Goal: Task Accomplishment & Management: Complete application form

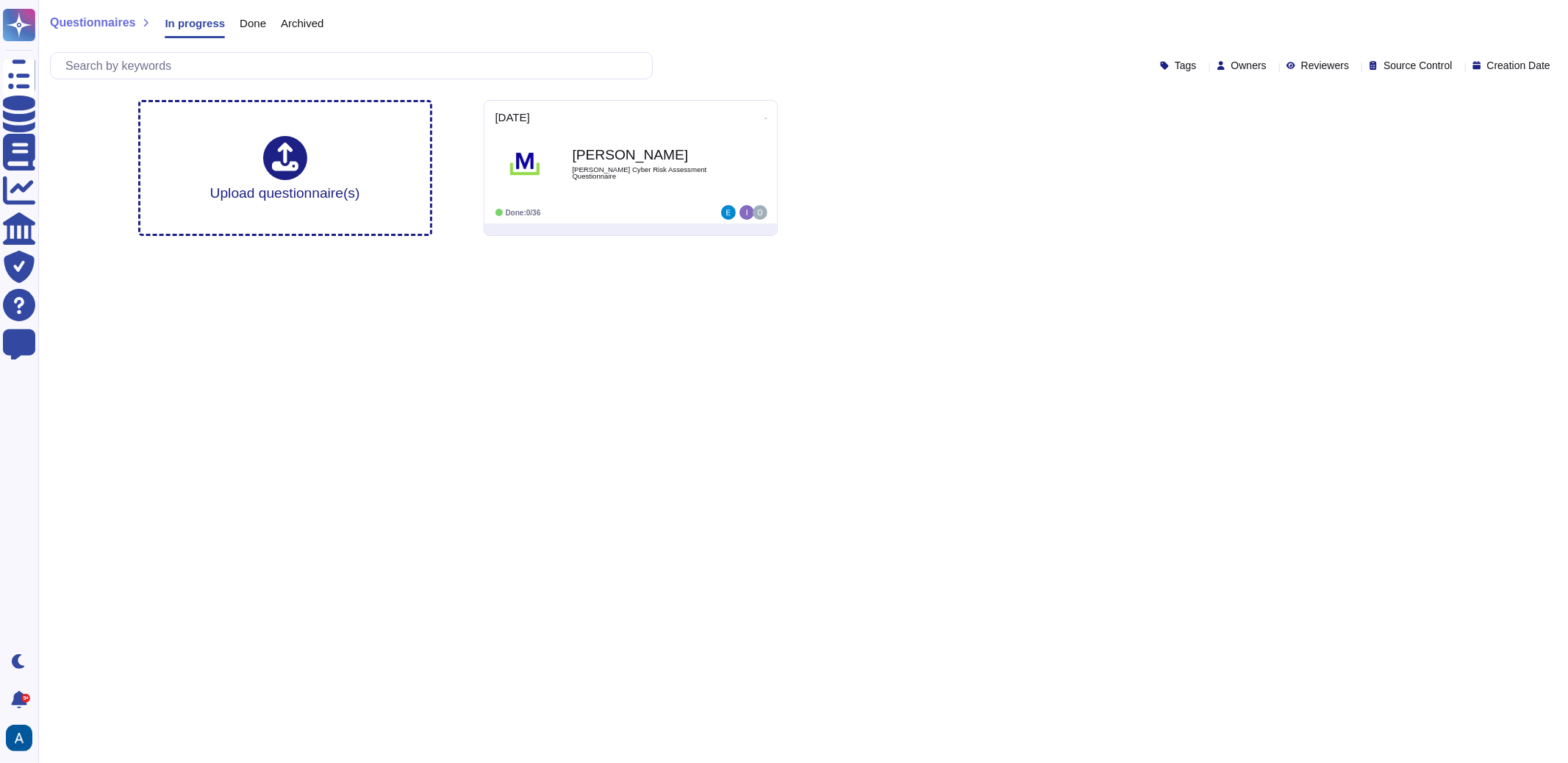
click at [263, 23] on span "Done" at bounding box center [252, 23] width 26 height 11
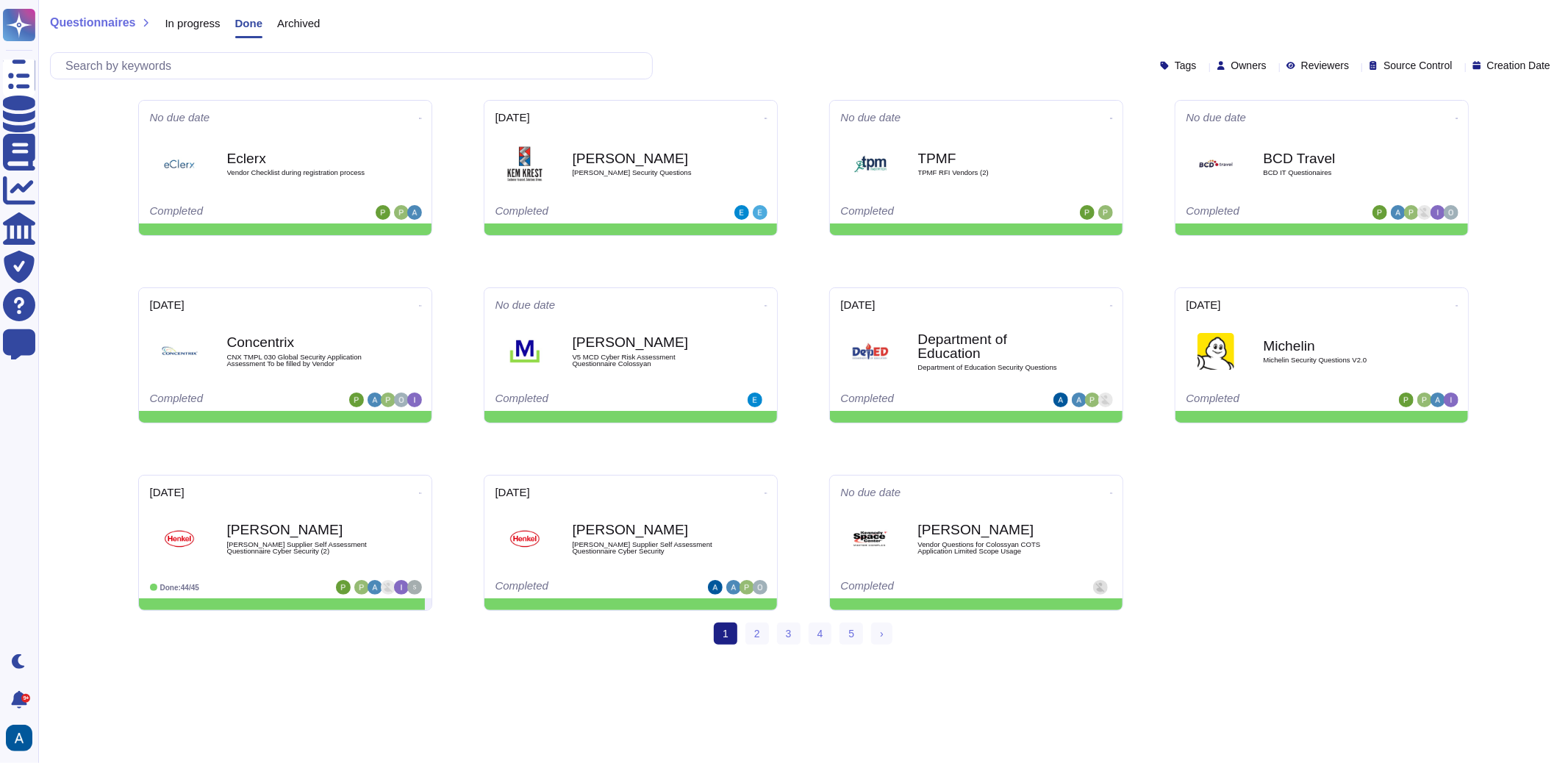
click at [206, 25] on span "In progress" at bounding box center [192, 23] width 55 height 11
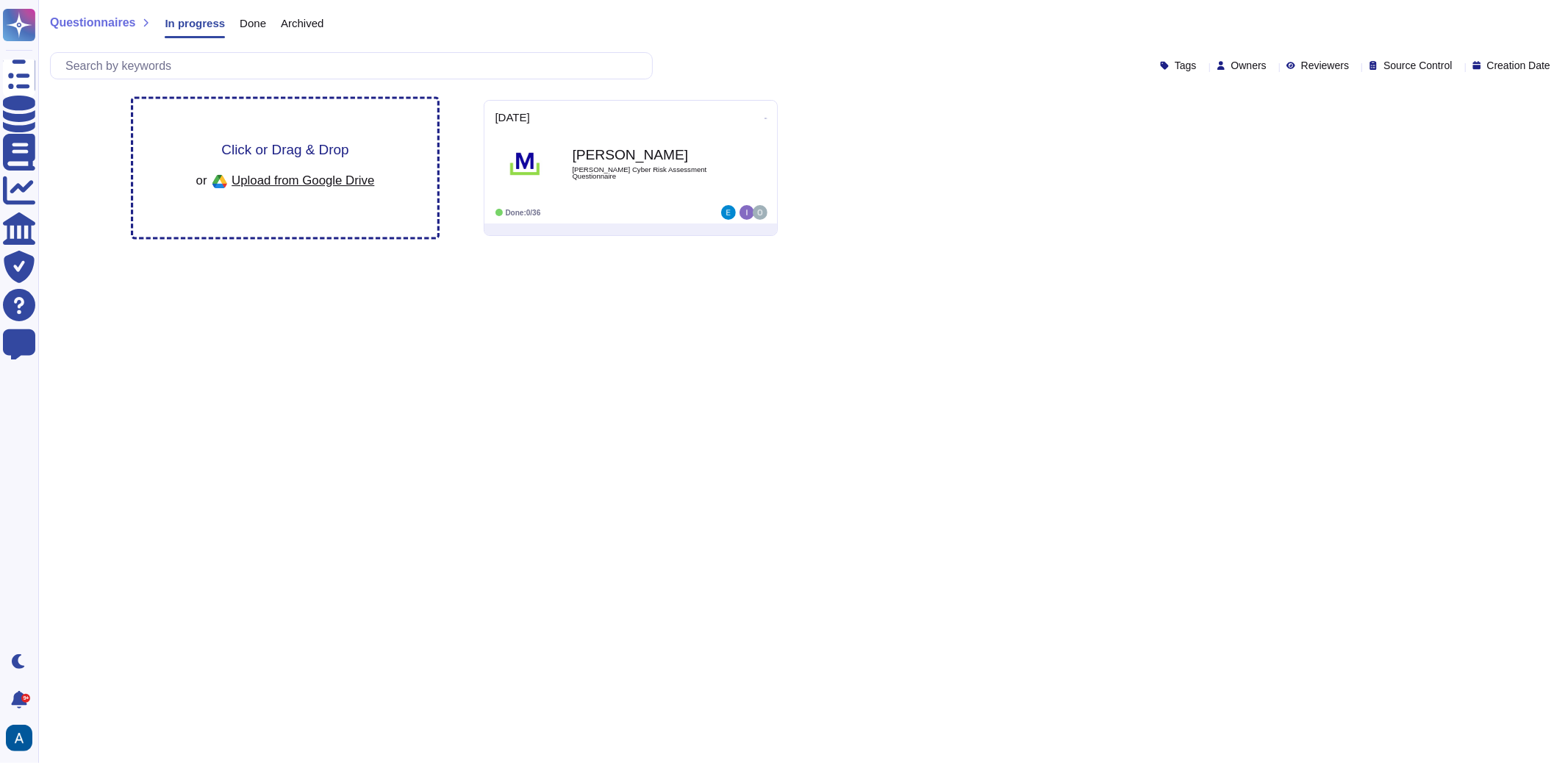
click at [366, 180] on span "Upload from Google Drive" at bounding box center [303, 179] width 142 height 13
click at [280, 136] on div "Click or Drag & Drop or Upload from Google Drive" at bounding box center [285, 169] width 304 height 139
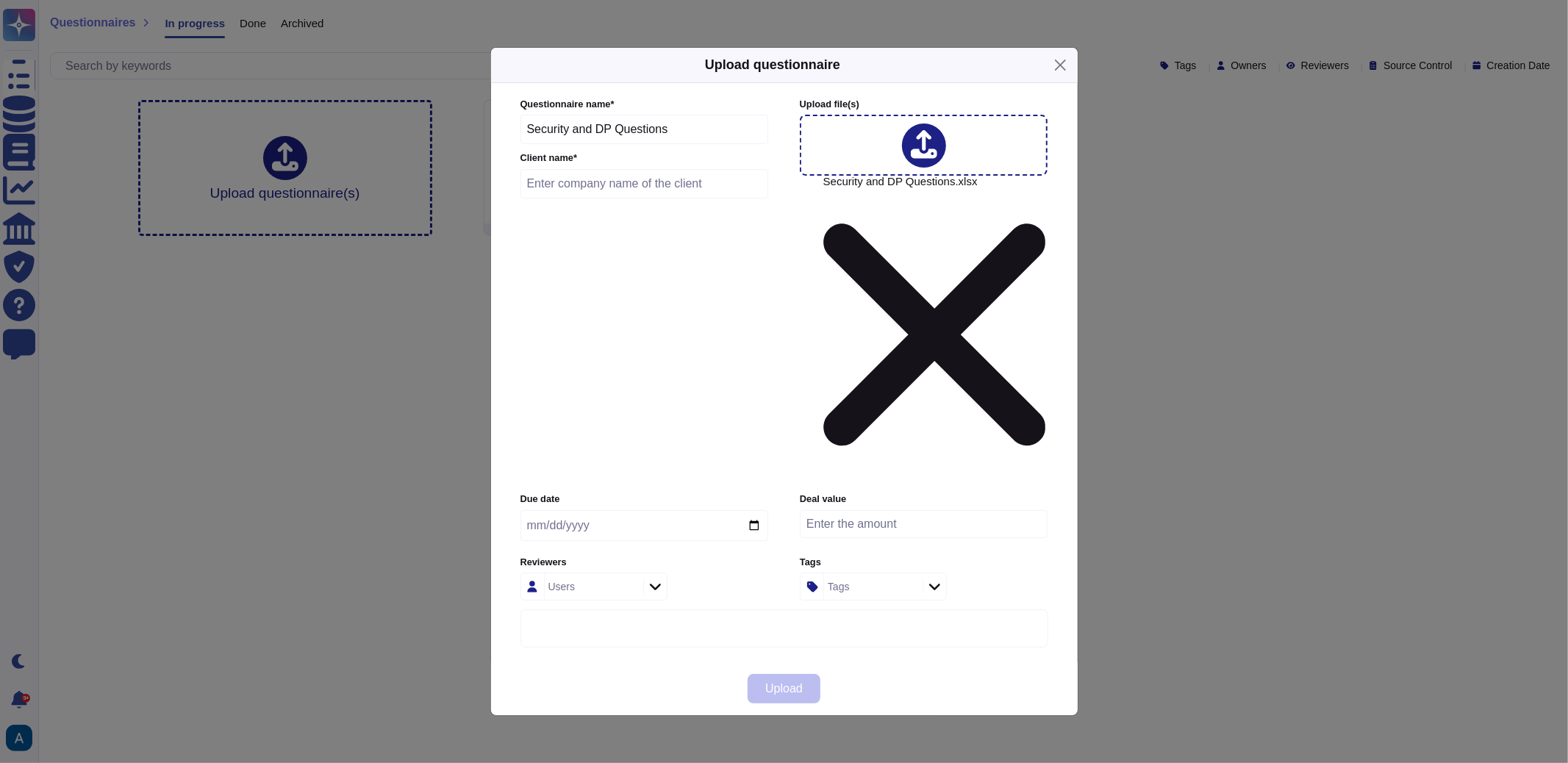
click at [719, 199] on input "text" at bounding box center [644, 184] width 249 height 29
type input "CGI"
click at [758, 510] on input "date" at bounding box center [644, 526] width 248 height 31
type input "2025-09-10"
click at [637, 574] on div "Users" at bounding box center [592, 587] width 95 height 26
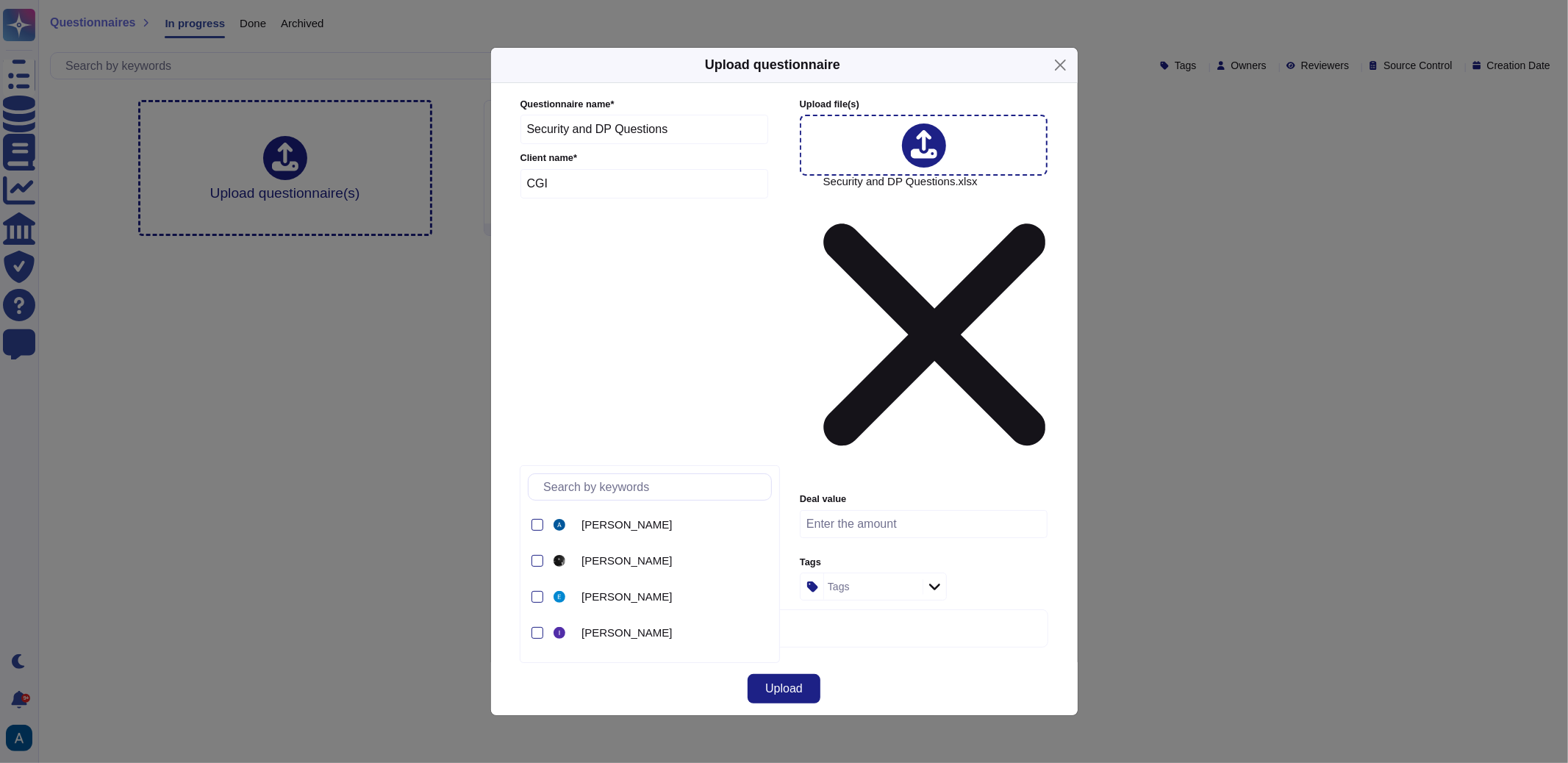
click at [637, 574] on div "Users" at bounding box center [592, 587] width 95 height 26
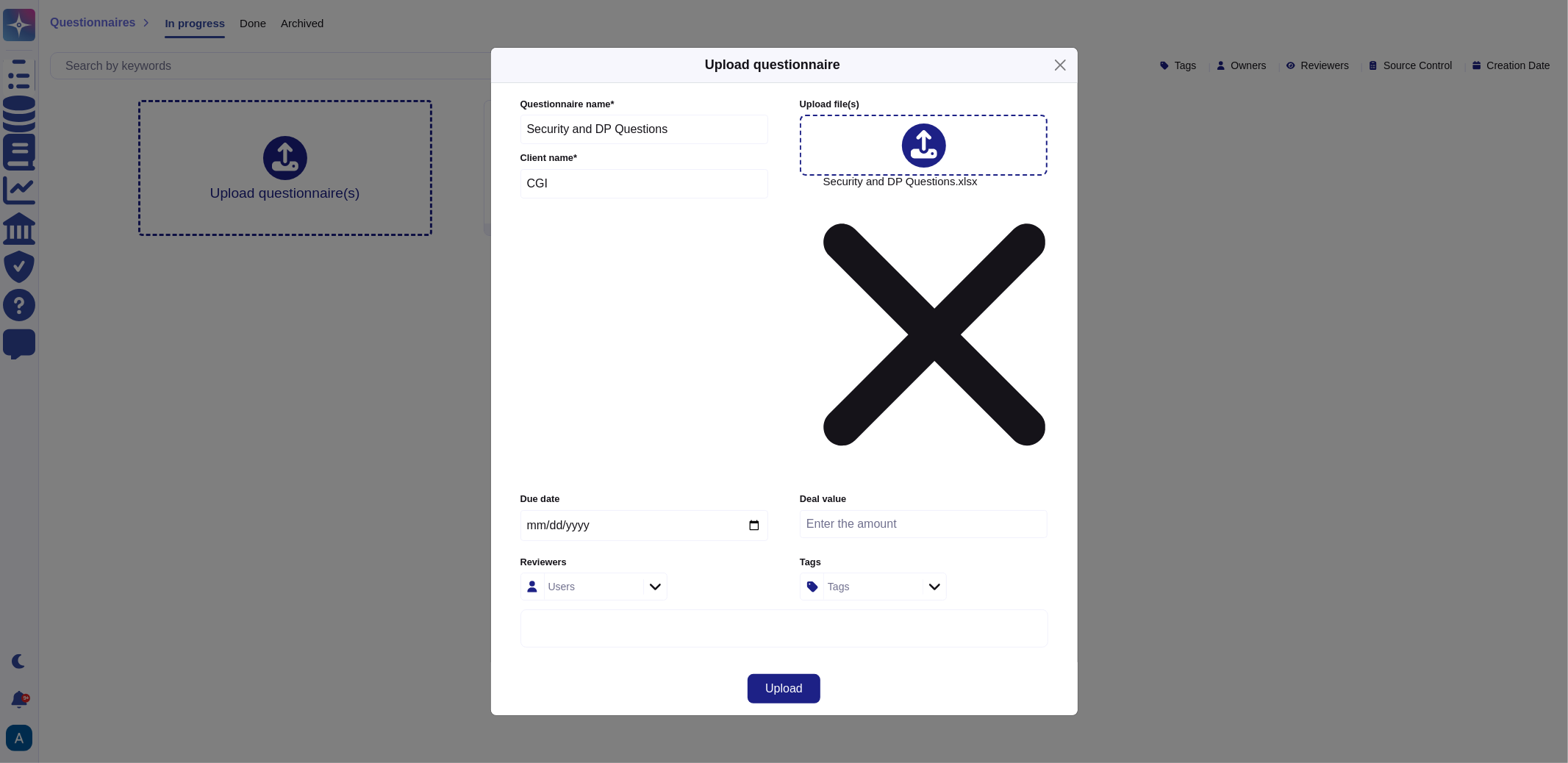
click at [644, 556] on div "Reviewers Users" at bounding box center [644, 578] width 248 height 45
click at [645, 573] on div "Users" at bounding box center [593, 587] width 147 height 28
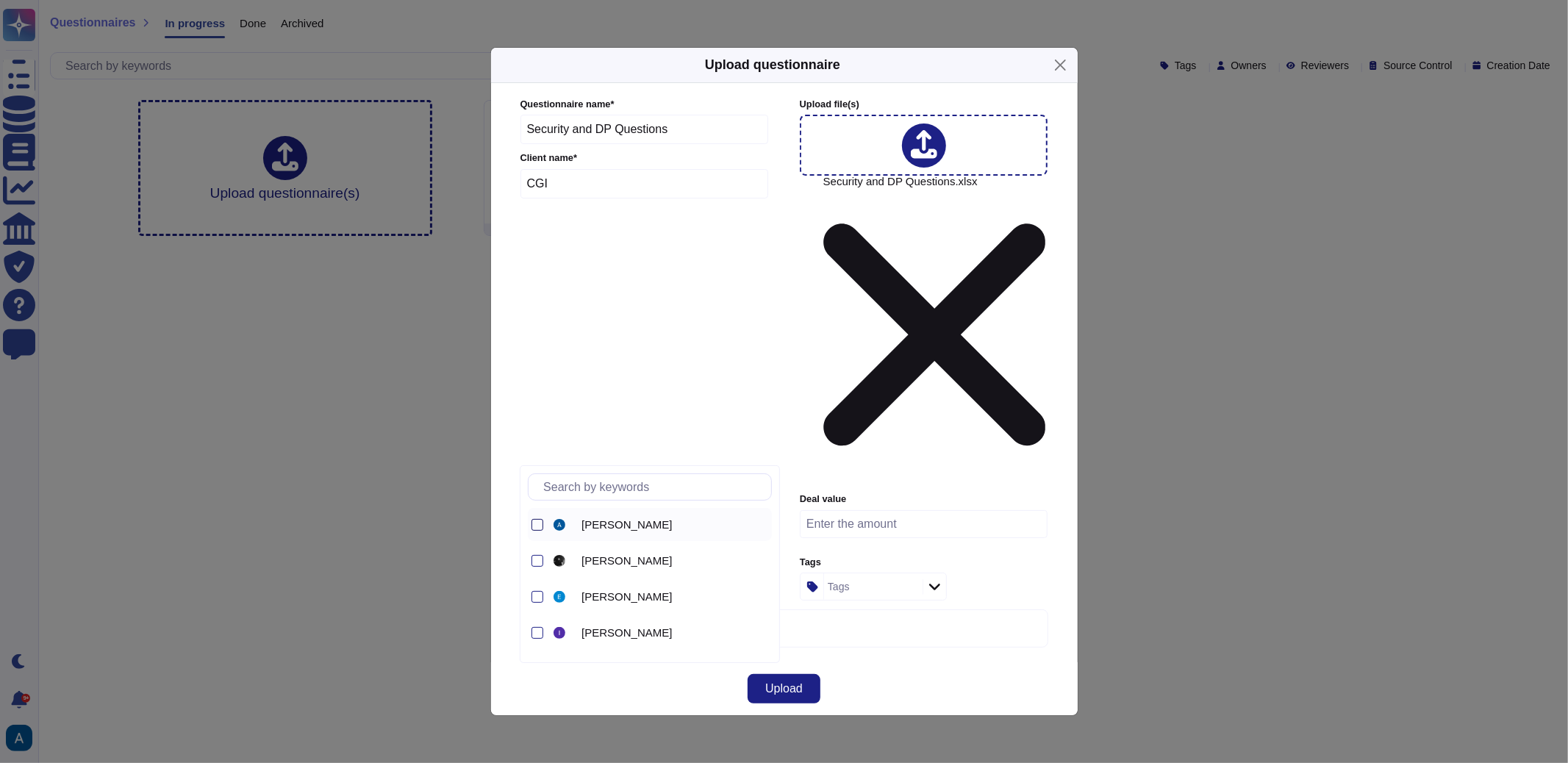
click at [540, 521] on div at bounding box center [537, 524] width 12 height 12
click at [667, 592] on div "Palma Pasztor" at bounding box center [674, 598] width 185 height 13
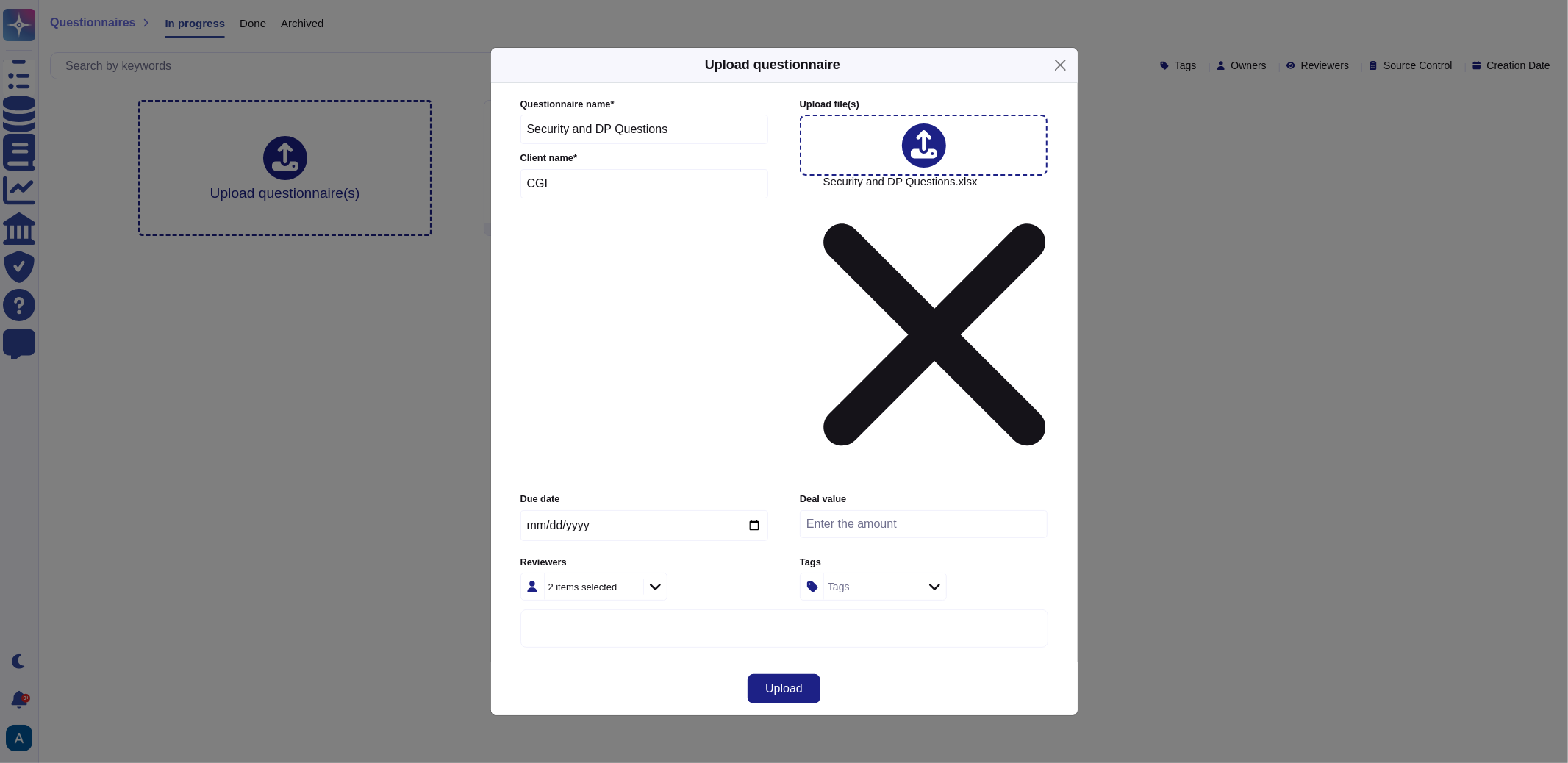
click at [714, 573] on div "2 items selected" at bounding box center [644, 587] width 248 height 28
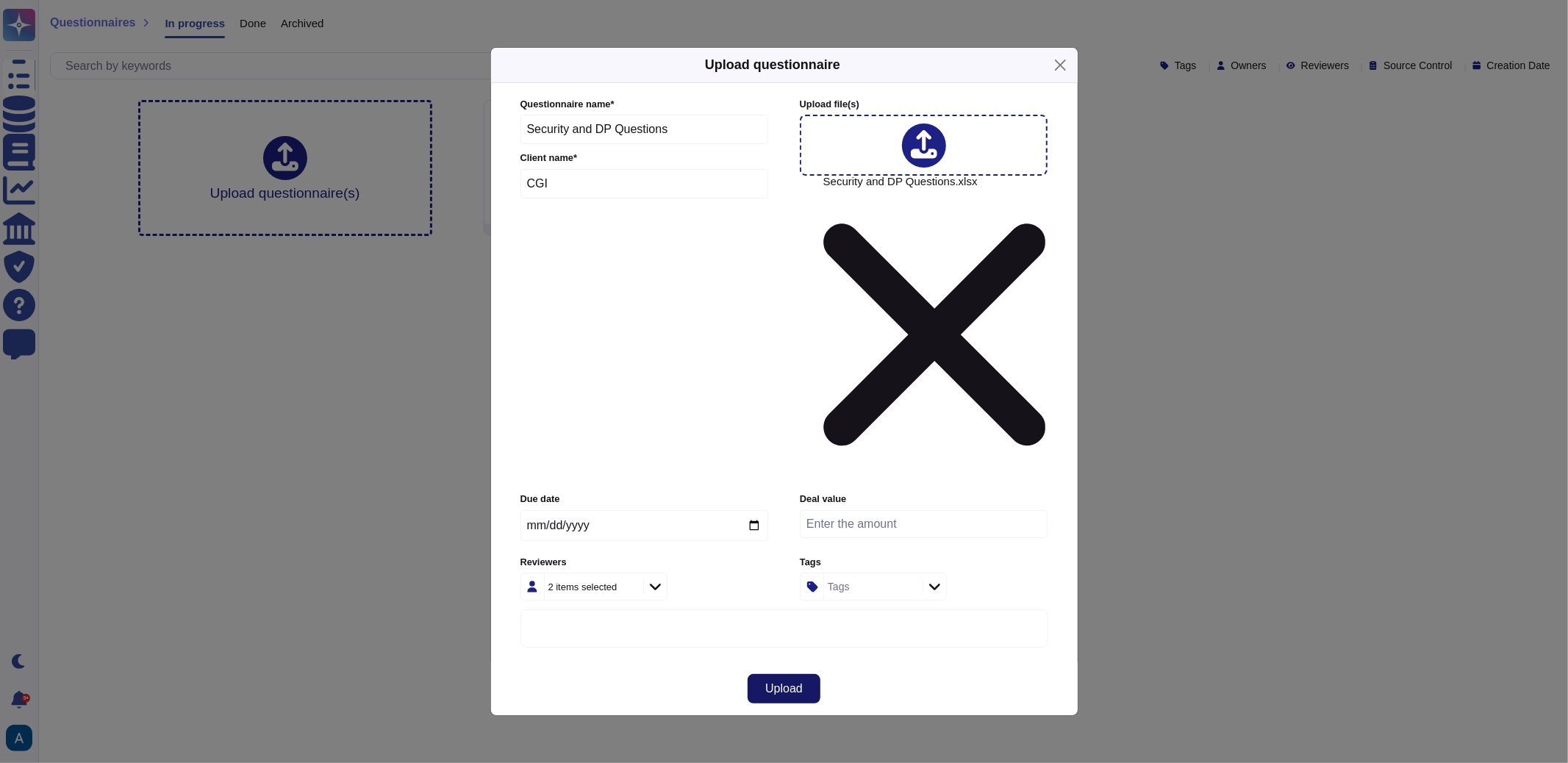
click at [804, 674] on button "Upload" at bounding box center [784, 689] width 73 height 29
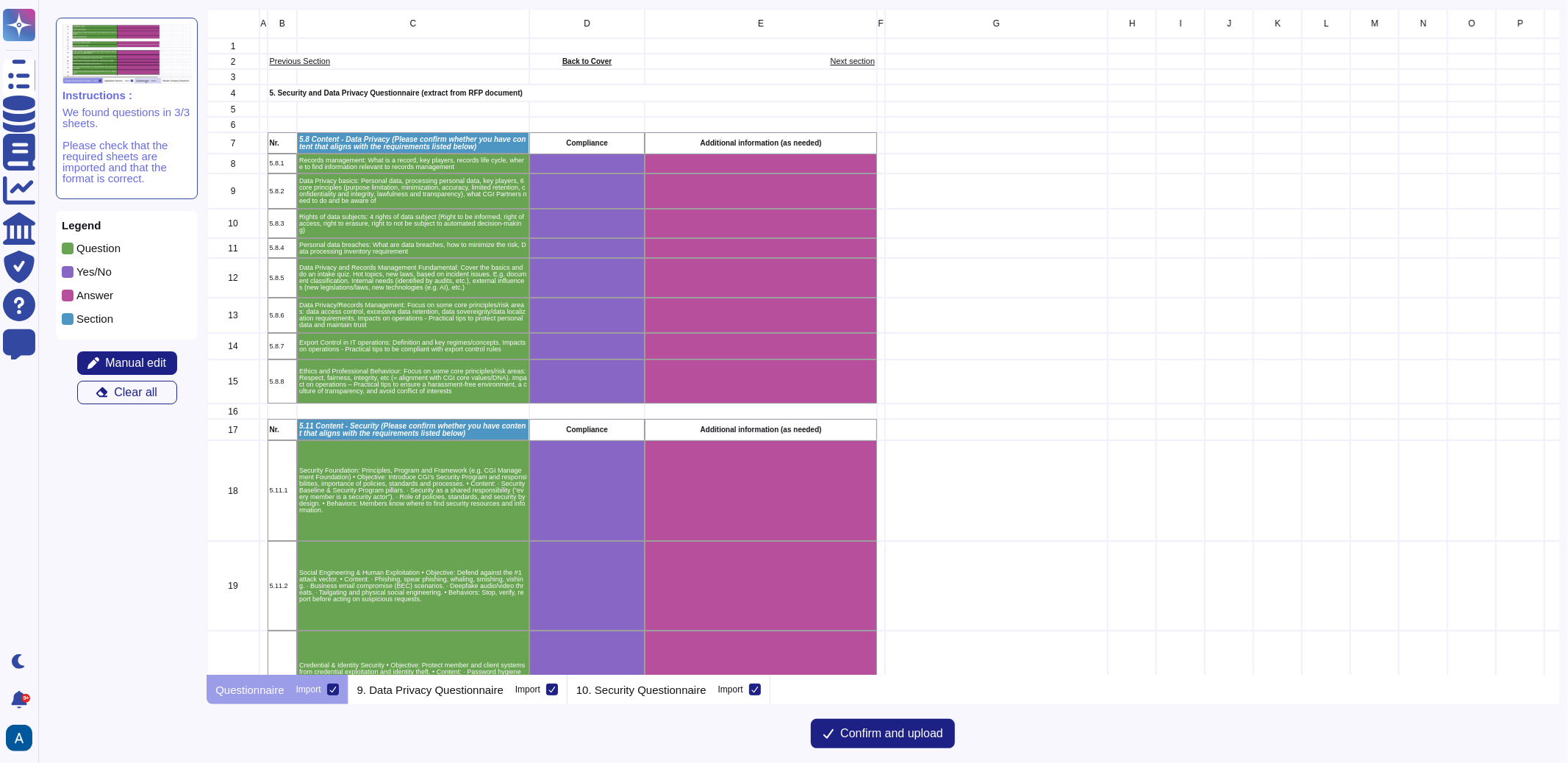
scroll to position [654, 1340]
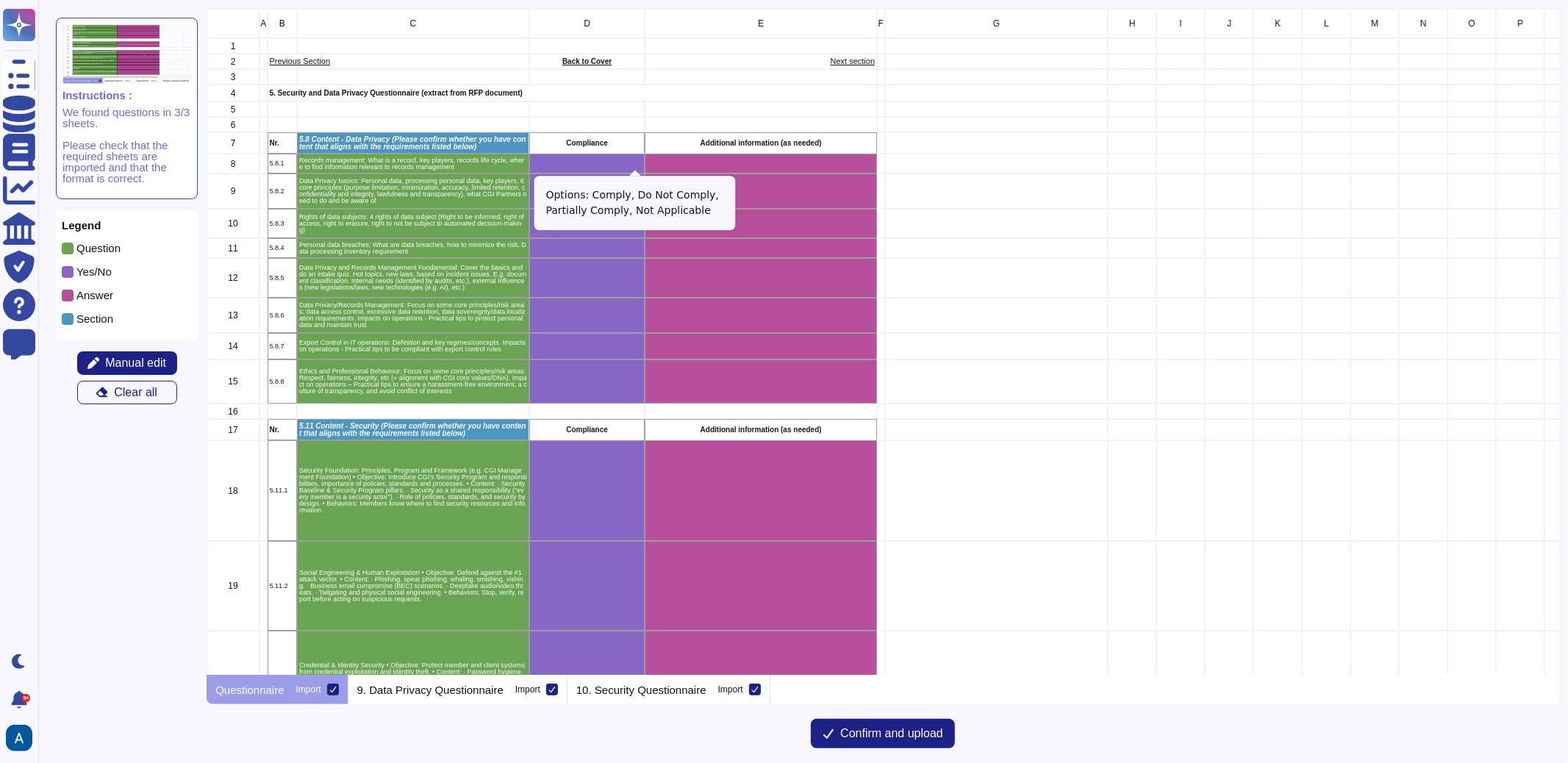
click at [641, 188] on icon "grid" at bounding box center [806, 353] width 329 height 330
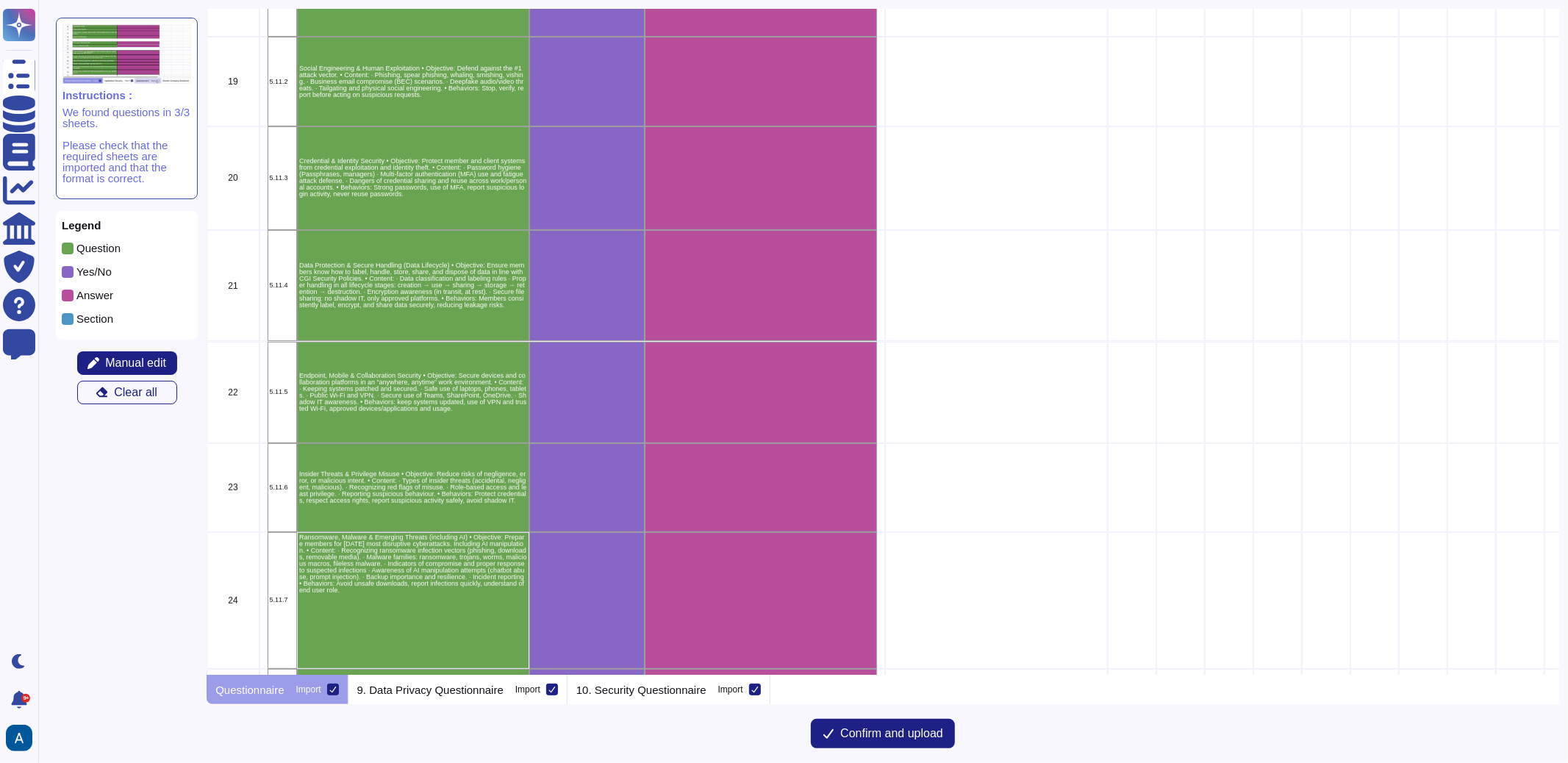
scroll to position [0, 0]
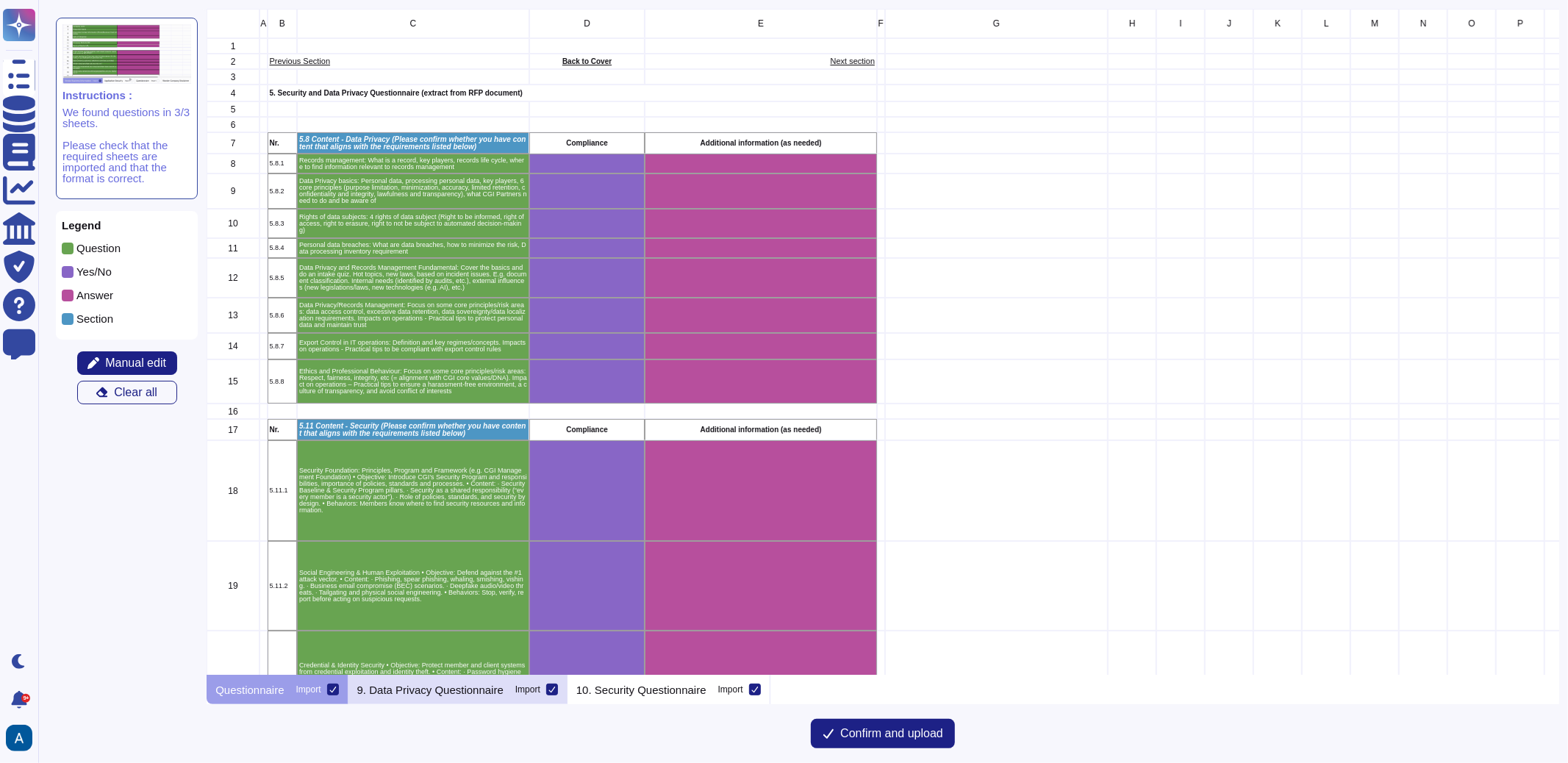
click at [481, 688] on p "9. Data Privacy Questionnaire" at bounding box center [430, 690] width 146 height 11
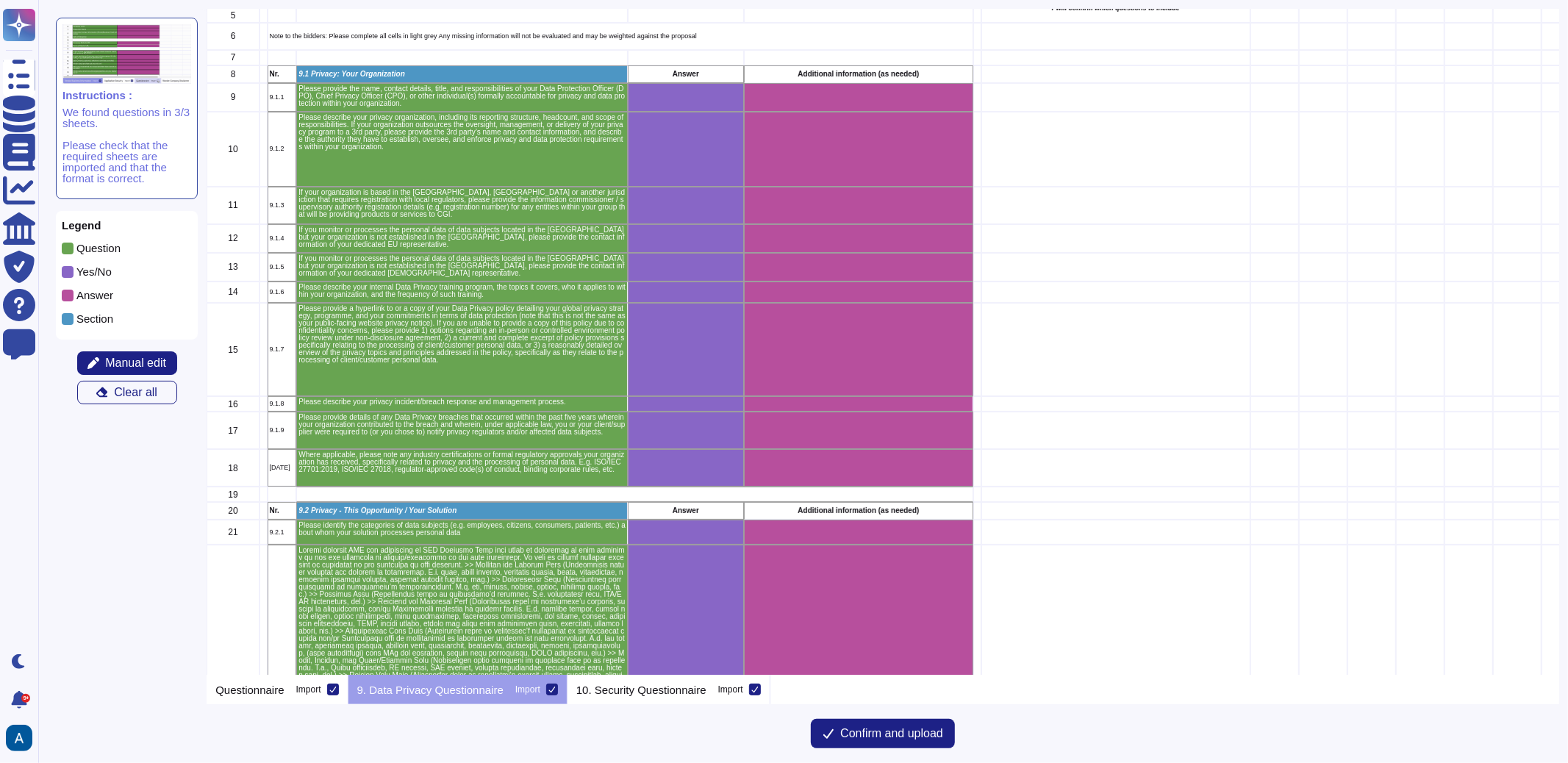
scroll to position [106, 0]
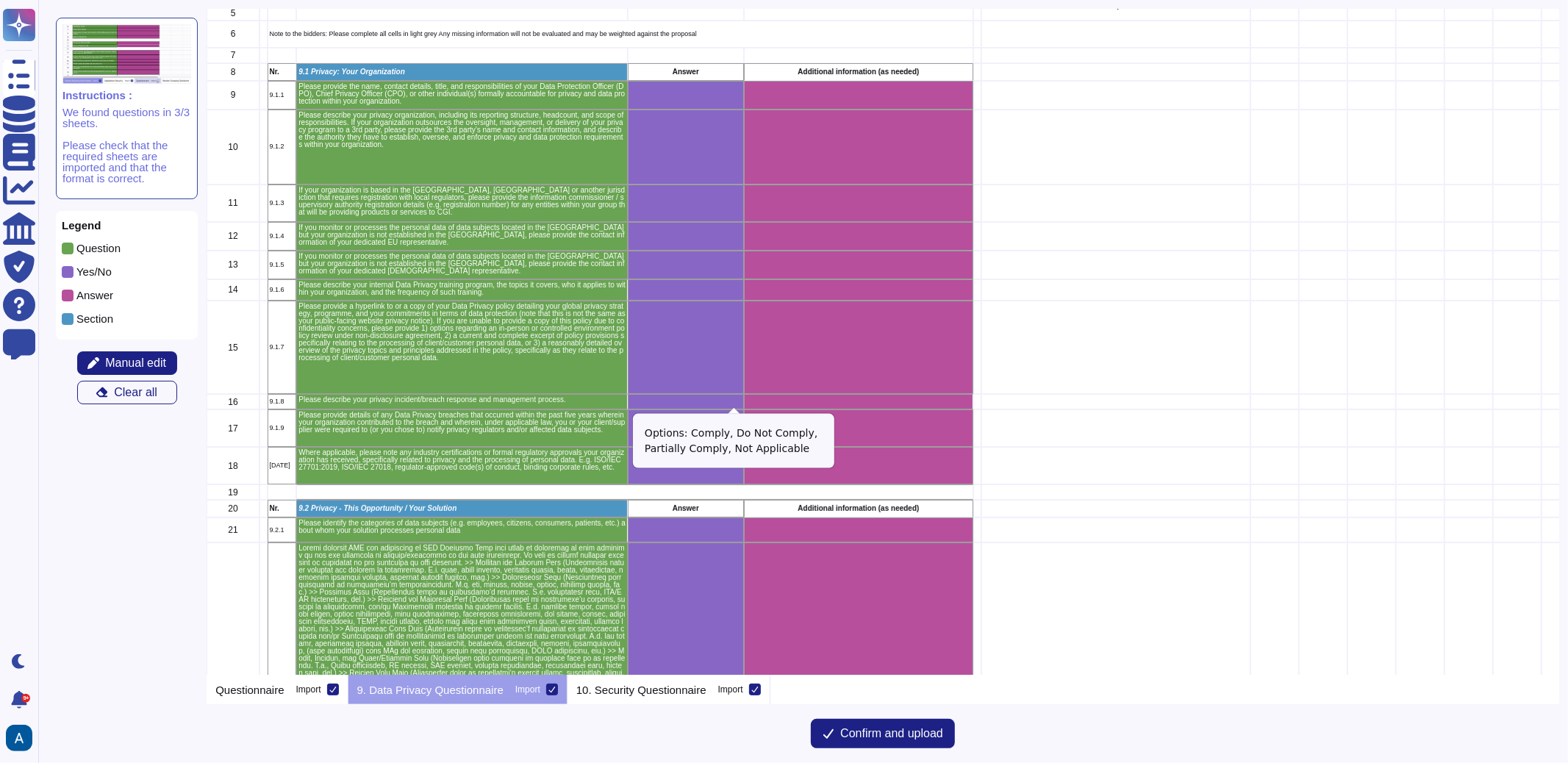
click at [811, 544] on icon "grid" at bounding box center [905, 602] width 189 height 118
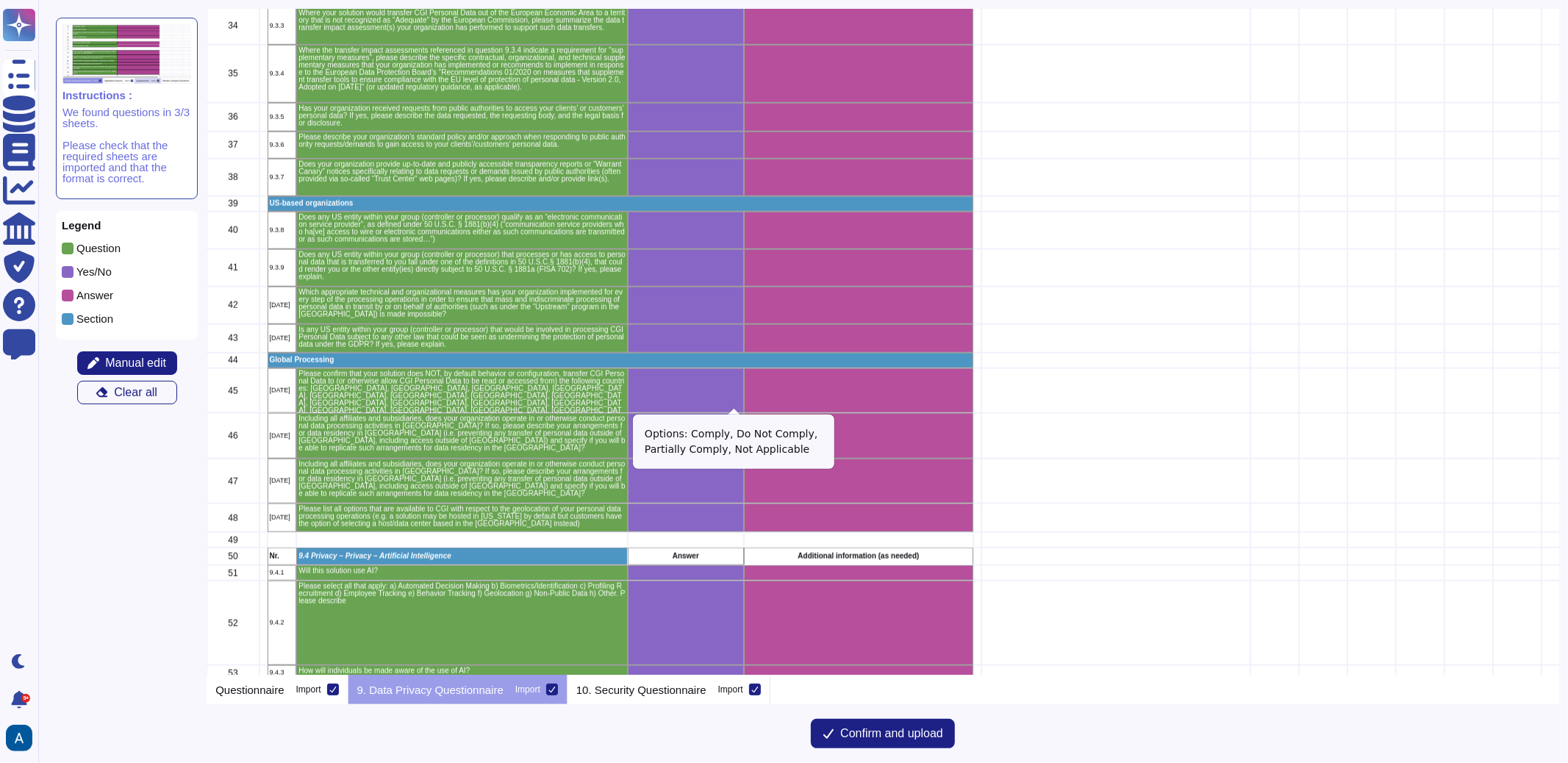
scroll to position [1484, 0]
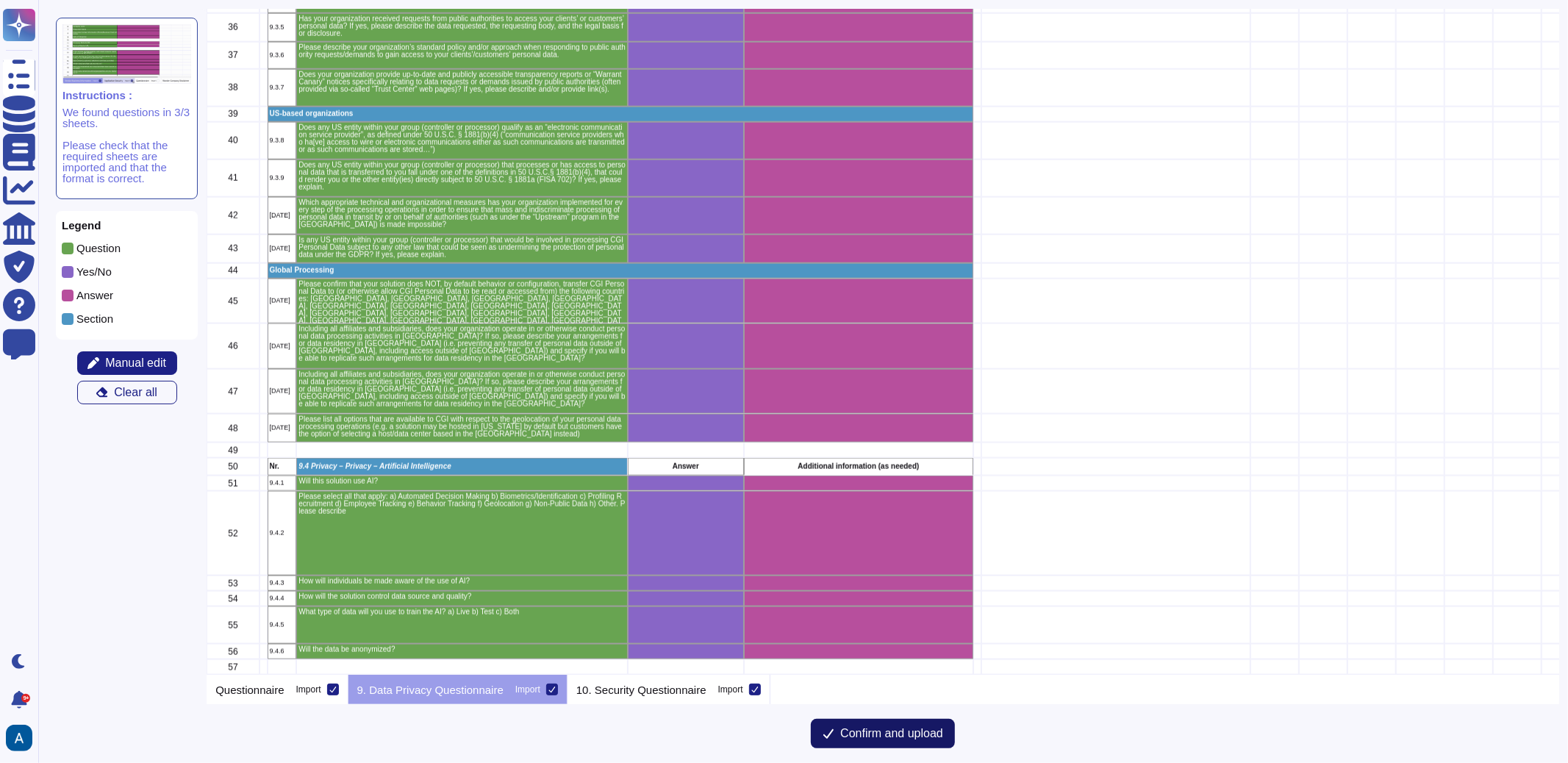
click at [847, 728] on span "Confirm and upload" at bounding box center [892, 734] width 103 height 12
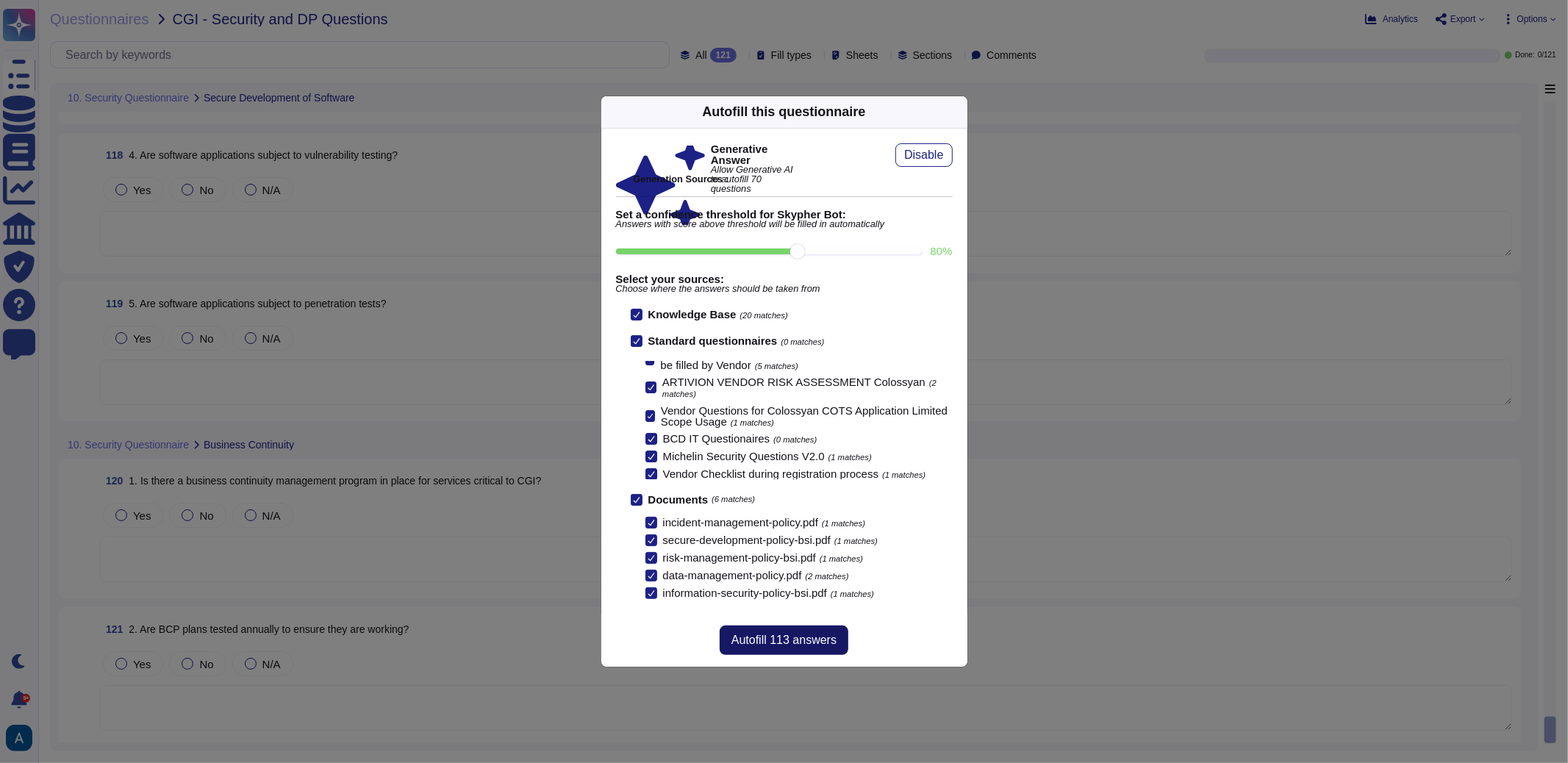
click at [834, 643] on span "Autofill 113 answers" at bounding box center [784, 640] width 105 height 12
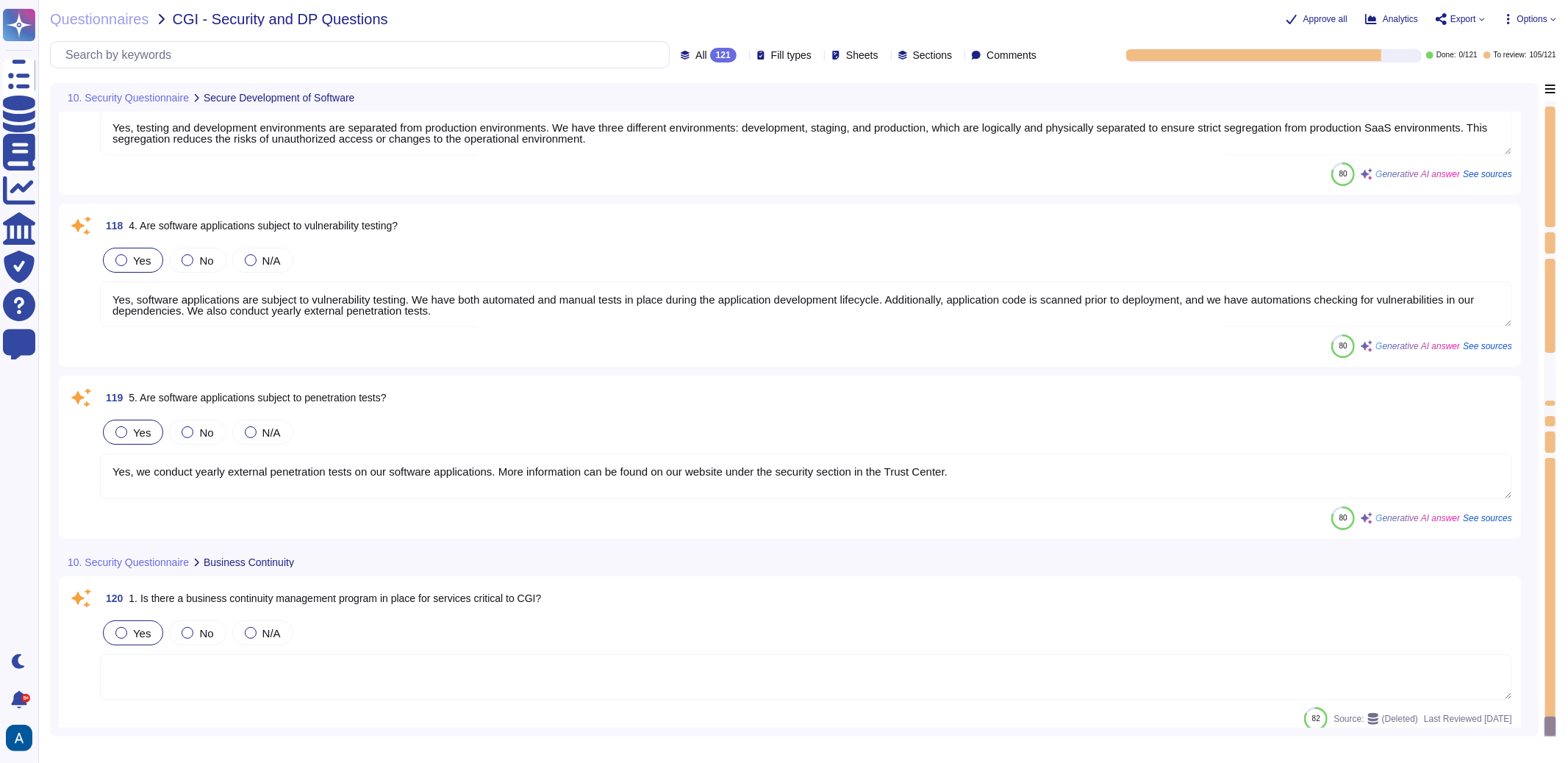
type textarea "All software developers receive secure development training appropriate to thei…"
type textarea "Yes, our organization has a Secure Software Development Life Cycle (SDLC) imple…"
type textarea "Yes, testing and development environments are separated from production environ…"
type textarea "Yes, software applications are subject to vulnerability testing. We have both a…"
type textarea "Yes, we conduct yearly external penetration tests on our software applications.…"
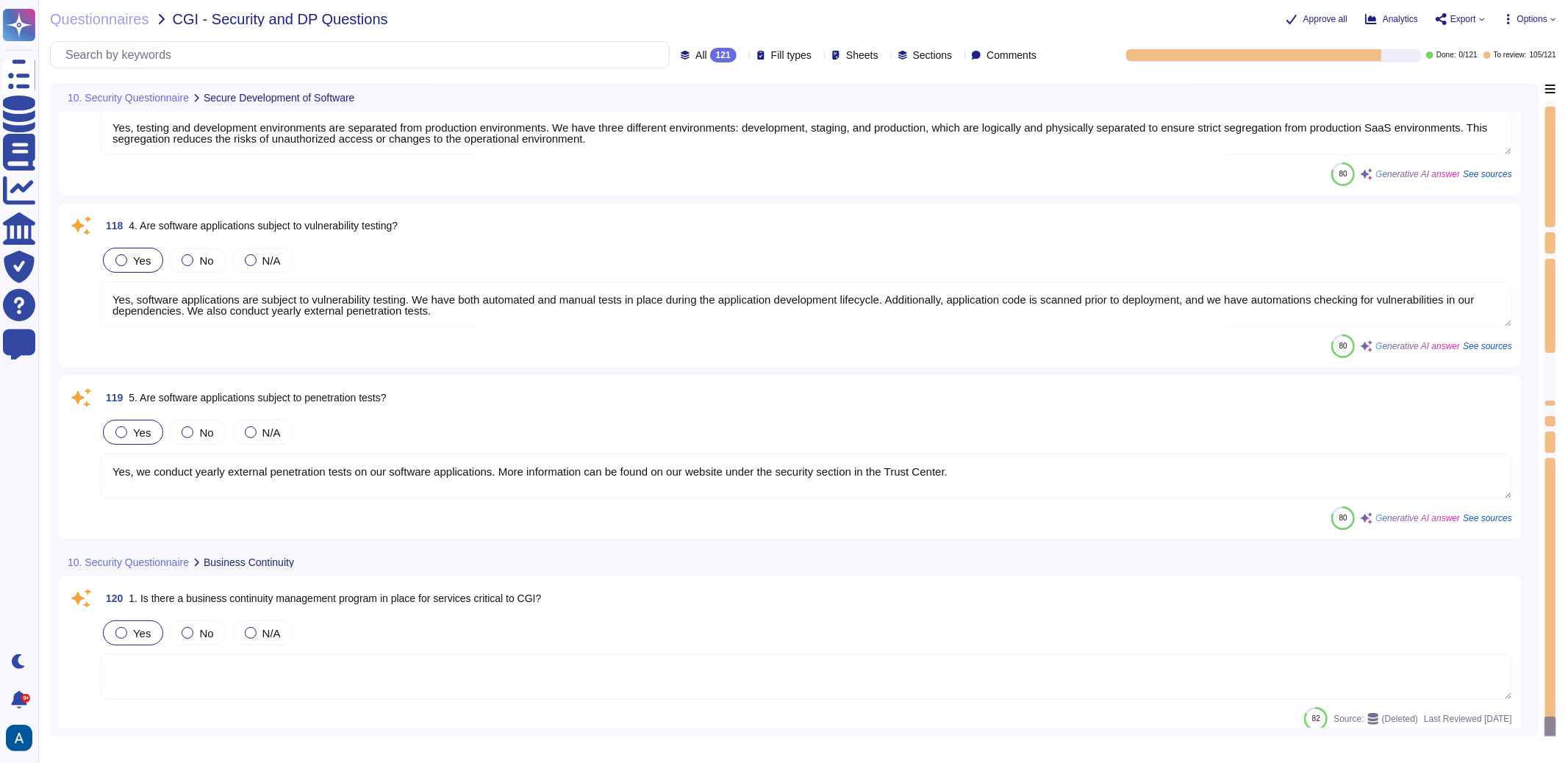
type textarea "Yes, BCP plans are tested annually at component, management, and departmental l…"
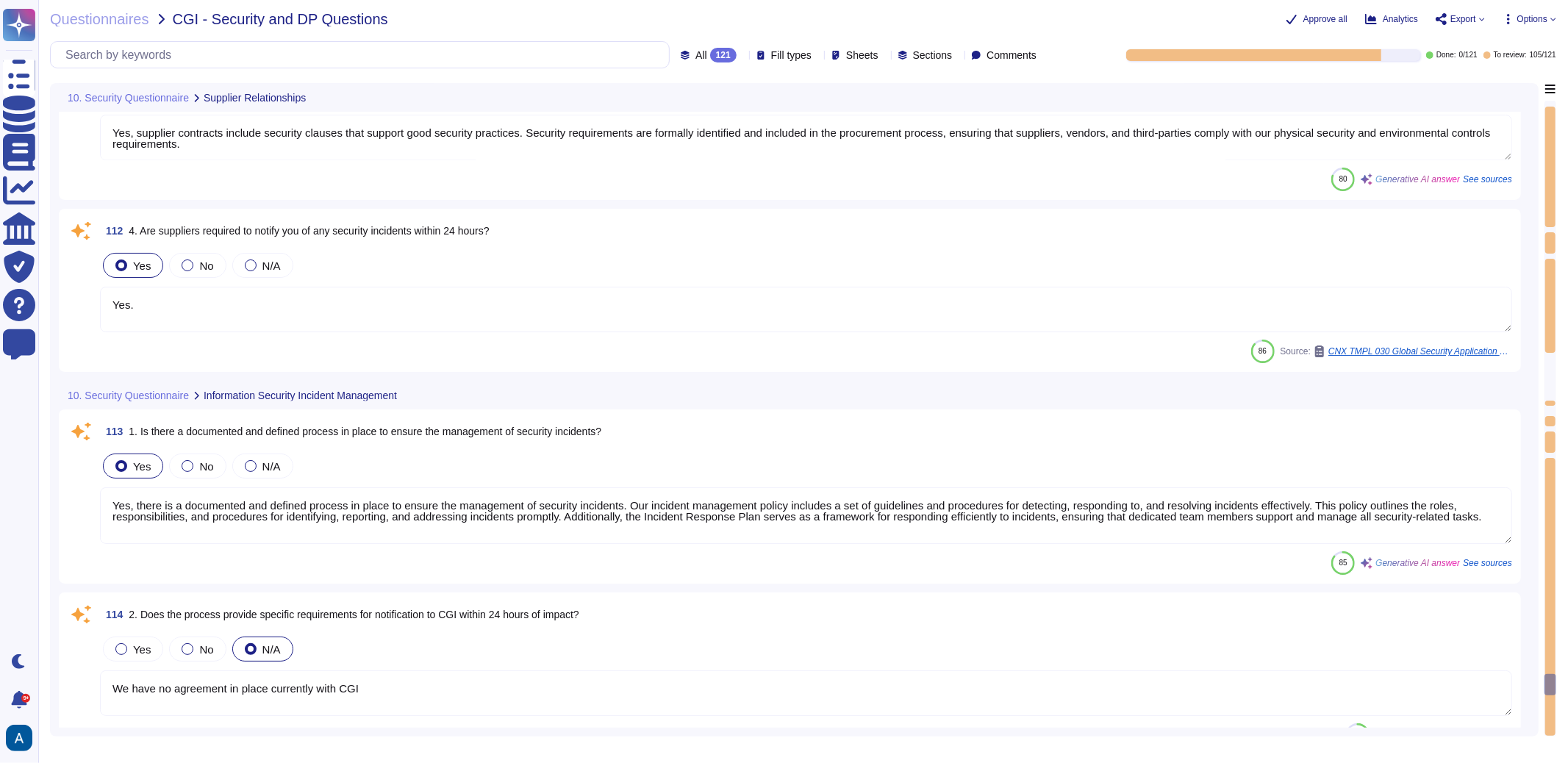
type textarea "Yes, suppliers are subject to a security risk assessment before entering into a…"
type textarea "Yes, supplier contracts include security clauses that support good security pra…"
type textarea "Yes."
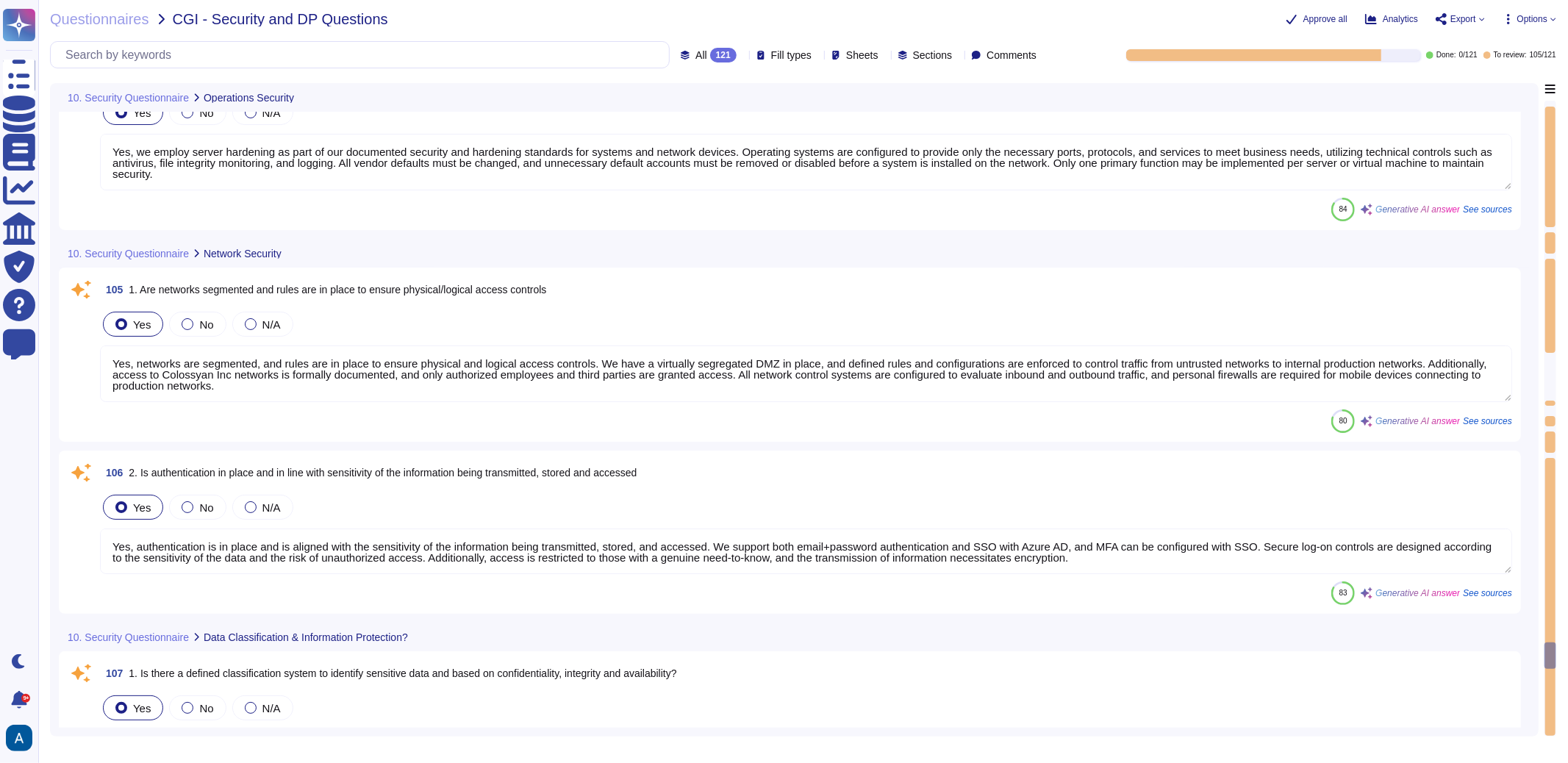
type textarea "All systems are configured to produce detailed logs appropriate to their functi…"
type textarea "Our access control systems are tied to a centralized system that provides granu…"
type textarea "Yes, we employ server hardening as part of our documented security and hardenin…"
type textarea "Yes, networks are segmented, and rules are in place to ensure physical and logi…"
type textarea "Yes, authentication is in place and is aligned with the sensitivity of the info…"
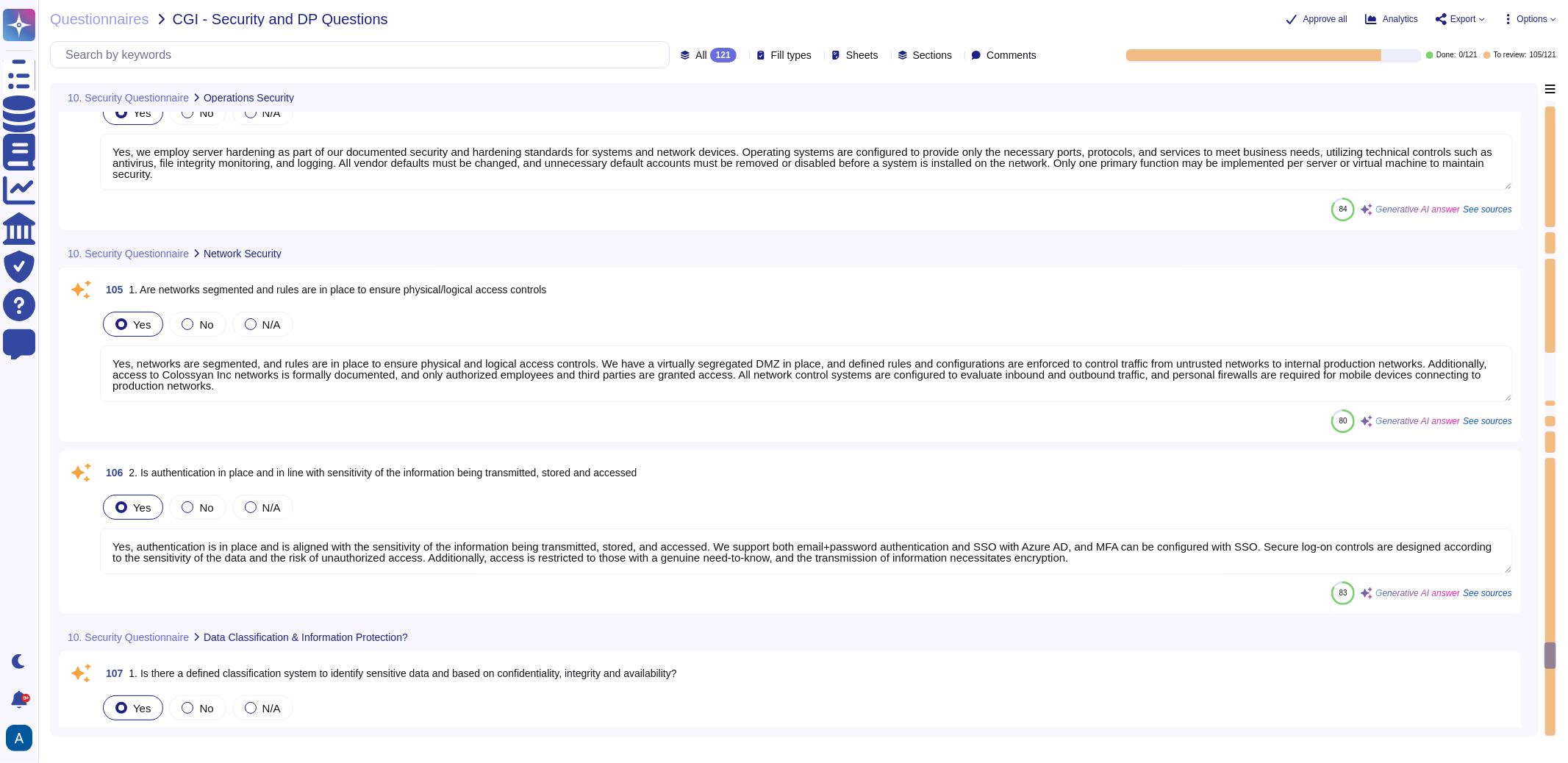
type textarea "Yes, we have implemented a data protection and privacy measures, including an i…"
type textarea "Yes, we utilize secure disposal methods for data that is no longer needed. All …"
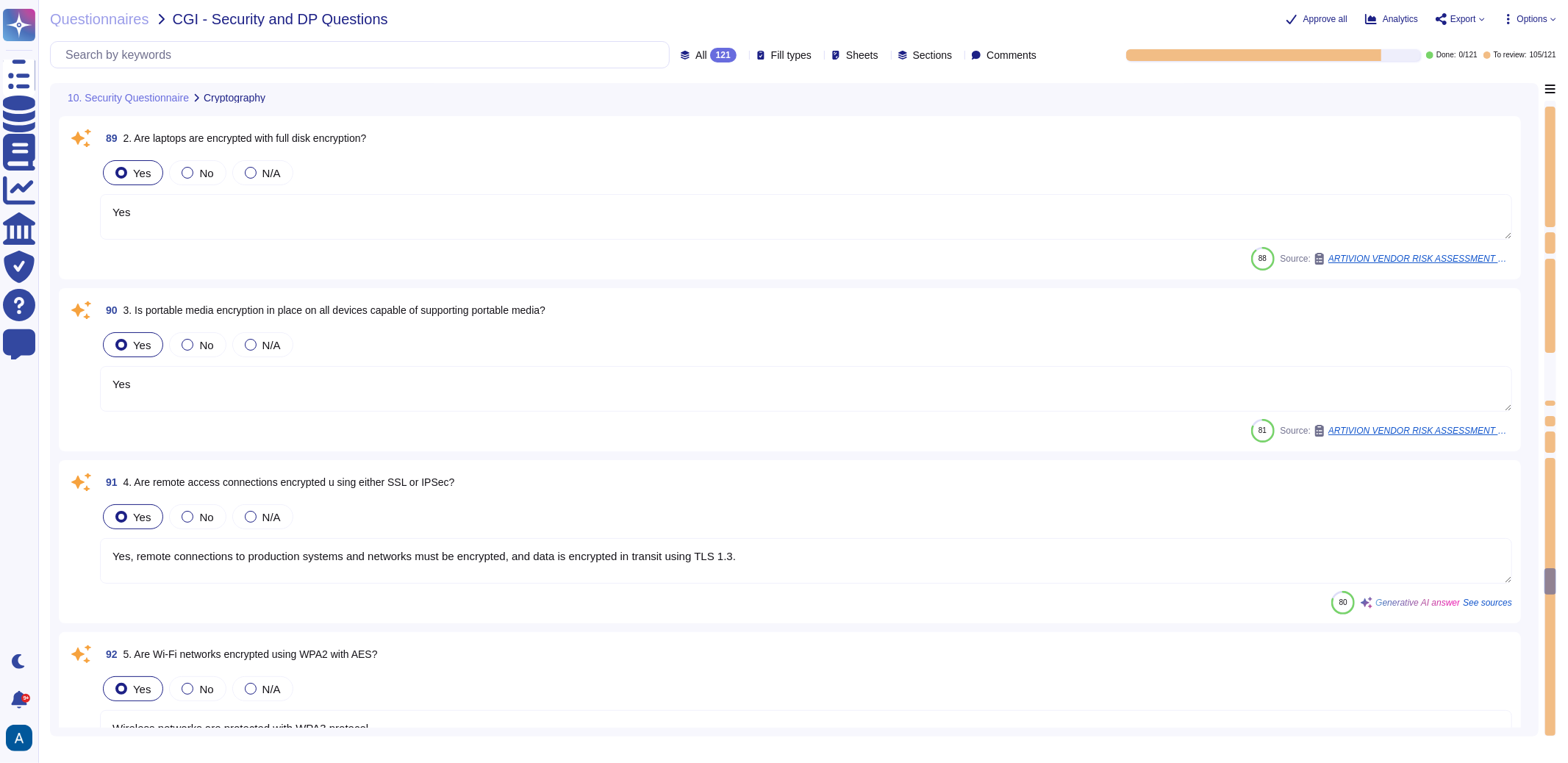
type textarea "Yes, encryption requirements are implemented and are consistent with the sensit…"
type textarea "Yes"
type textarea "Yes, remote connections to production systems and networks must be encrypted, a…"
type textarea "Wireless networks are protected with WPA3 protocol"
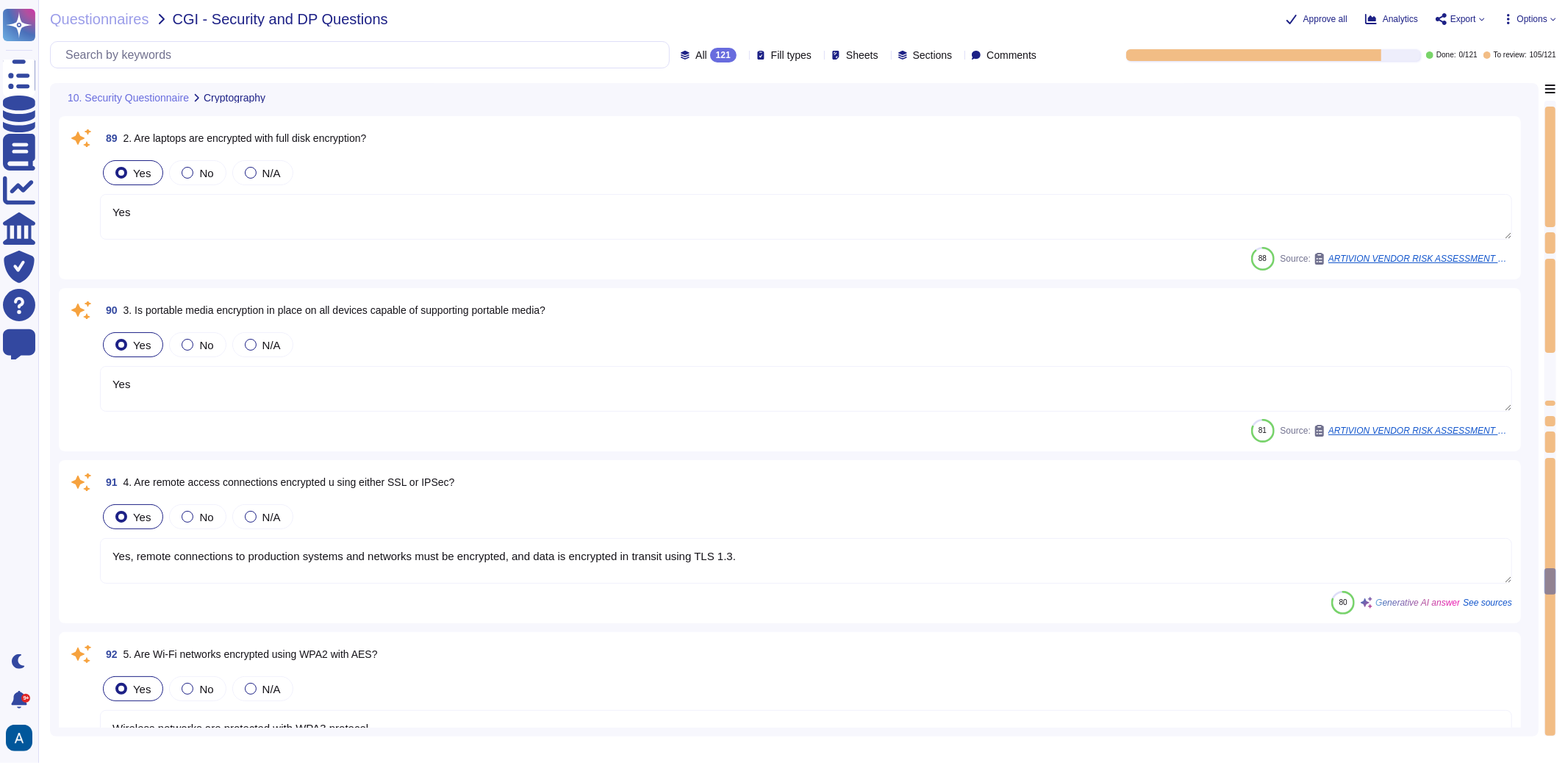
type textarea "Yes, there are special security requirements for locations that may handle sens…"
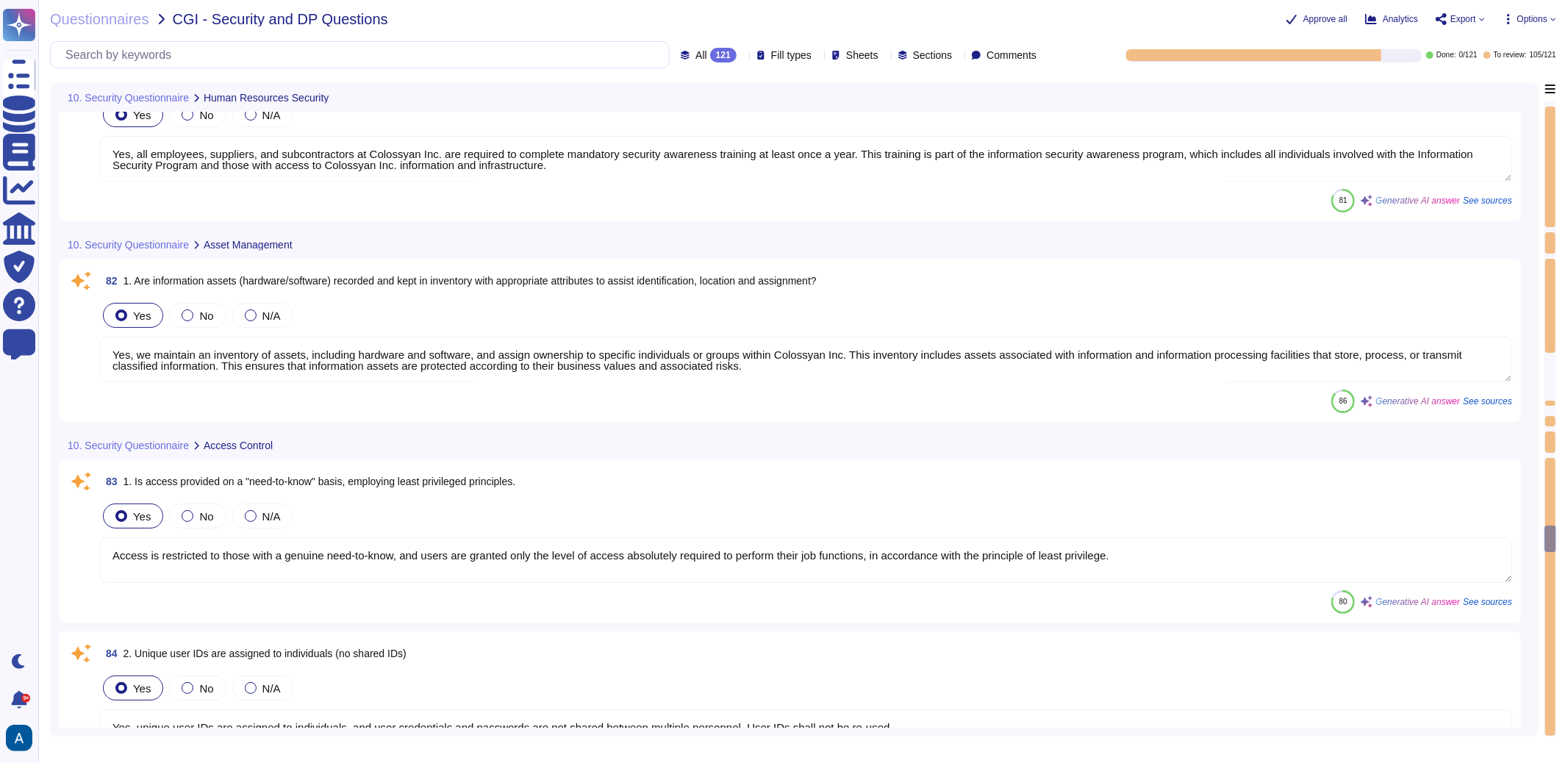
type textarea "Yes, appropriate background checks are conducted on all new employees based on …"
type textarea "Yes, all employees, suppliers, and subcontractors at Colossyan Inc. are require…"
type textarea "Yes, we maintain an inventory of assets, including hardware and software, and a…"
type textarea "Access is restricted to those with a genuine need-to-know, and users are grante…"
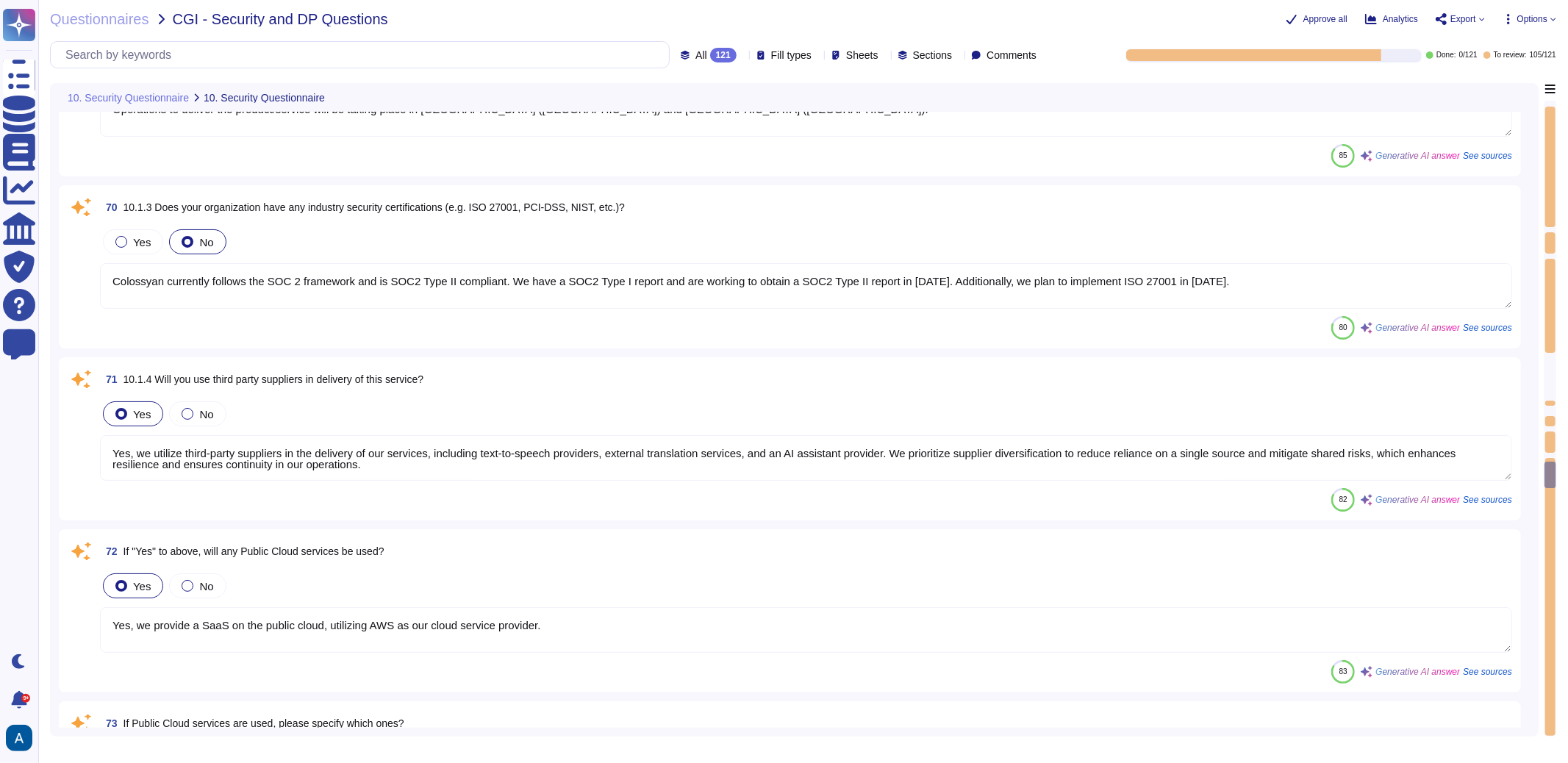
type textarea "Operations to deliver the product/service will be taking place in Germany (Fran…"
type textarea "Colossyan currently follows the SOC 2 framework and is SOC2 Type II compliant. …"
type textarea "Yes, we utilize third-party suppliers in the delivery of our services, includin…"
type textarea "Yes, we provide a SaaS on the public cloud, utilizing AWS as our cloud service …"
type textarea "We primarily use AWS for our public cloud services. Additionally, we utilize se…"
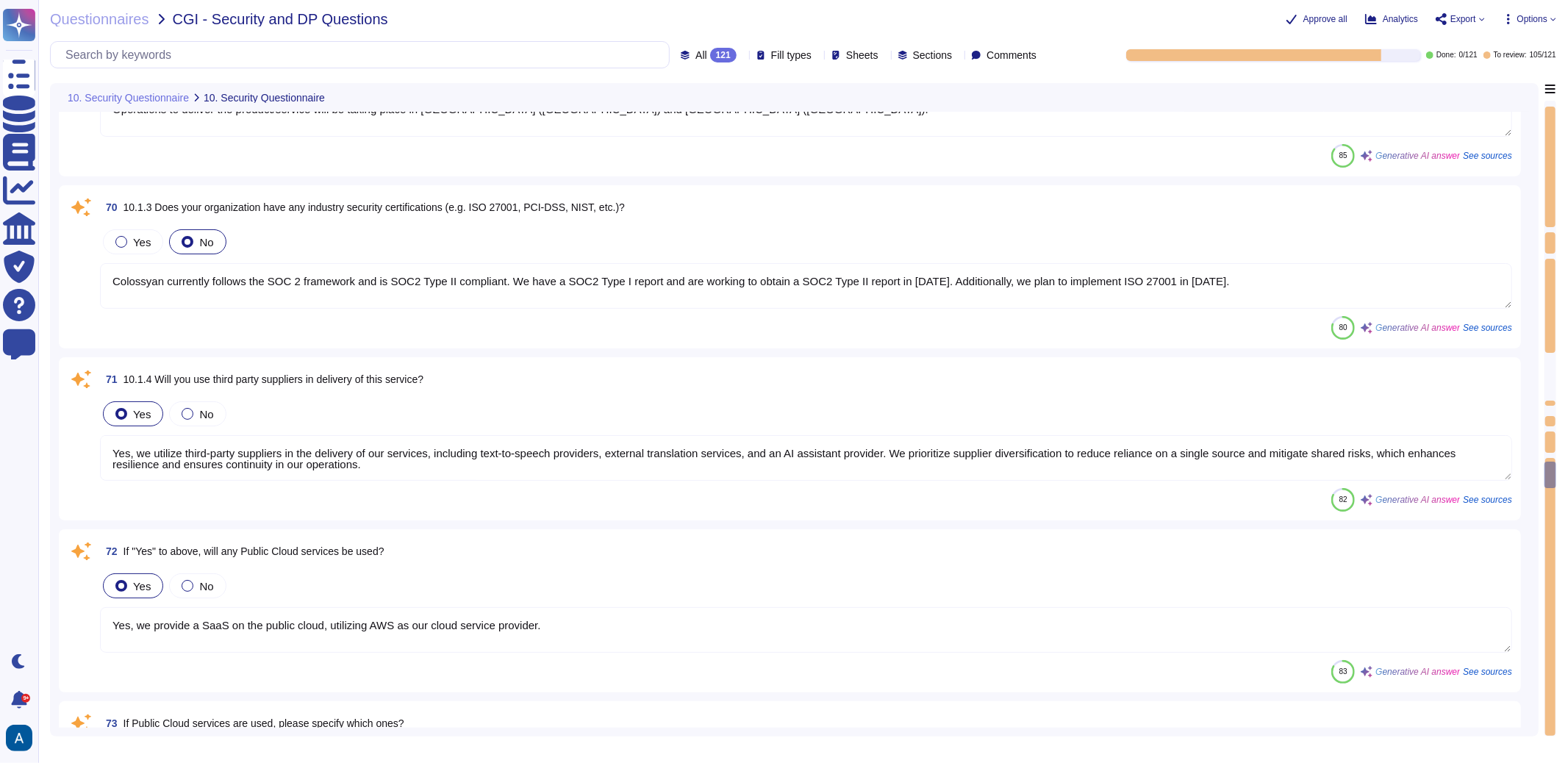
type textarea "Connectivity to access our services is provided through the open public interne…"
type textarea "Yes, we have an information security policy that is established, approved, and …"
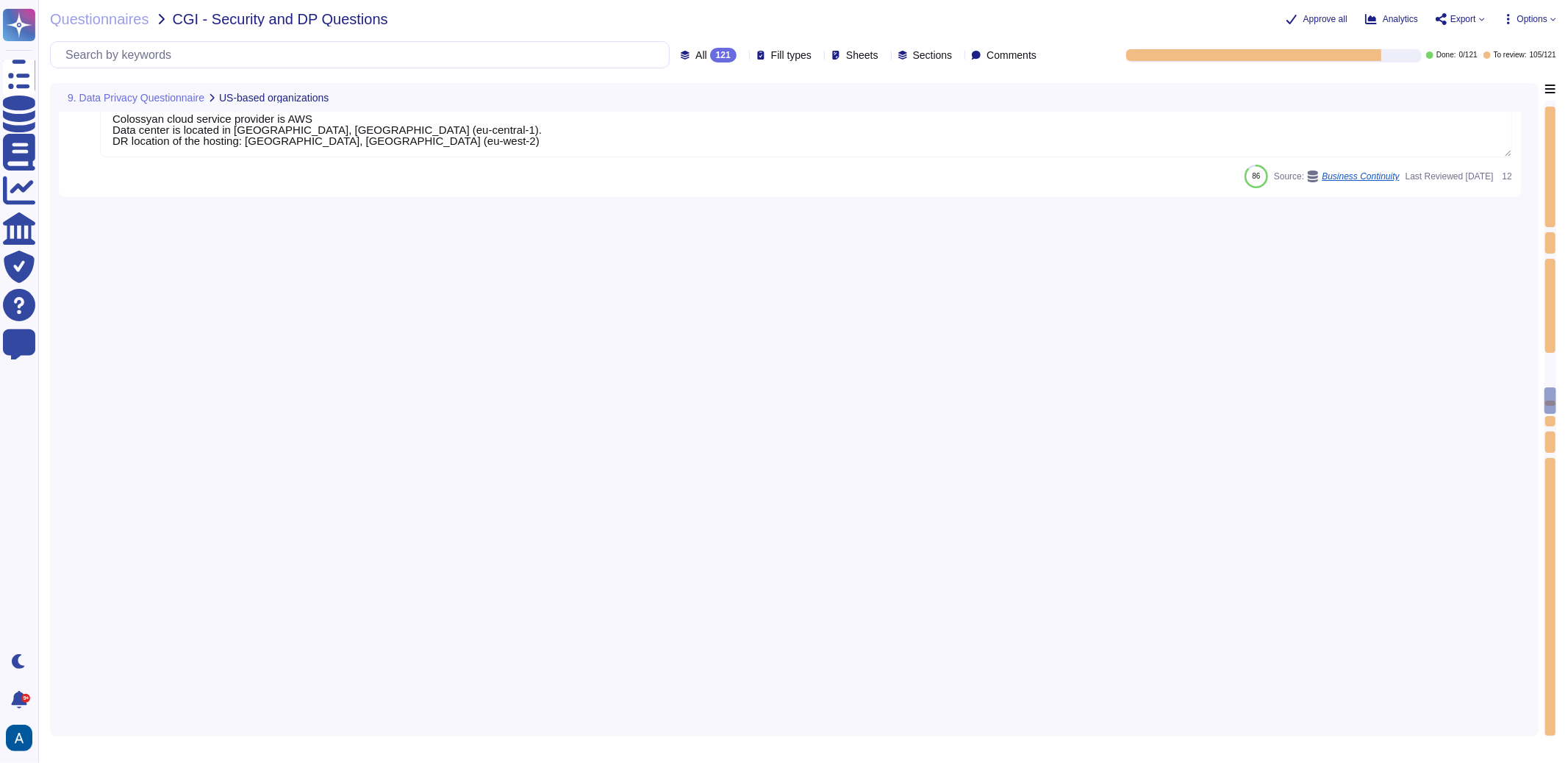
type textarea "Accepted"
type textarea "Colossyan cloud service provider is AWS Data center is located in Frankfurt, Ge…"
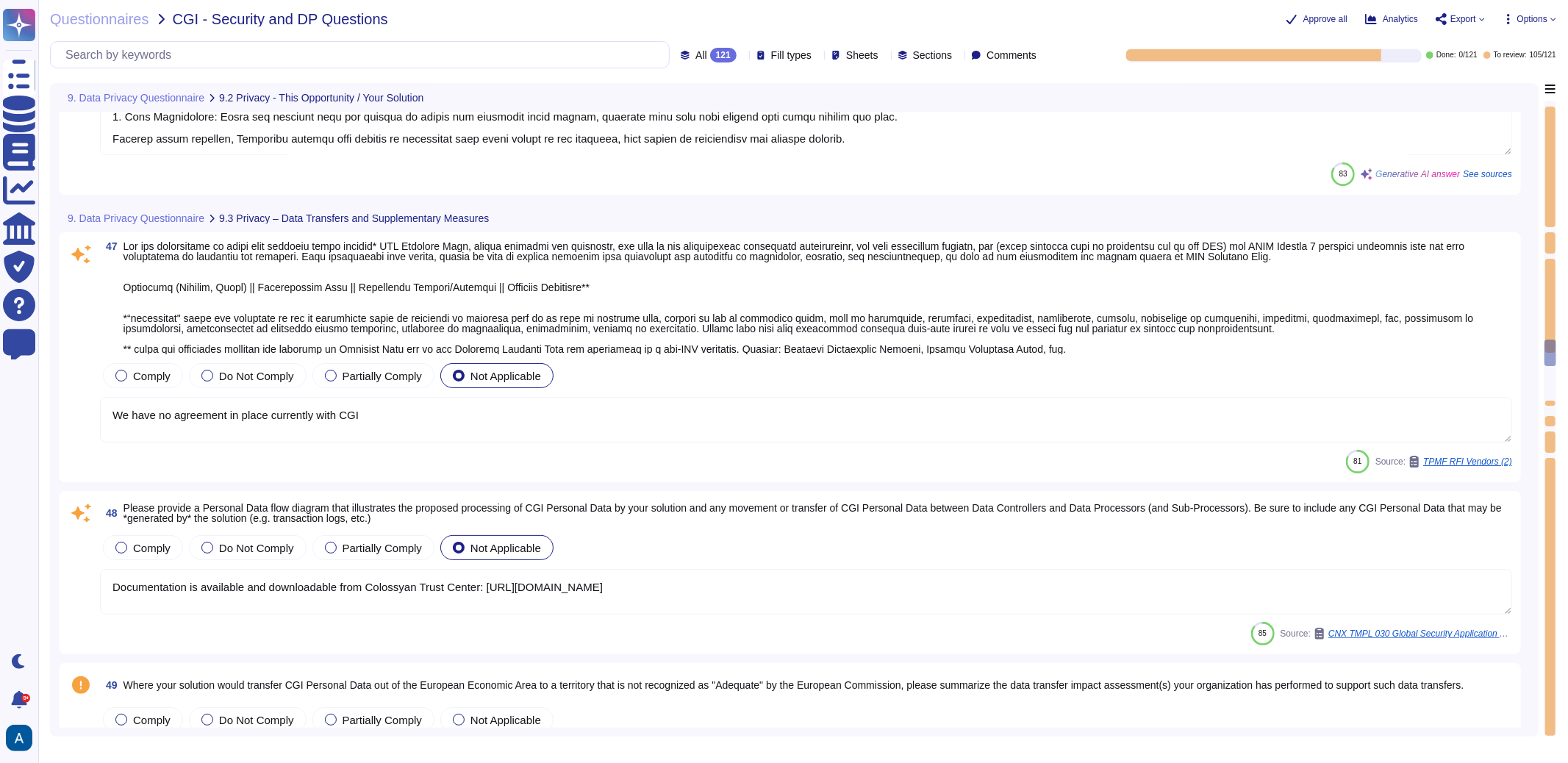
type textarea "1) User access to personal data is controlled through a comprehensive access an…"
type textarea "Colossyan has incorporated "Privacy by Design and Default" principles through s…"
type textarea "We have no agreement in place currently with CGI"
type textarea "Documentation is available and downloadable from Colossyan Trust Center: https:…"
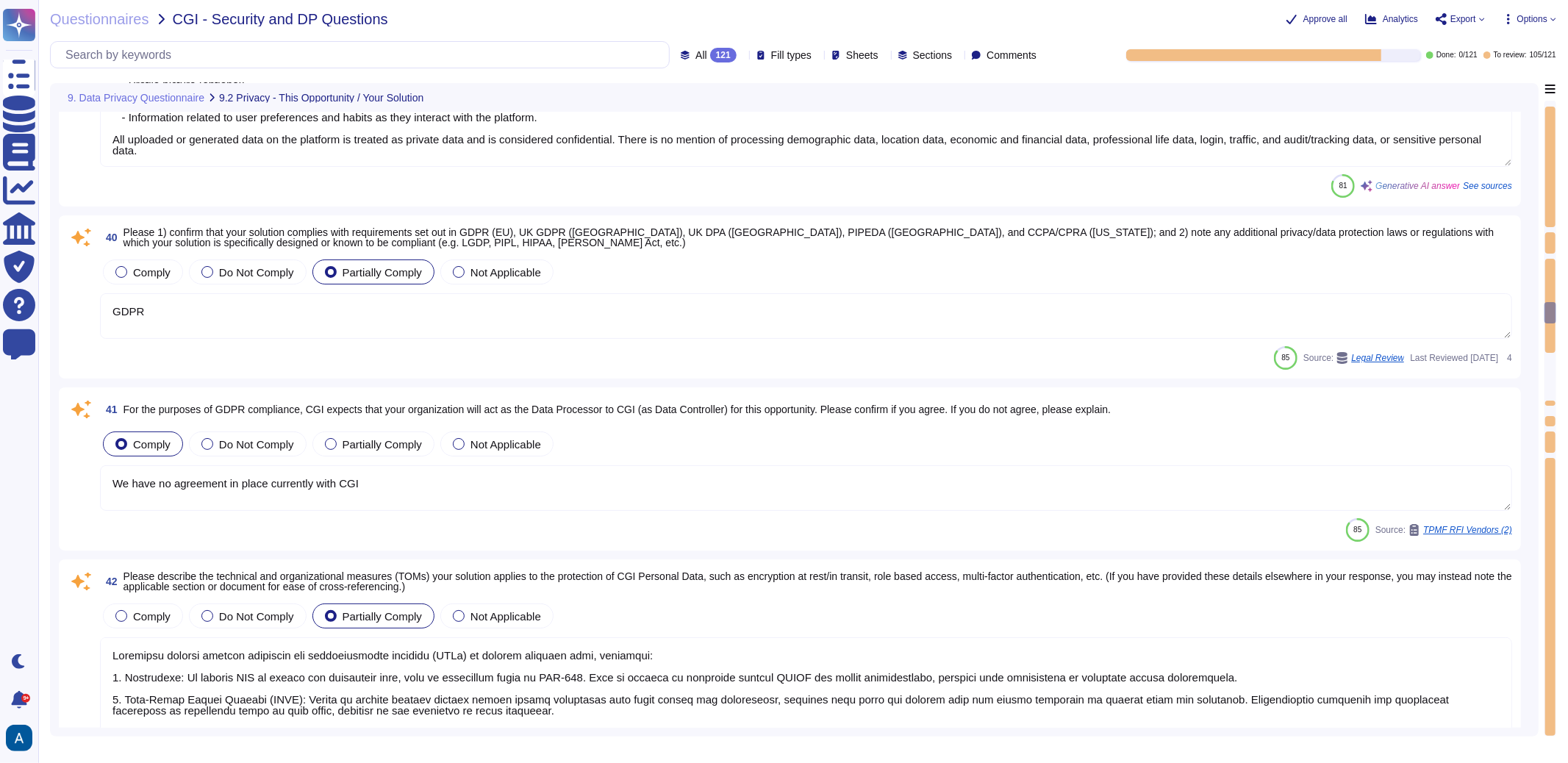
type textarea "The categories of personal data that would be processed by our solution include…"
type textarea "GDPR"
type textarea "We have no agreement in place currently with CGI"
type textarea "Colossyan applies several technical and organizational measures (TOMs) to prote…"
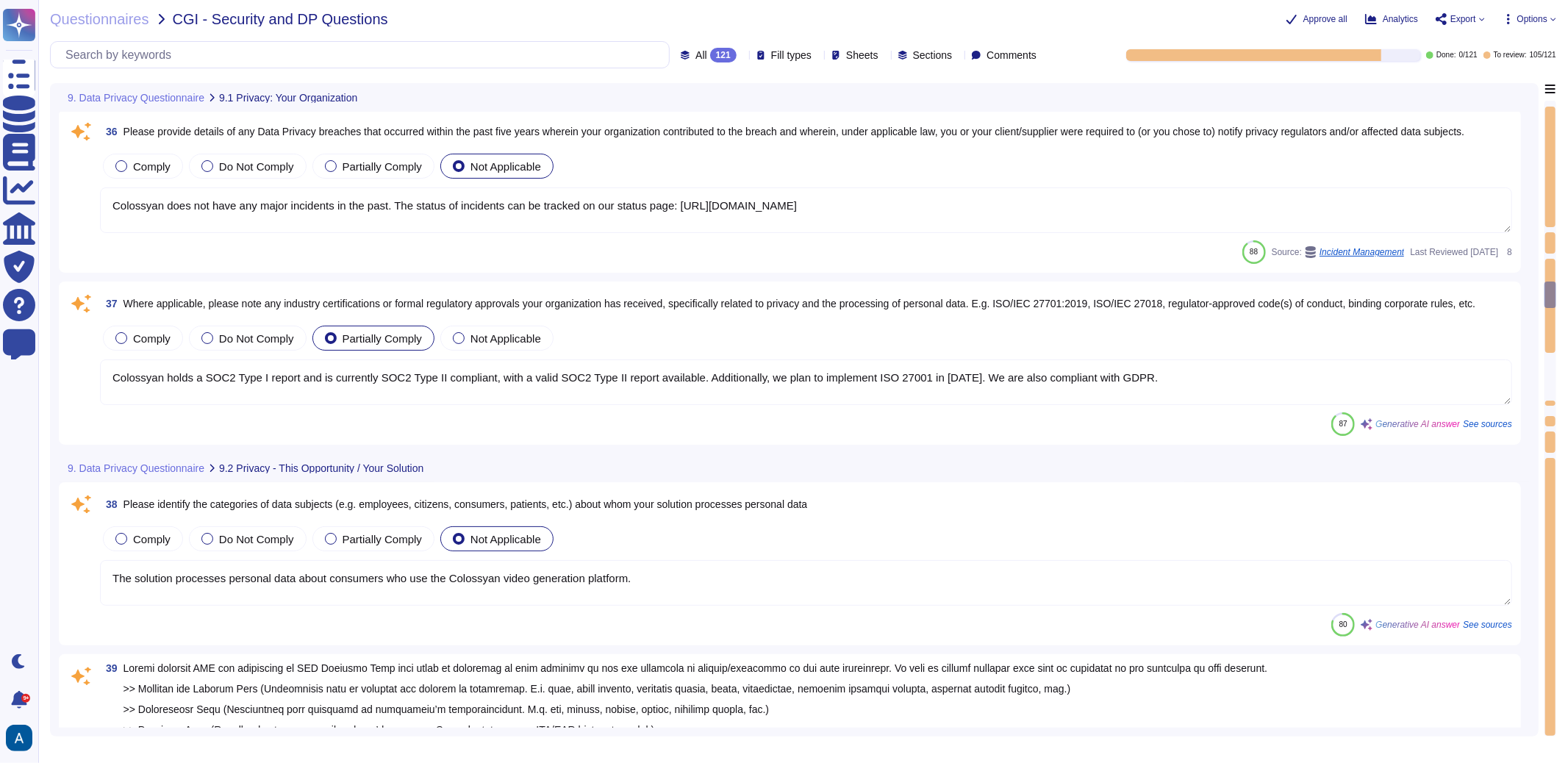
type textarea "Colossyan has a comprehensive procedure for handling data breaches, which inclu…"
type textarea "Colossyan does not have any major incidents in the past. The status of incident…"
type textarea "Colossyan holds a SOC2 Type I report and is currently SOC2 Type II compliant, w…"
type textarea "The solution processes personal data about consumers who use the Colossyan vide…"
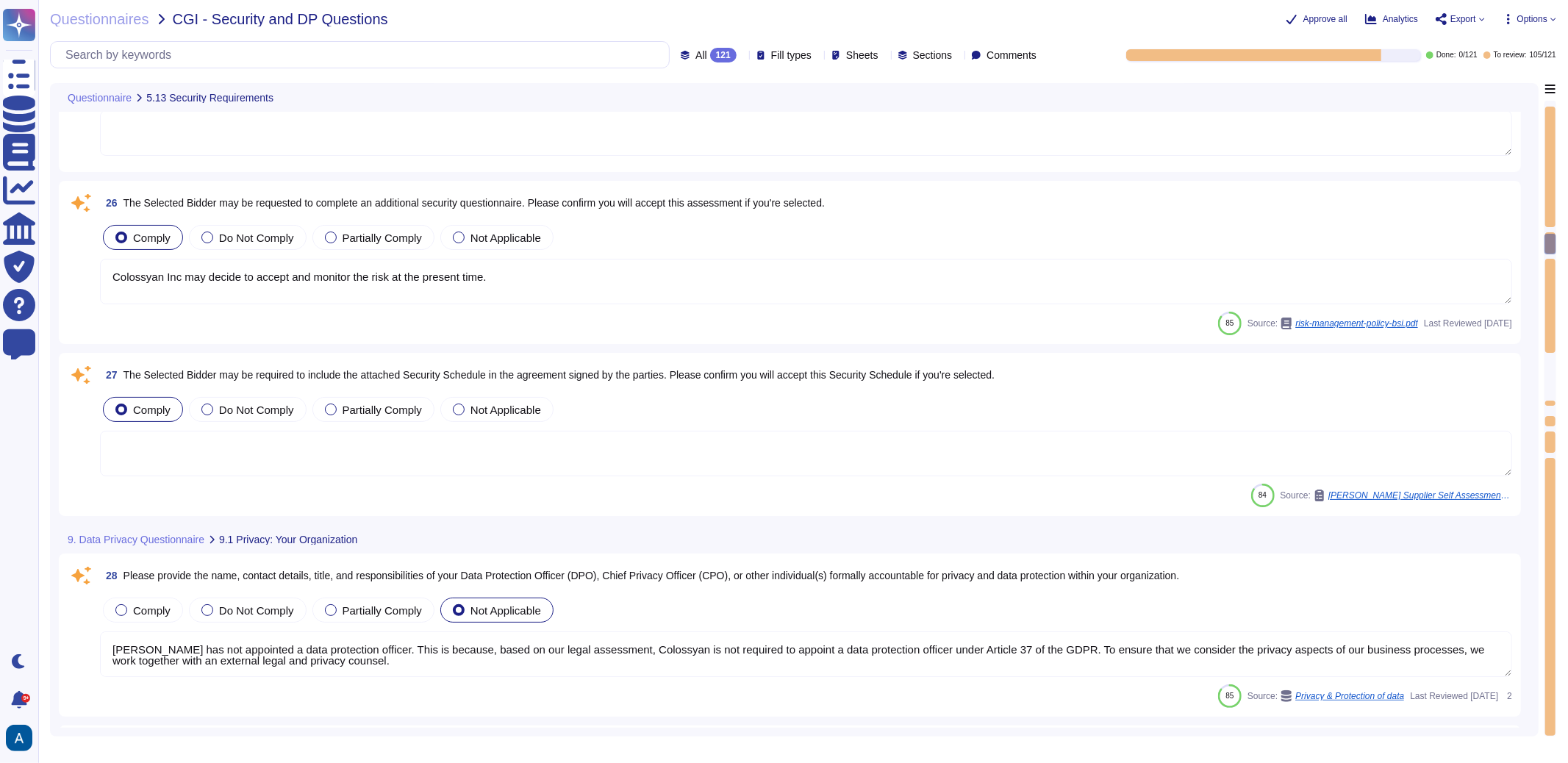
type textarea "Our security induction process includes the following key components: 1. Mandat…"
type textarea "The services provided by Colossyan entail SaaS (Software as a Service). Colossy…"
type textarea "Colossyan Inc may decide to accept and monitor the risk at the present time."
type textarea "Colossyan has not appointed a data protection officer. This is because, based o…"
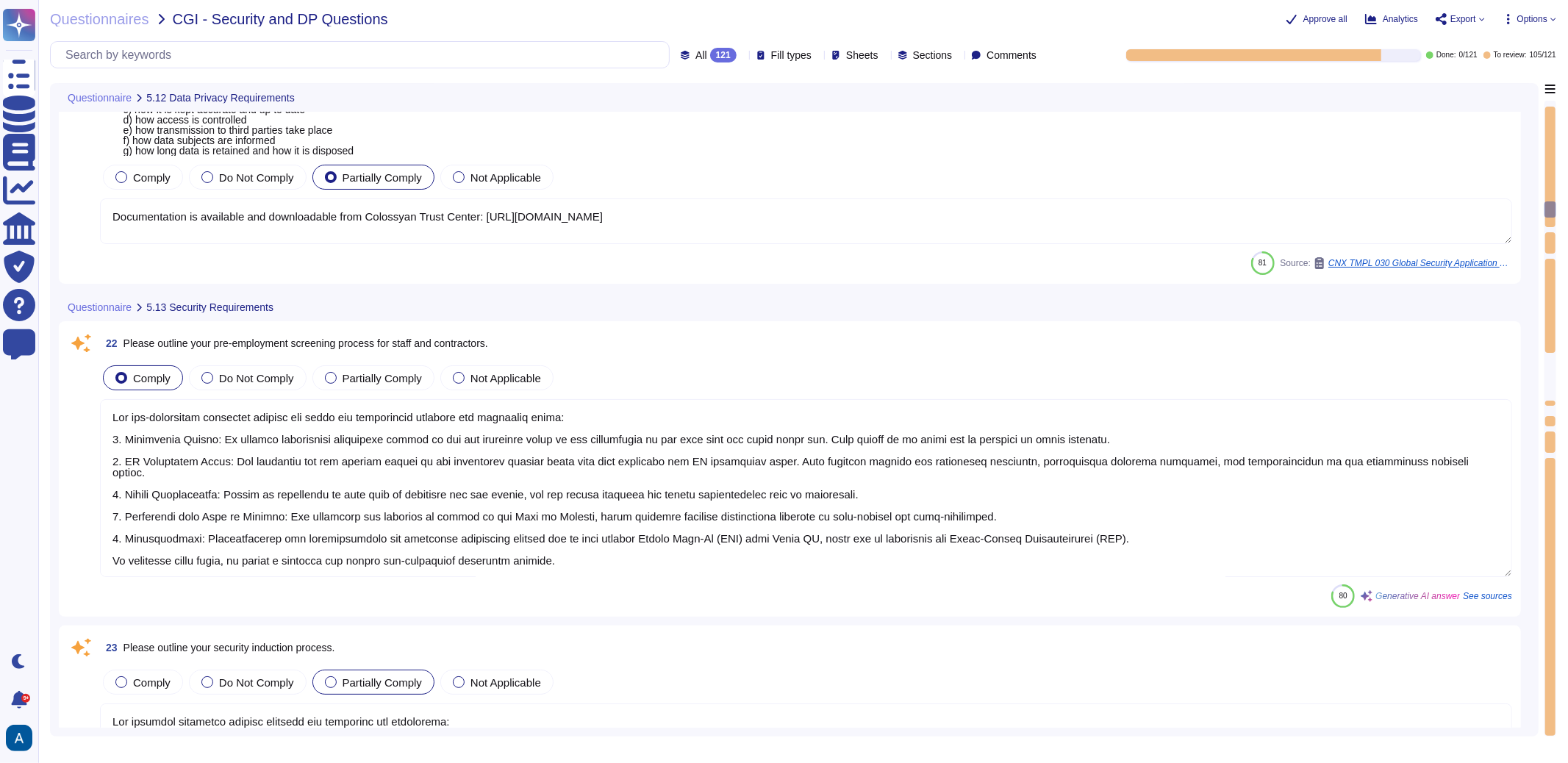
type textarea "Yes, the products, solutions, or services offered require the collection, stora…"
type textarea "We prioritize supplier diversification to reduce reliance on a single source an…"
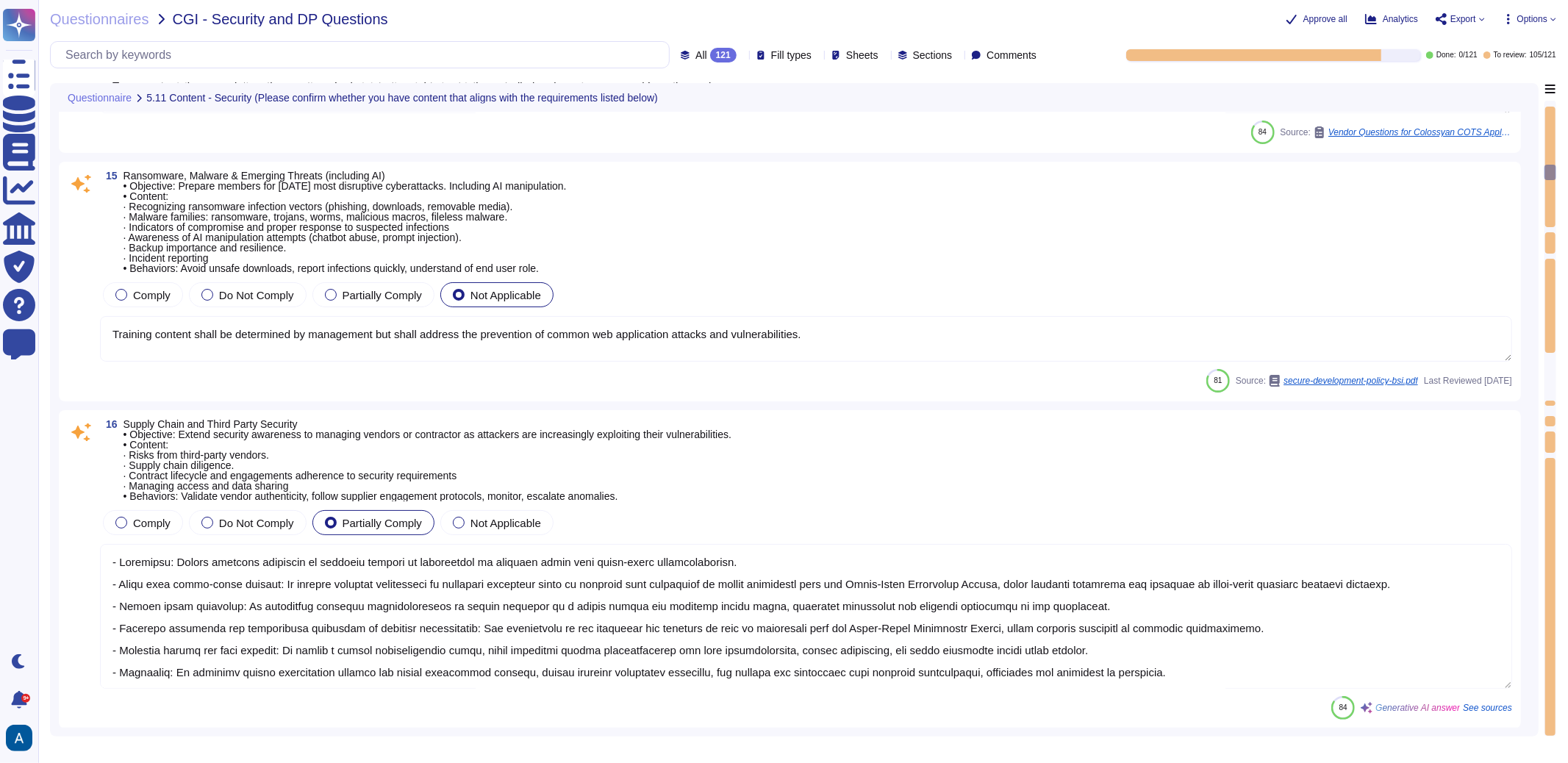
type textarea "- Objective: Ensure members know how to label, handle, store, share, and dispos…"
type textarea "To secure devices and collaboration platforms in an "anywhere, anytime" work en…"
type textarea "To prevent privilege escalation, the granting of administrative rights is stric…"
type textarea "Training content shall be determined by management but shall address the preven…"
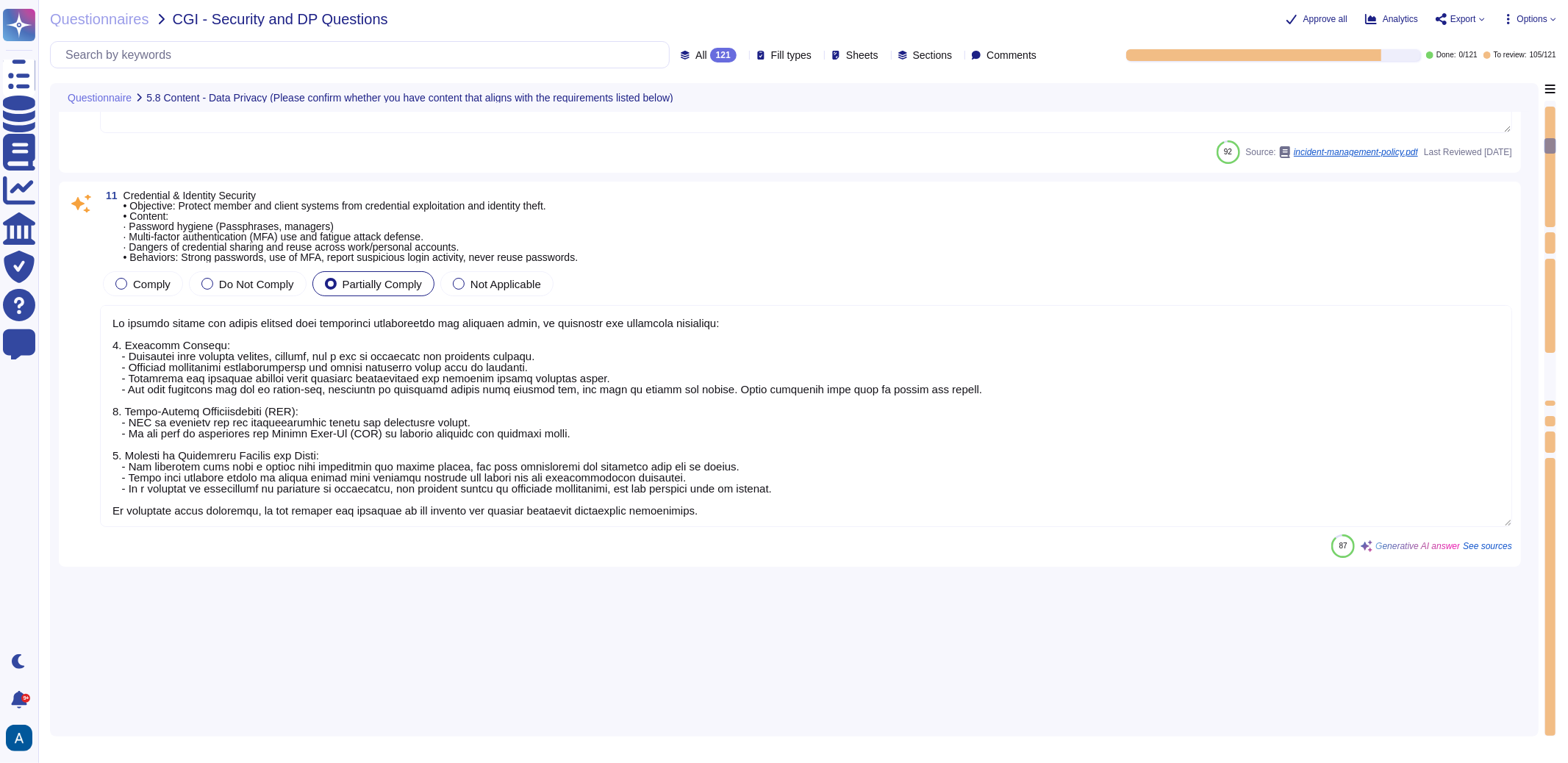
type textarea "While seeing success in other verticals Colossyan will remain focused on corpor…"
type textarea "Data Management Policy, is a set of guidelines and procedures that an organizat…"
type textarea "Exporting software, technical information, encryption software, or technology, …"
type textarea "While seeing success in other verticals Colossyan will remain focused on corpor…"
type textarea "Our security organization is structured with a hierarchical management system t…"
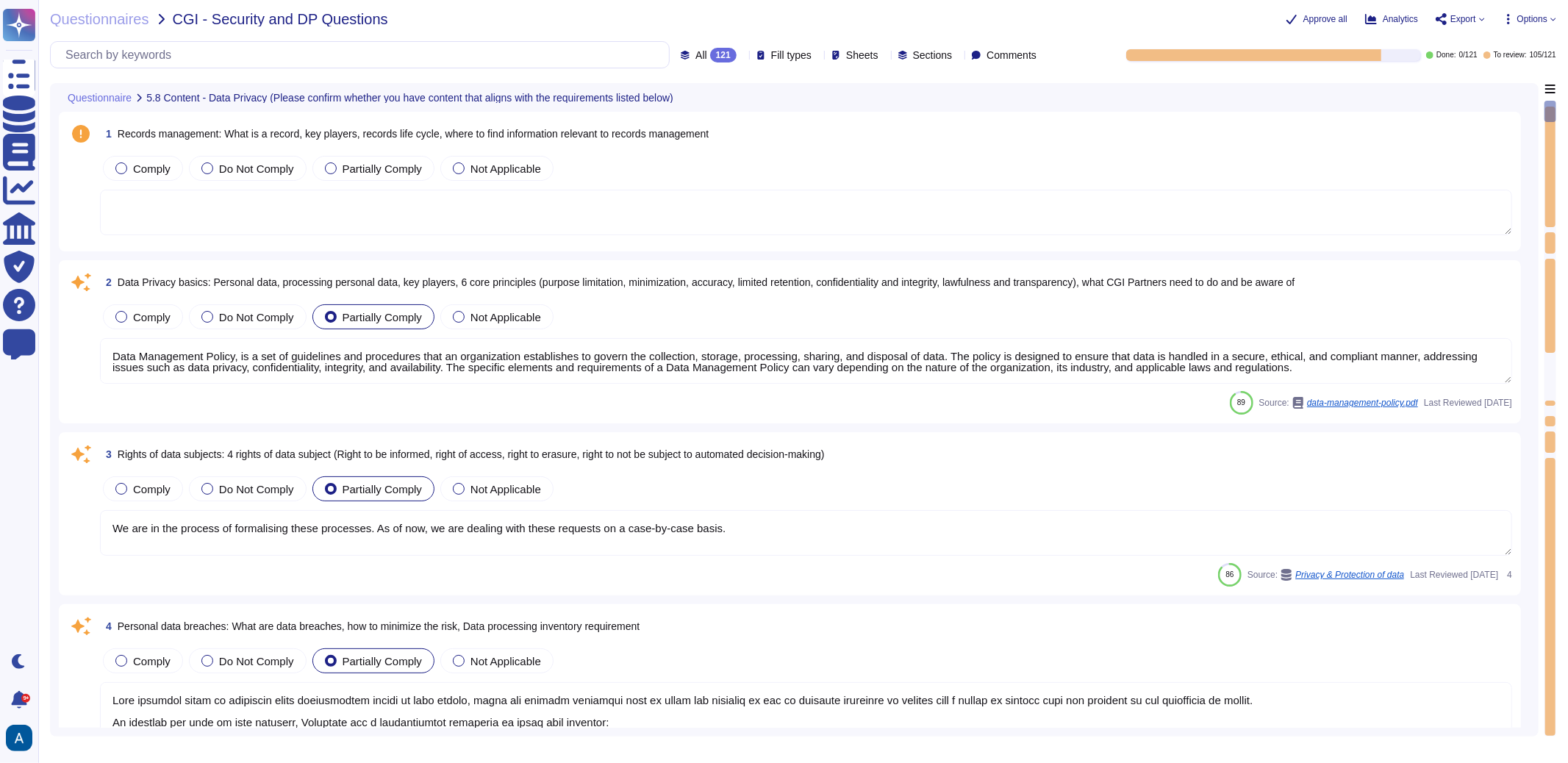
type textarea "Data Management Policy, is a set of guidelines and procedures that an organizat…"
type textarea "We are in the process of formalising these processes. As of now, we are dealing…"
type textarea "Data breaches refer to incidents where unauthorized access to data occurs, whic…"
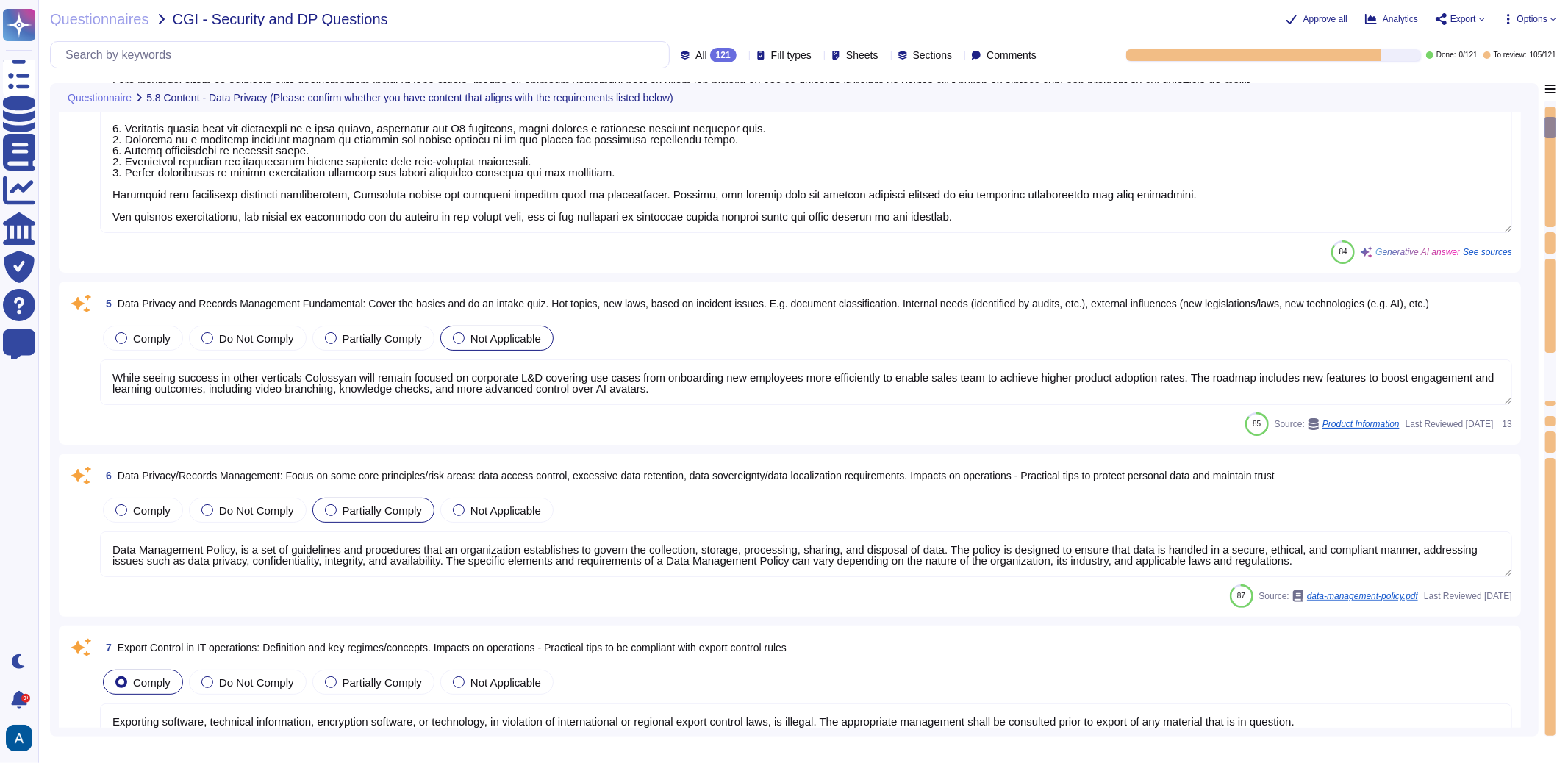
type textarea "Exporting software, technical information, encryption software, or technology, …"
type textarea "While seeing success in other verticals Colossyan will remain focused on corpor…"
type textarea "Our security organization is structured with a hierarchical management system t…"
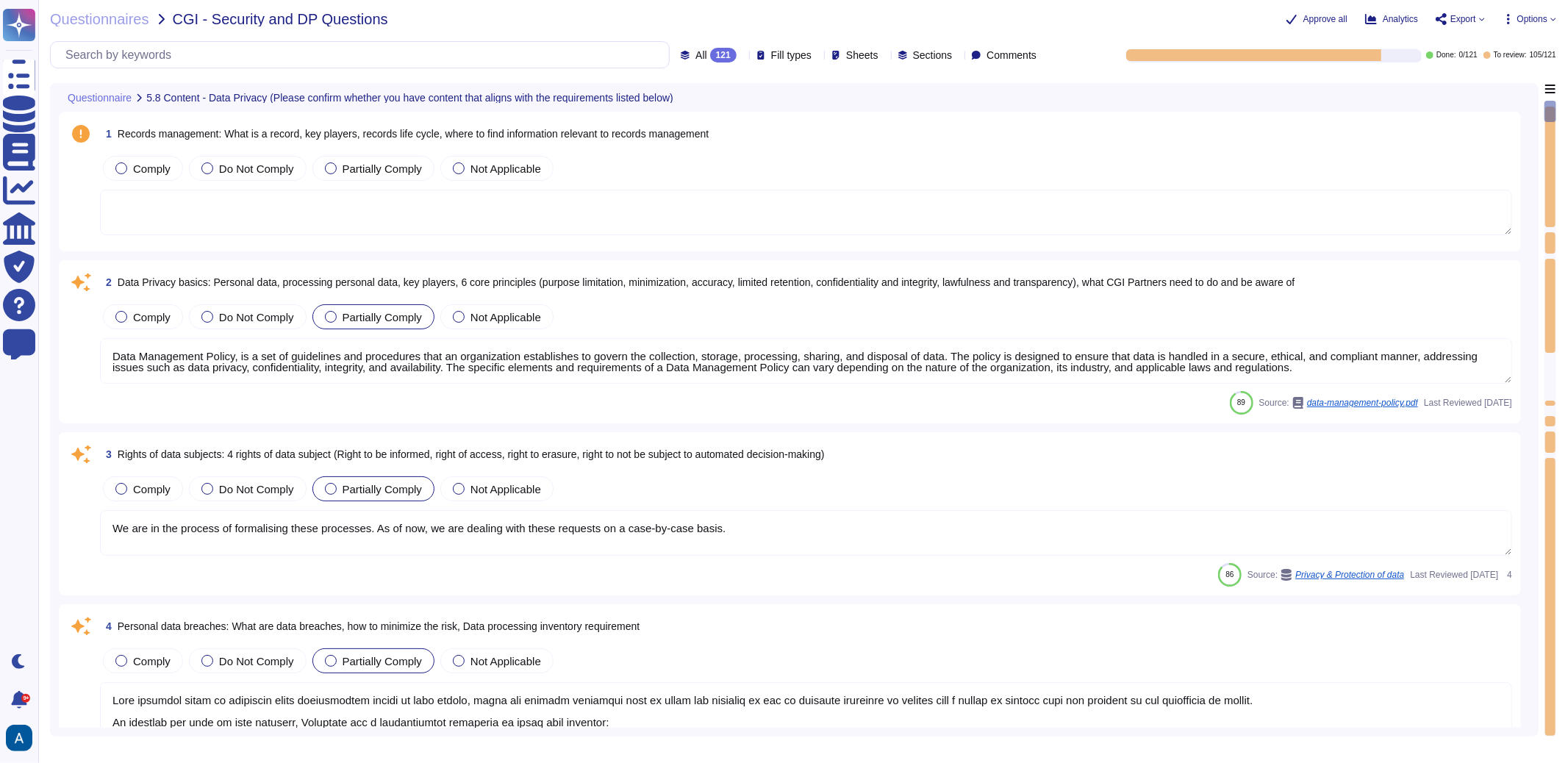
click at [490, 189] on textarea at bounding box center [806, 212] width 1413 height 45
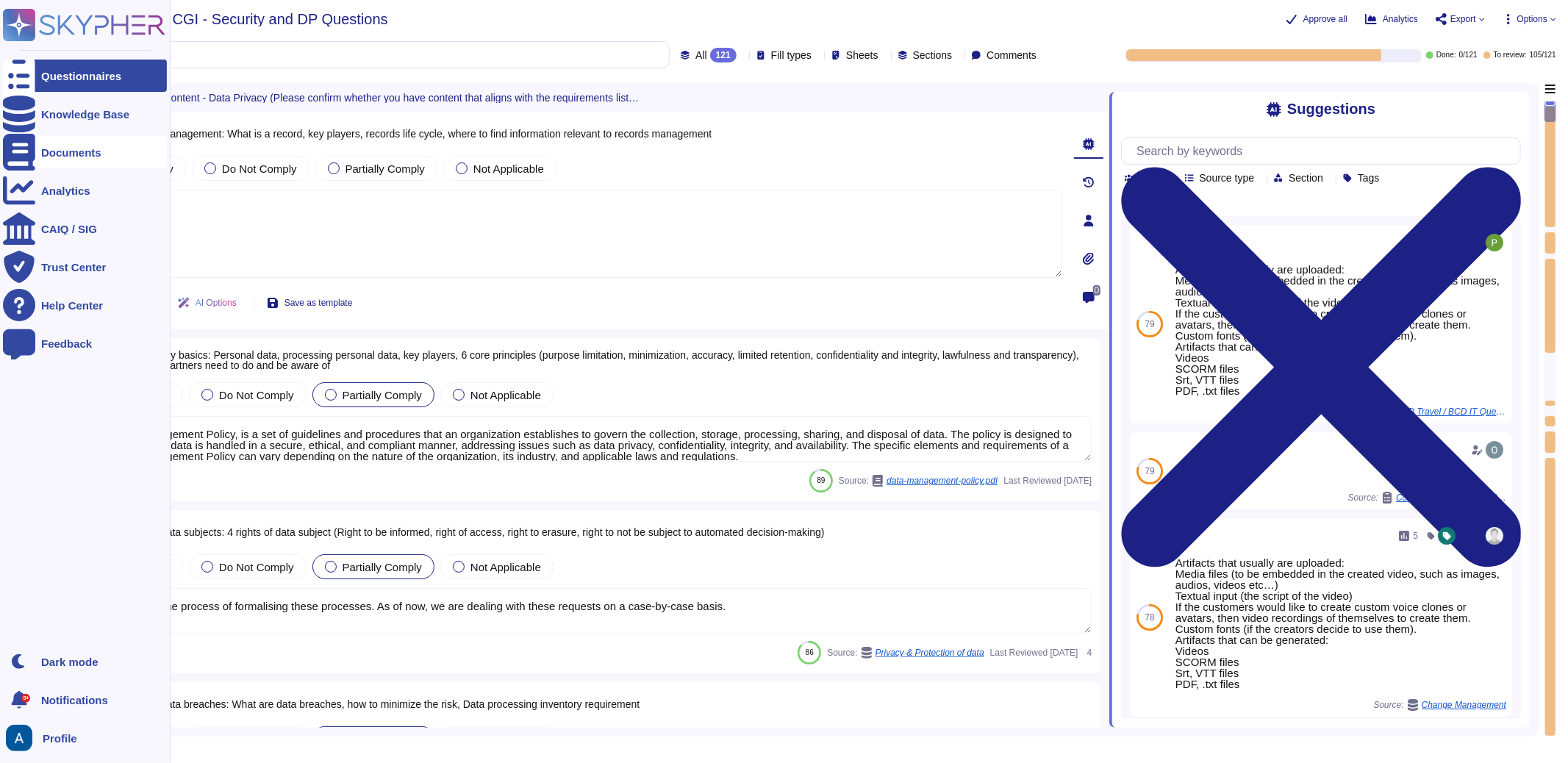
click at [25, 142] on div at bounding box center [19, 152] width 32 height 32
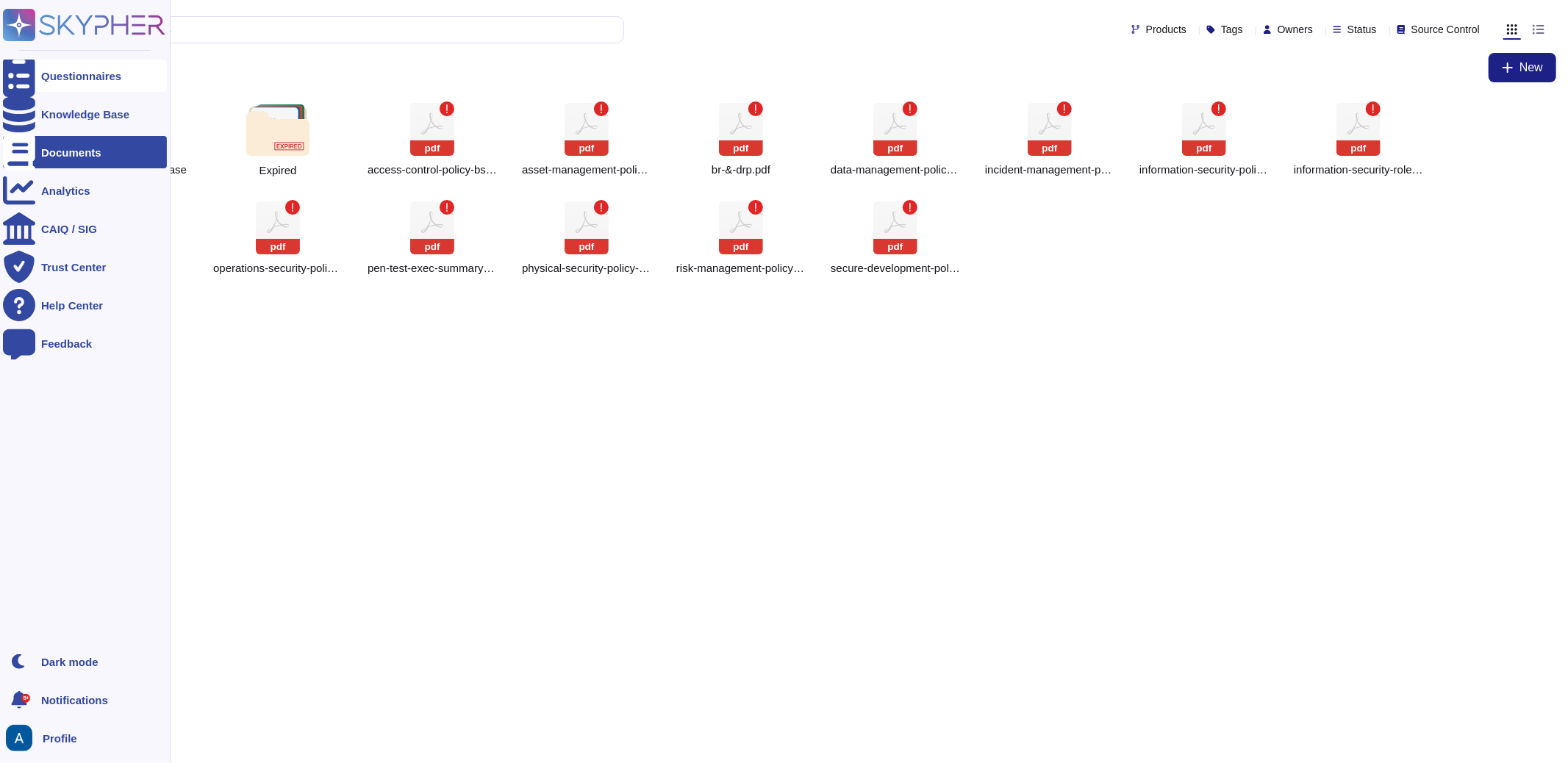
click at [23, 72] on icon at bounding box center [19, 76] width 32 height 43
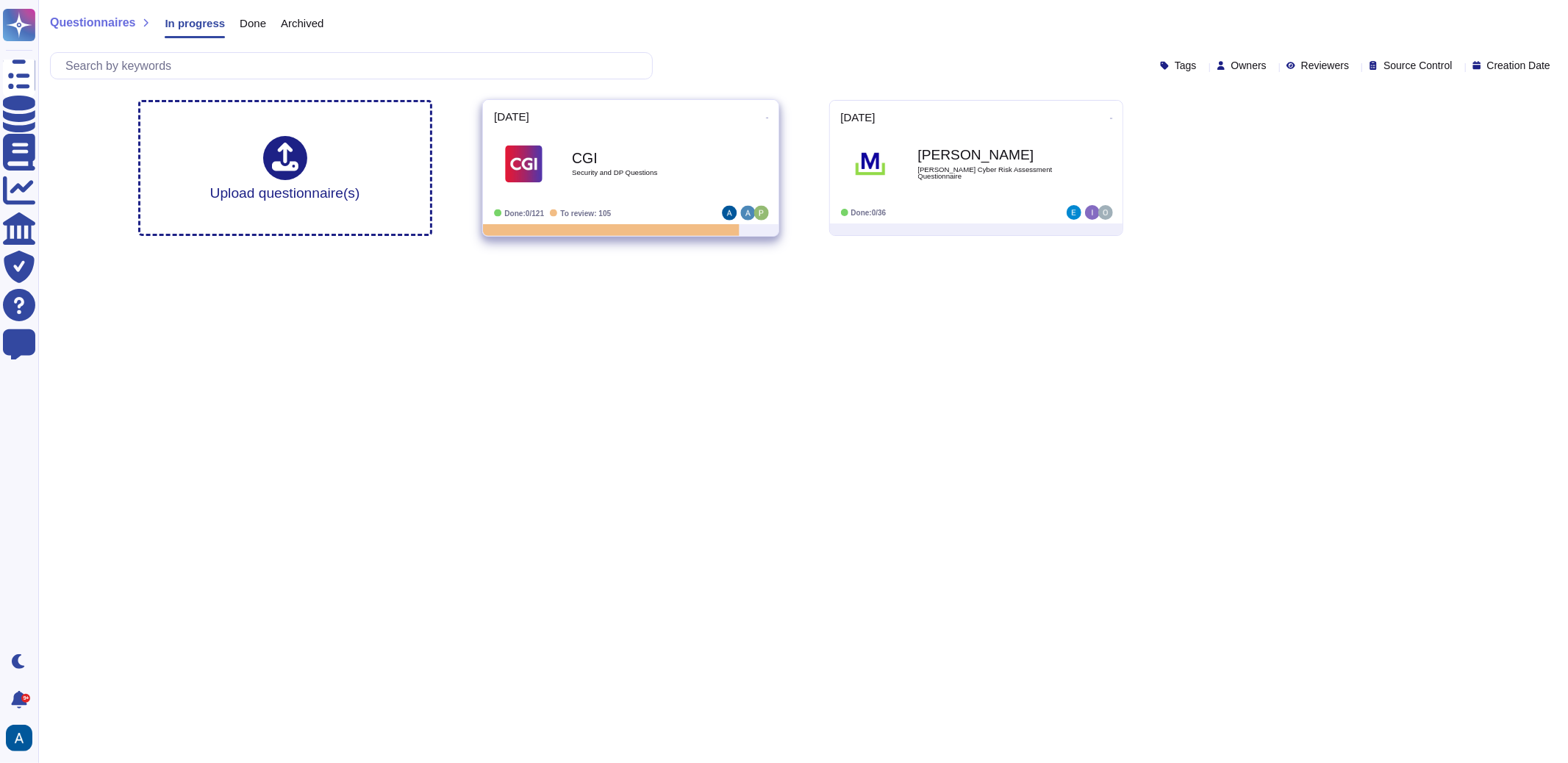
click at [598, 122] on div "2025-09-10 CGI Security and DP Questions Done: 0/121 To review: 105" at bounding box center [631, 162] width 296 height 124
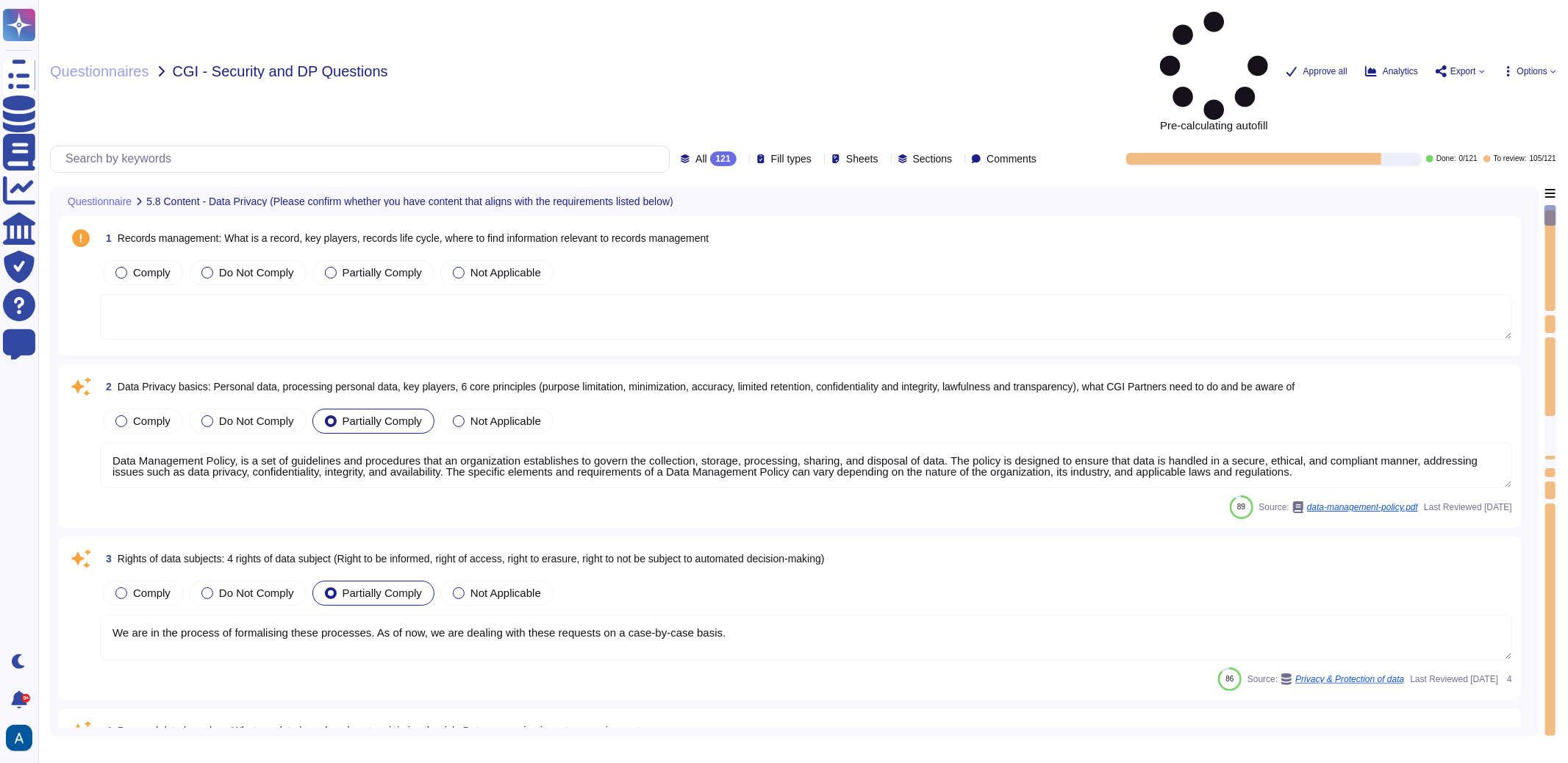
type textarea "Data Management Policy, is a set of guidelines and procedures that an organizat…"
type textarea "We are in the process of formalising these processes. As of now, we are dealing…"
type textarea "Data breaches refer to incidents where unauthorized access to data occurs, whic…"
type textarea "While seeing success in other verticals Colossyan will remain focused on corpor…"
type textarea "Data Management Policy, is a set of guidelines and procedures that an organizat…"
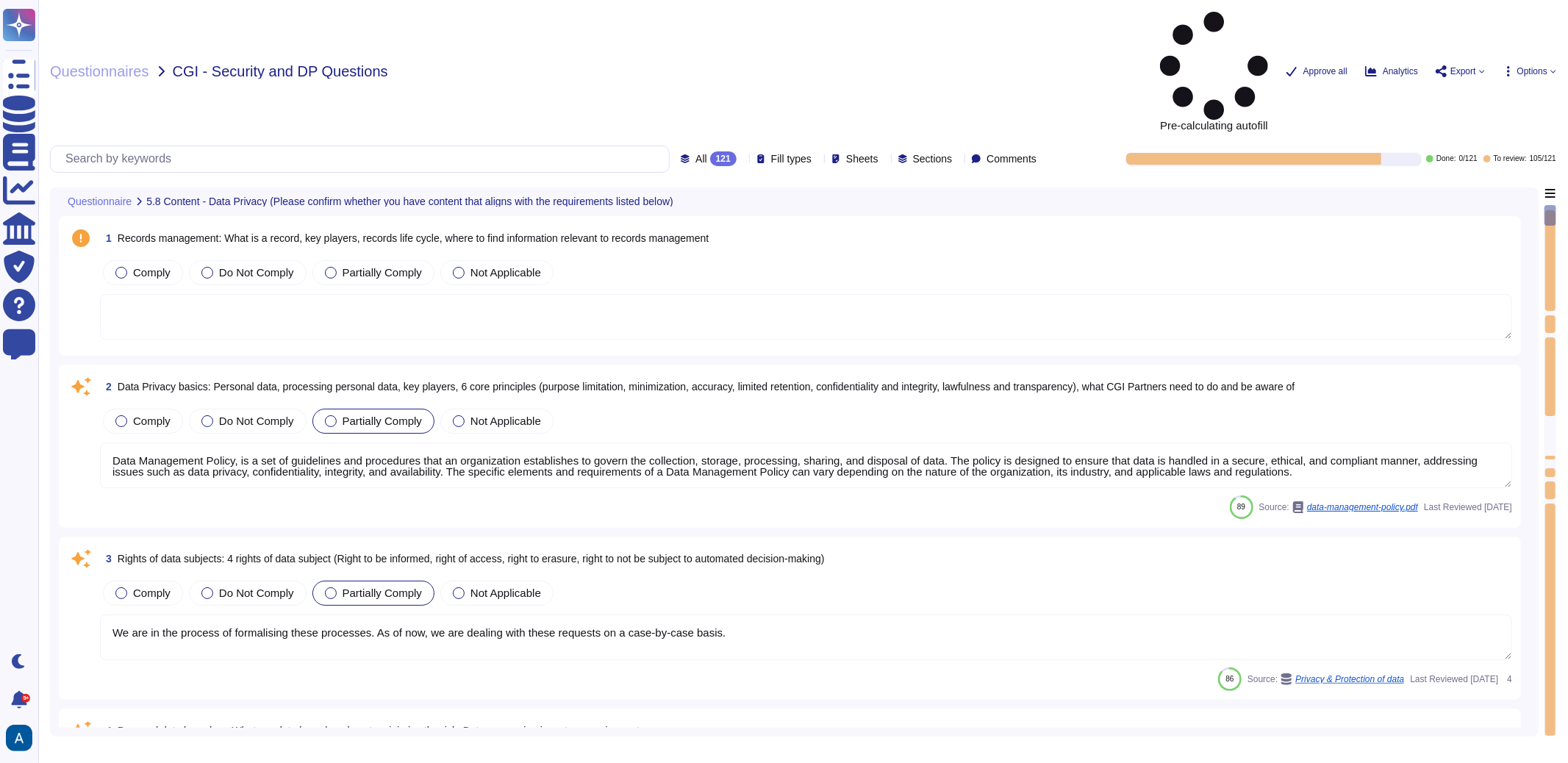
scroll to position [1, 0]
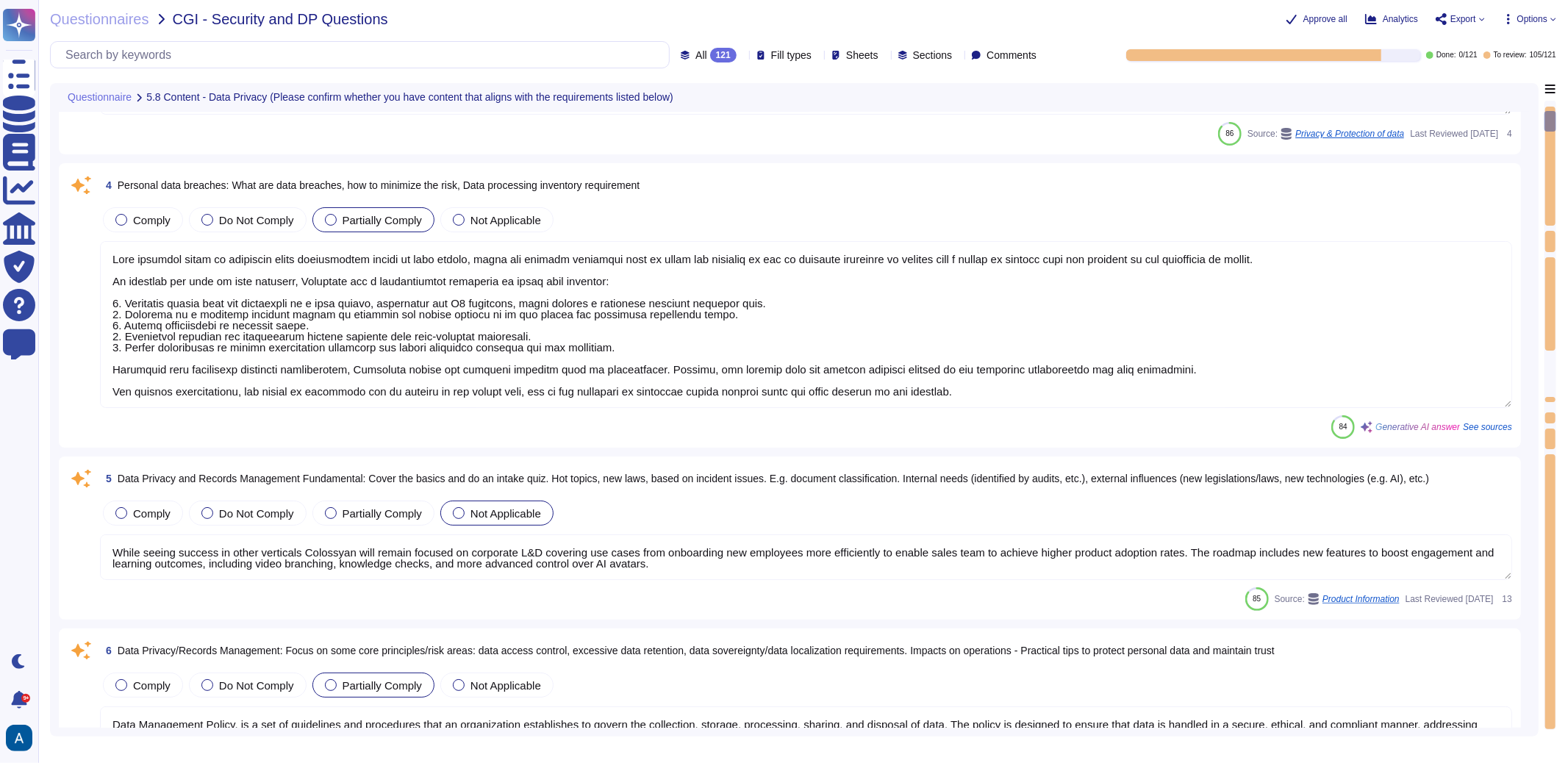
type textarea "Exporting software, technical information, encryption software, or technology, …"
type textarea "While seeing success in other verticals Colossyan will remain focused on corpor…"
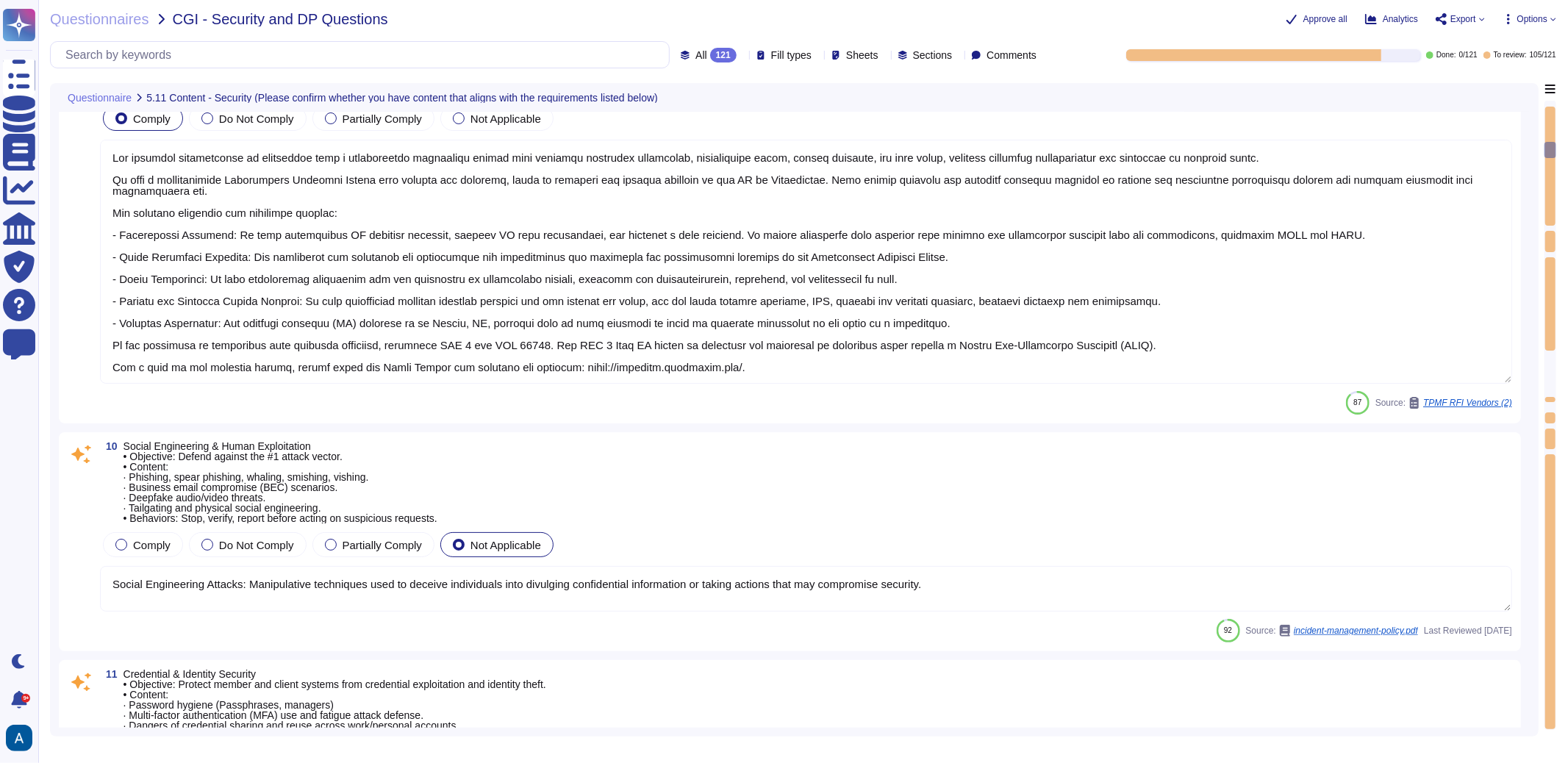
type textarea "Our security organization is structured with a hierarchical management system t…"
type textarea "Social Engineering Attacks: Manipulative techniques used to deceive individuals…"
type textarea "To protect member and client systems from credential exploitation and identity …"
type textarea "- Objective: Ensure members know how to label, handle, store, share, and dispos…"
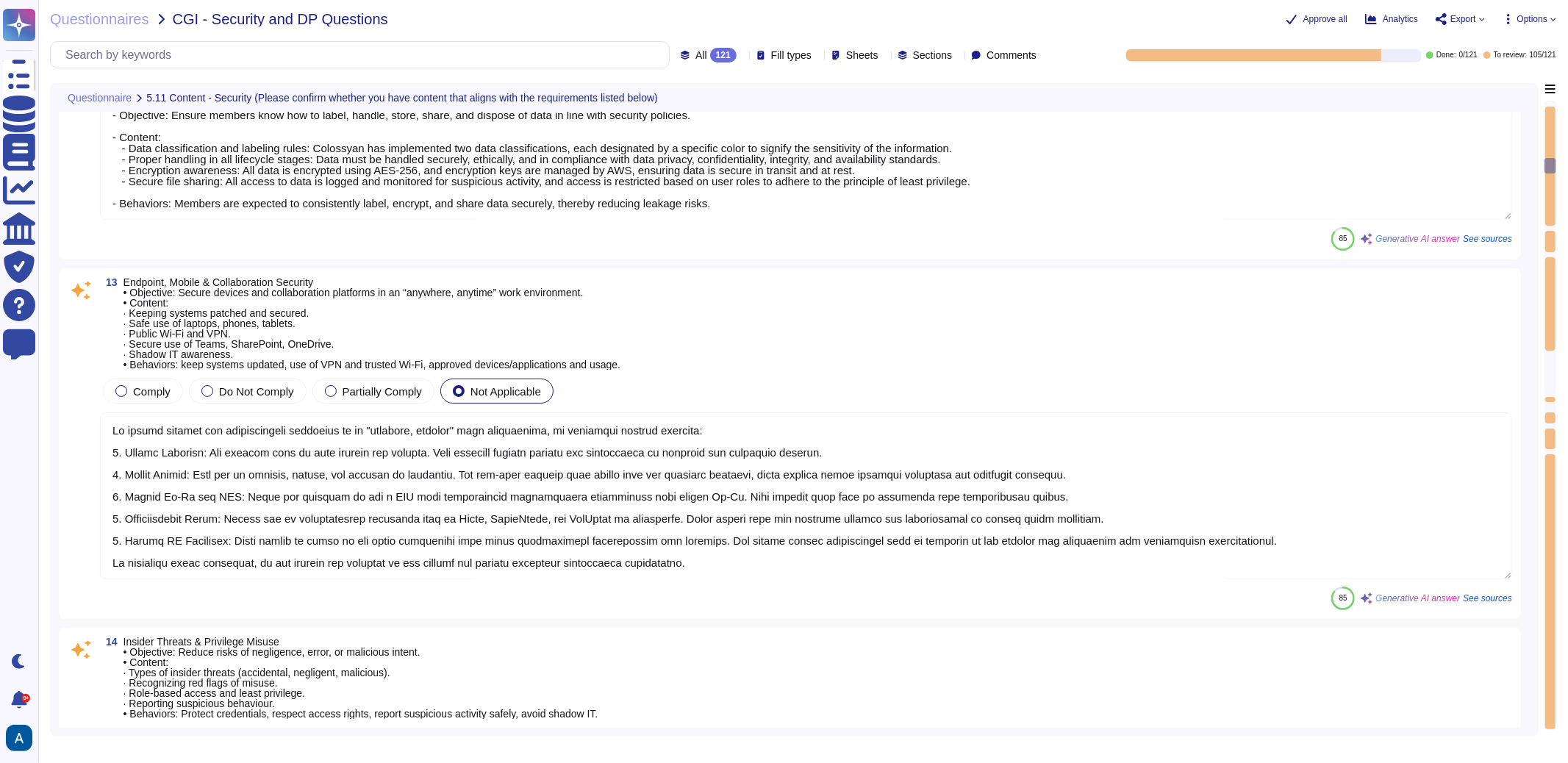
type textarea "To secure devices and collaboration platforms in an "anywhere, anytime" work en…"
type textarea "To prevent privilege escalation, the granting of administrative rights is stric…"
type textarea "Training content shall be determined by management but shall address the preven…"
type textarea "- Objective: Extend security awareness to managing vendors or contractors to mi…"
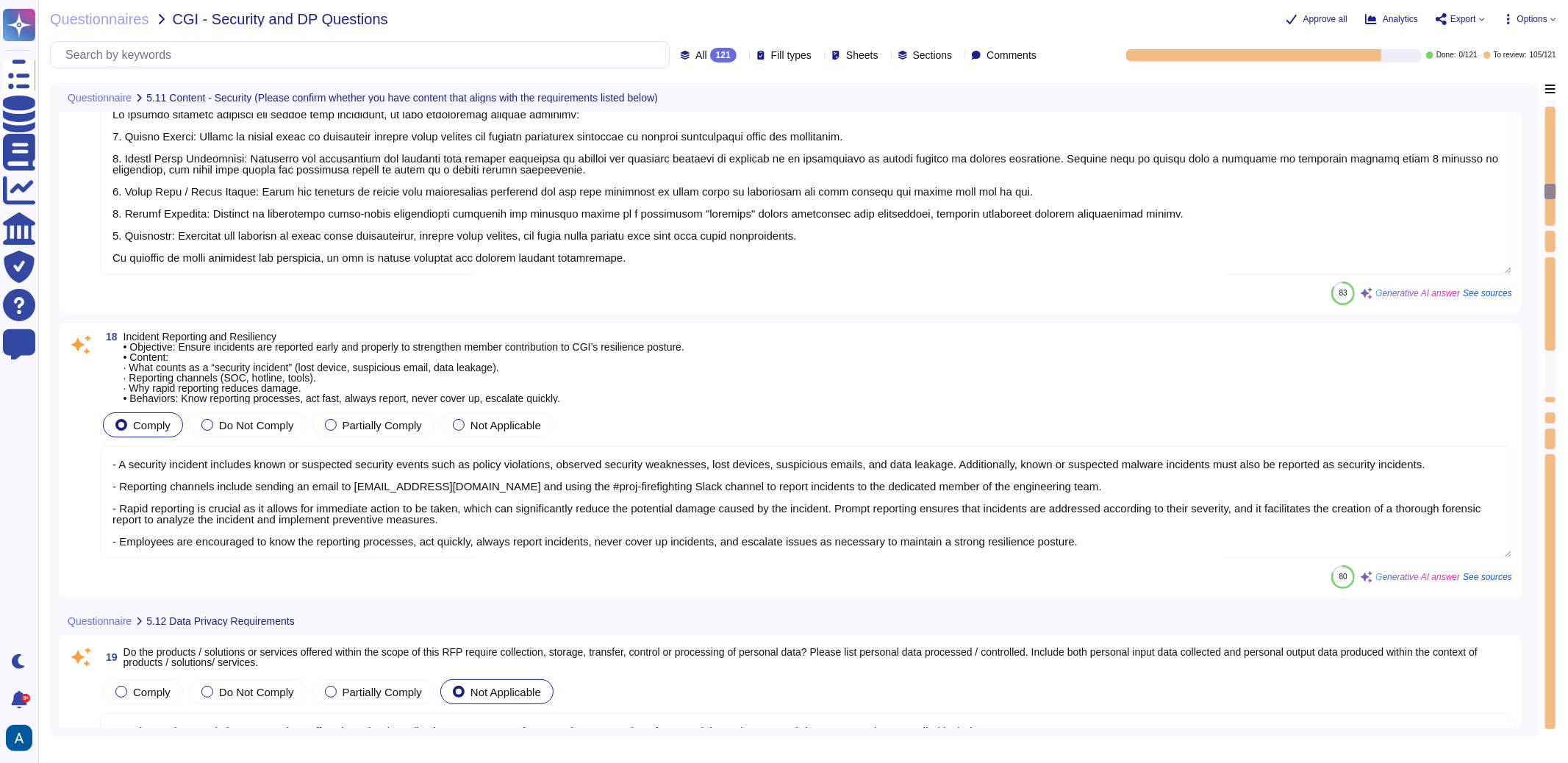
scroll to position [4178, 0]
type textarea "To address physical security and hybrid work protection, we have implemented se…"
type textarea "- A security incident includes known or suspected security events such as polic…"
type textarea "Yes, the products, solutions, or services offered require the collection, stora…"
type textarea "We prioritize supplier diversification to reduce reliance on a single source an…"
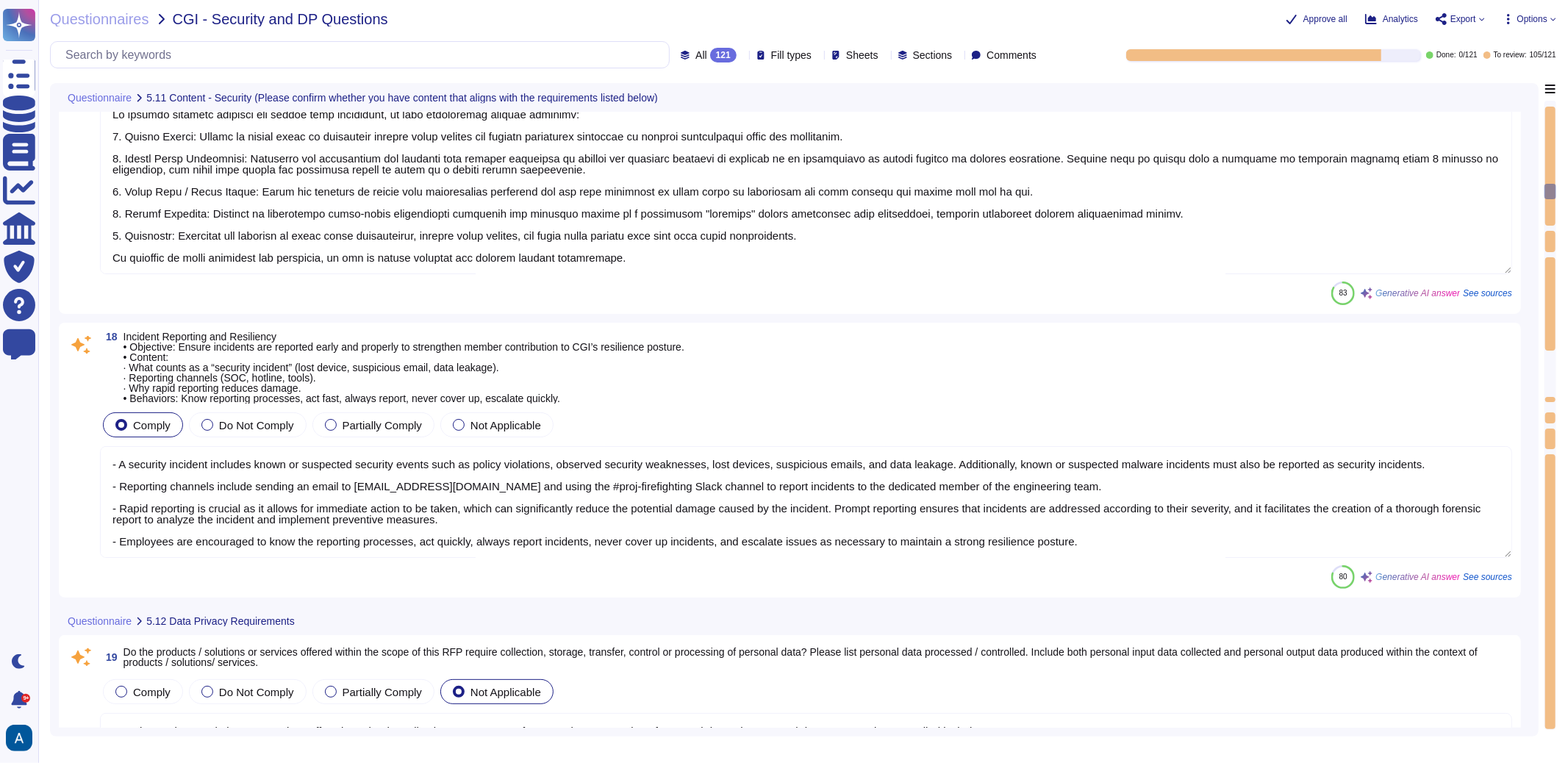
type textarea "Documentation is available and downloadable from Colossyan Trust Center: https:…"
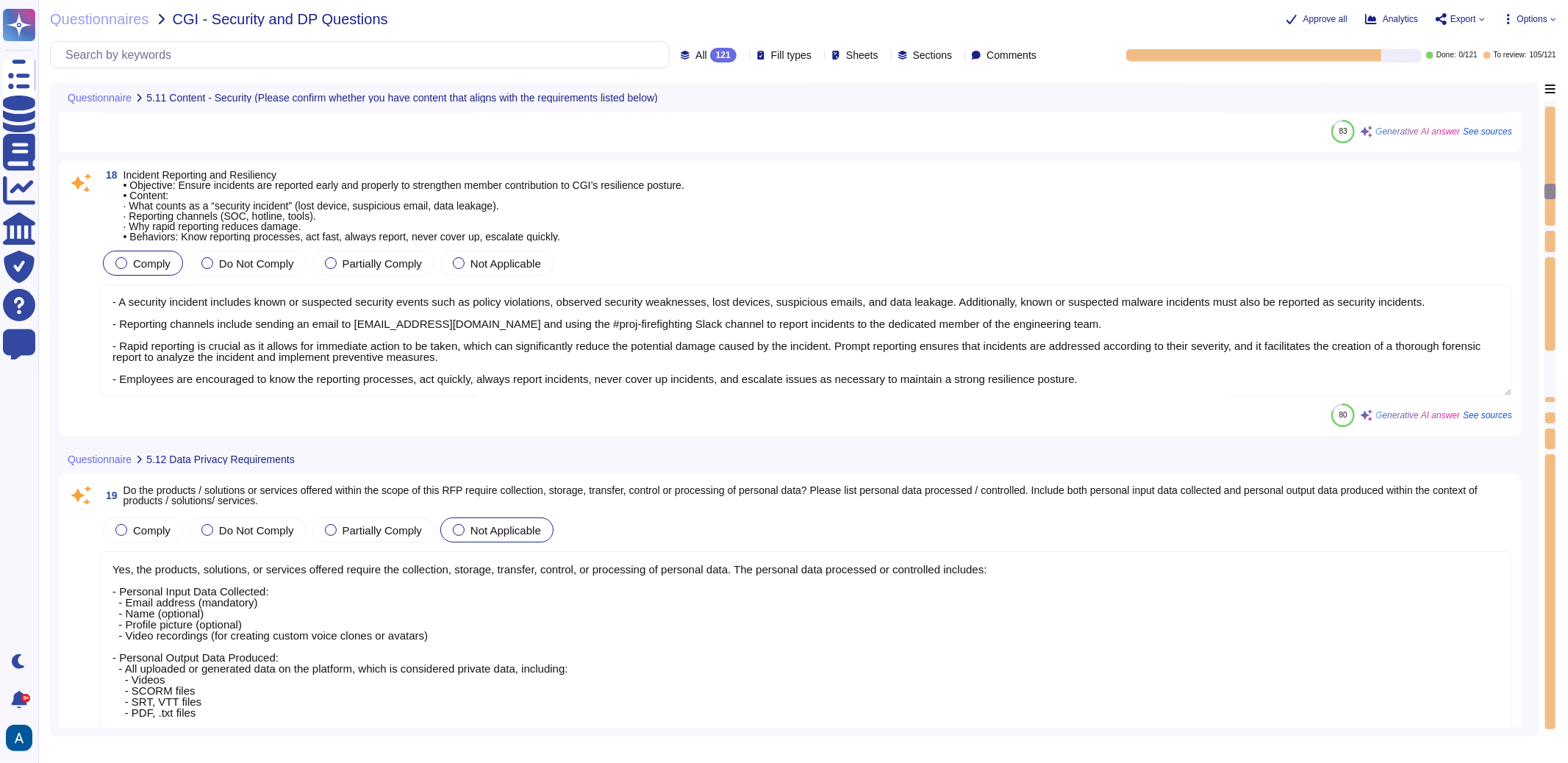
scroll to position [0, 0]
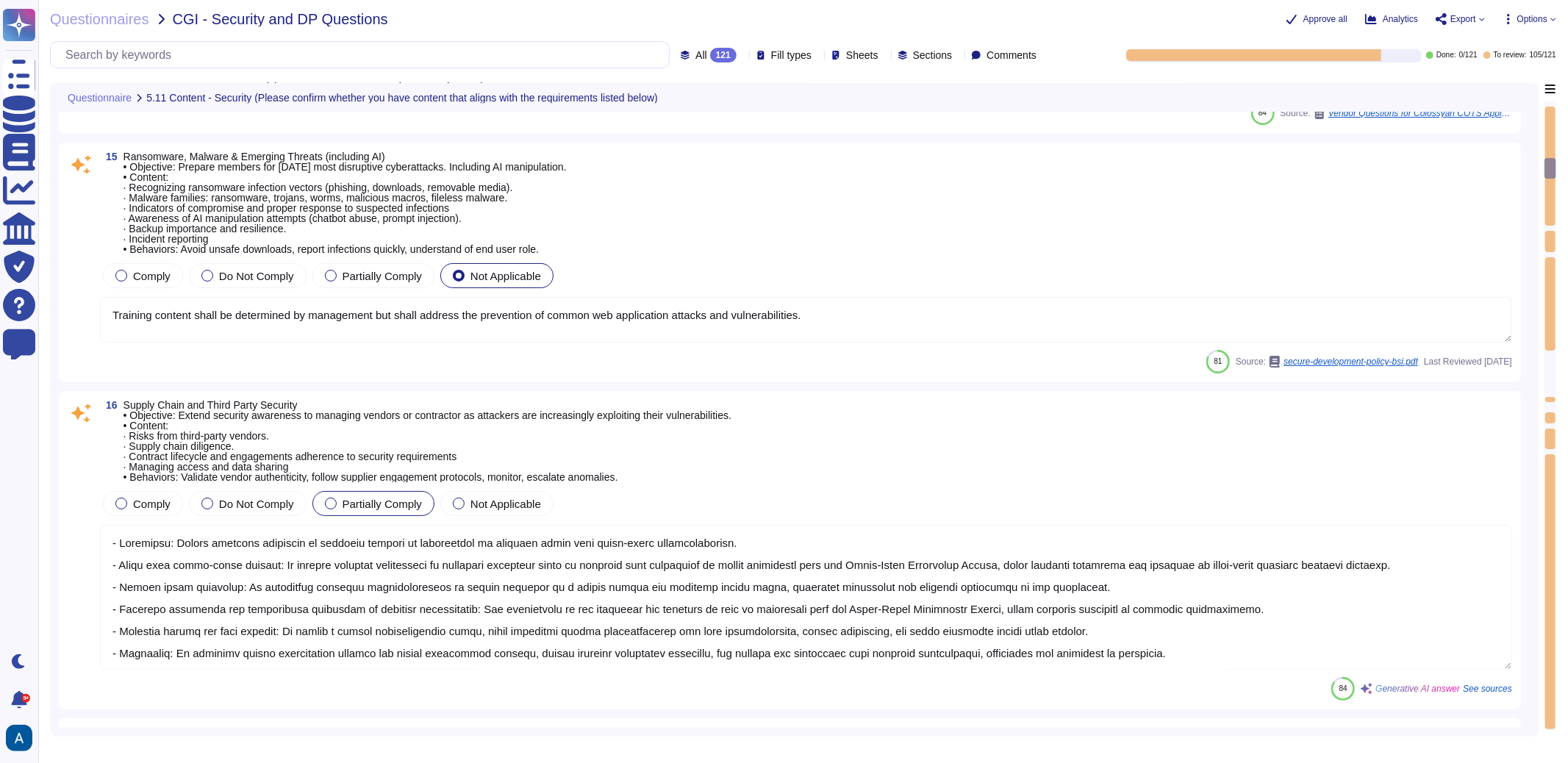
type textarea "- Objective: Ensure members know how to label, handle, store, share, and dispos…"
type textarea "To secure devices and collaboration platforms in an "anywhere, anytime" work en…"
type textarea "To prevent privilege escalation, the granting of administrative rights is stric…"
type textarea "Training content shall be determined by management but shall address the preven…"
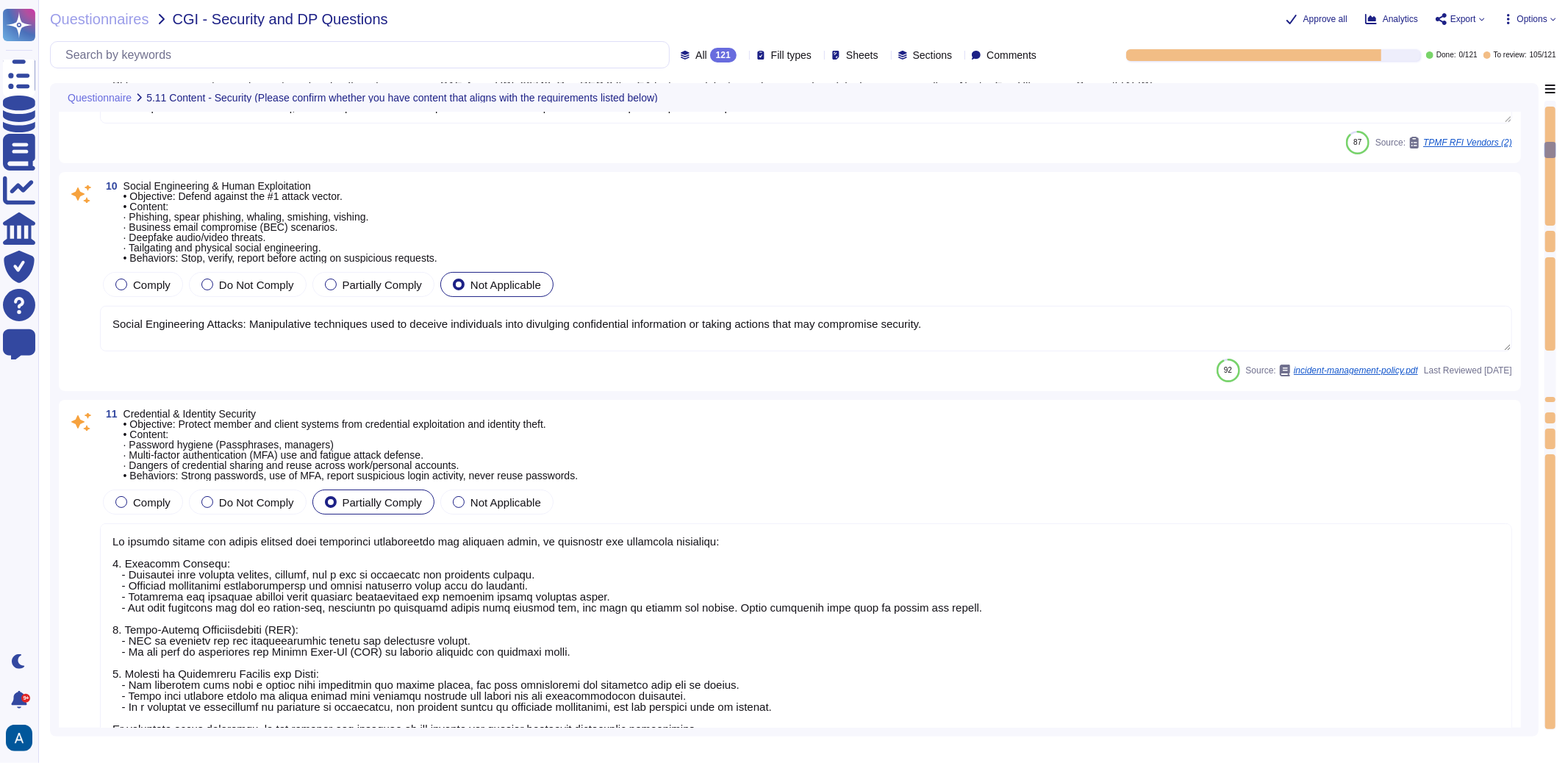
type textarea "Our security organization is structured with a hierarchical management system t…"
type textarea "Social Engineering Attacks: Manipulative techniques used to deceive individuals…"
type textarea "To protect member and client systems from credential exploitation and identity …"
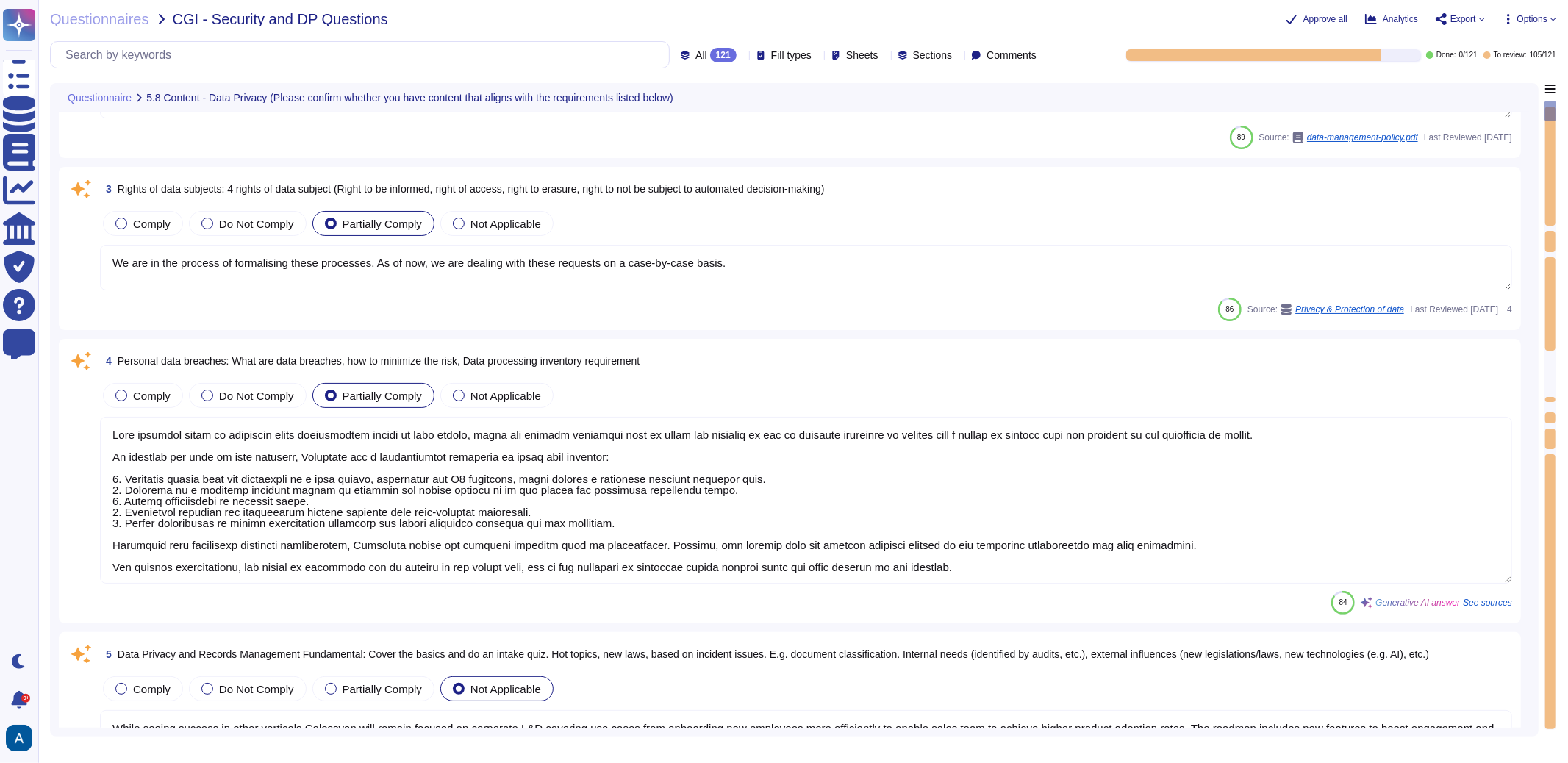
type textarea "Data Management Policy, is a set of guidelines and procedures that an organizat…"
type textarea "We are in the process of formalising these processes. As of now, we are dealing…"
type textarea "Data breaches refer to incidents where unauthorized access to data occurs, whic…"
type textarea "While seeing success in other verticals Colossyan will remain focused on corpor…"
type textarea "Data Management Policy, is a set of guidelines and procedures that an organizat…"
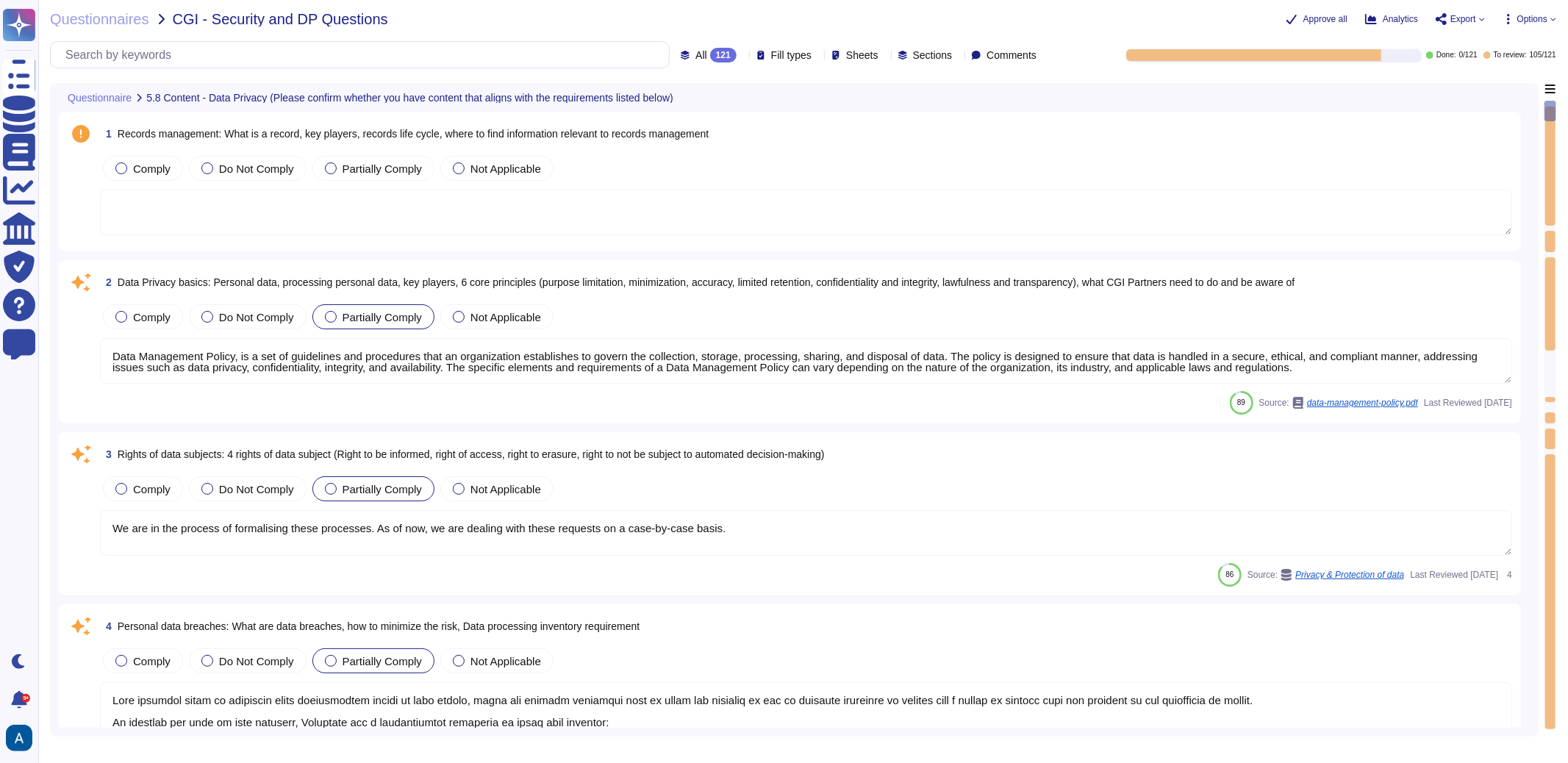
click at [559, 366] on textarea "Data Management Policy, is a set of guidelines and procedures that an organizat…" at bounding box center [806, 360] width 1413 height 45
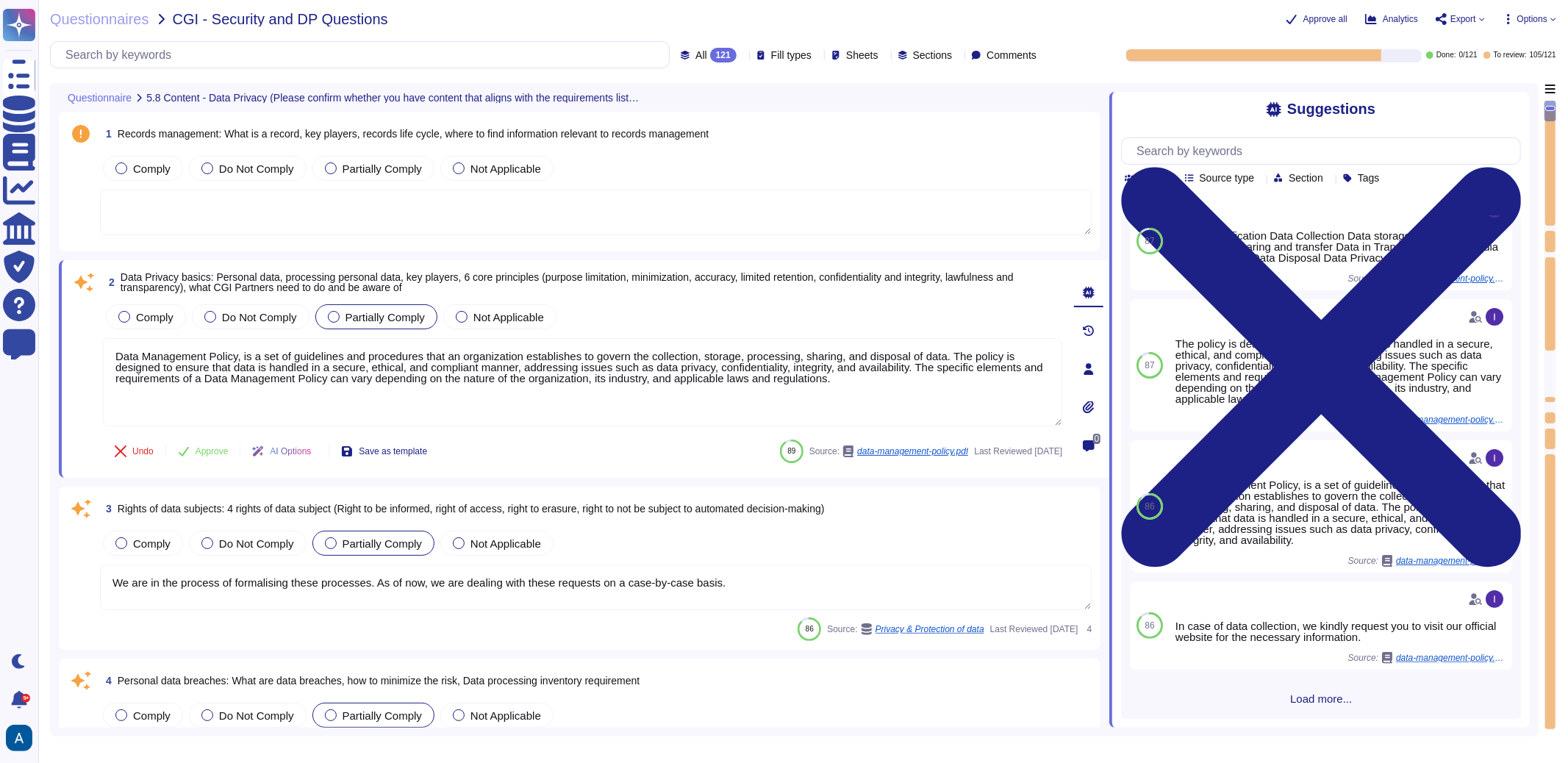
scroll to position [209, 0]
click at [890, 534] on div "Comply Do Not Comply Partially Comply Not Applicable" at bounding box center [596, 544] width 992 height 31
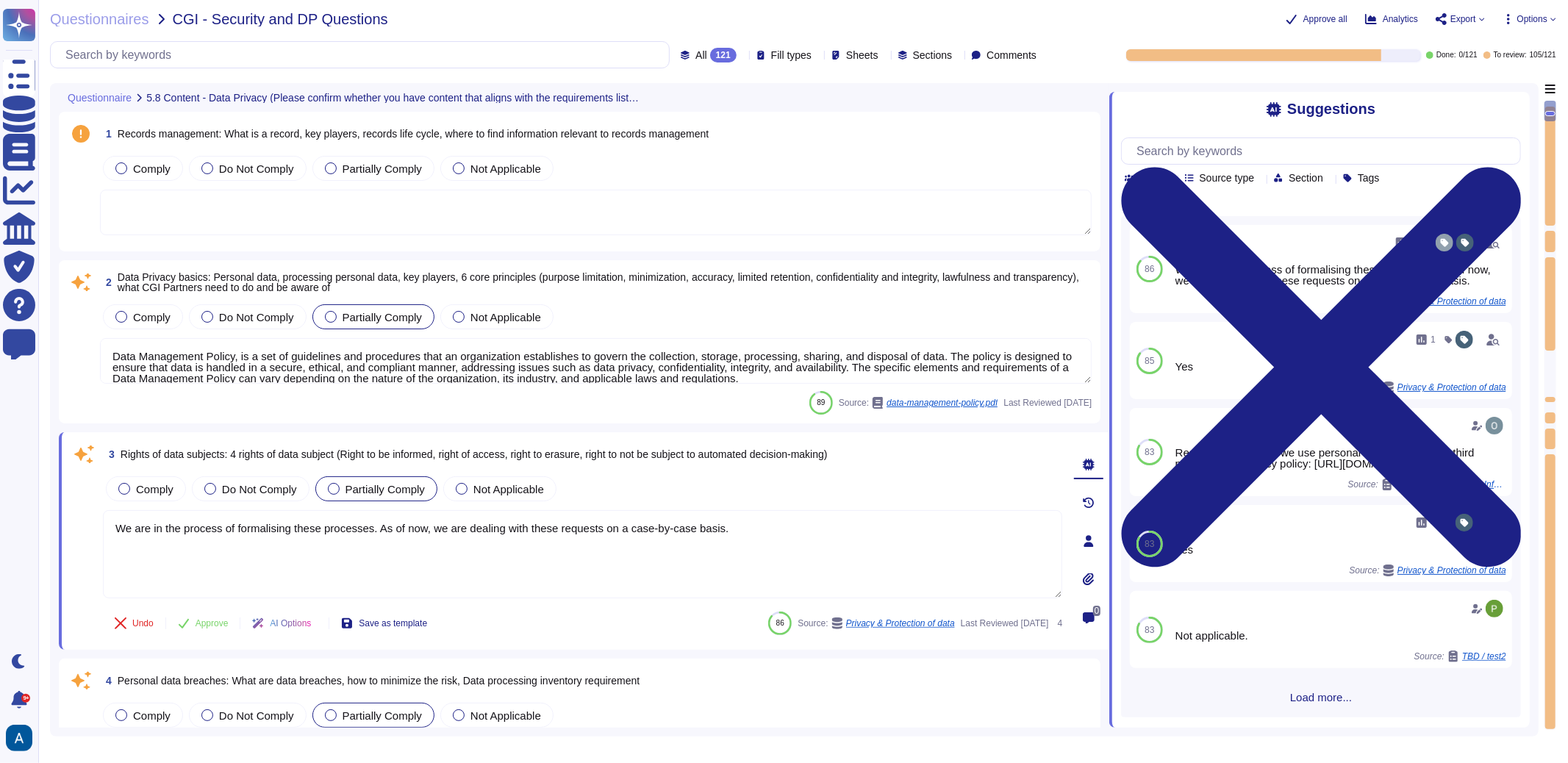
click at [714, 204] on textarea at bounding box center [596, 212] width 992 height 45
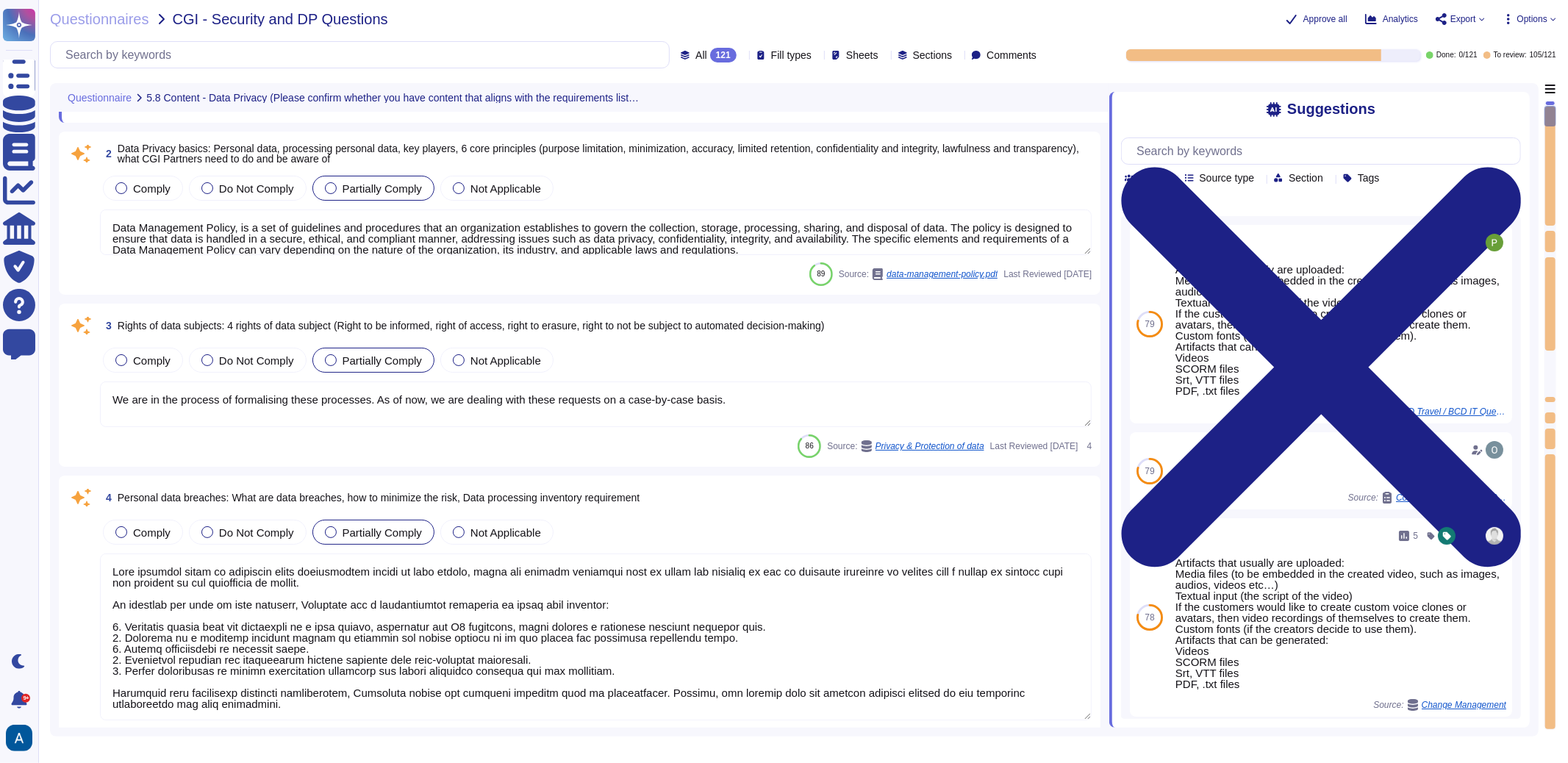
type textarea "Data Management Policy, is a set of guidelines and procedures that an organizat…"
type textarea "Exporting software, technical information, encryption software, or technology, …"
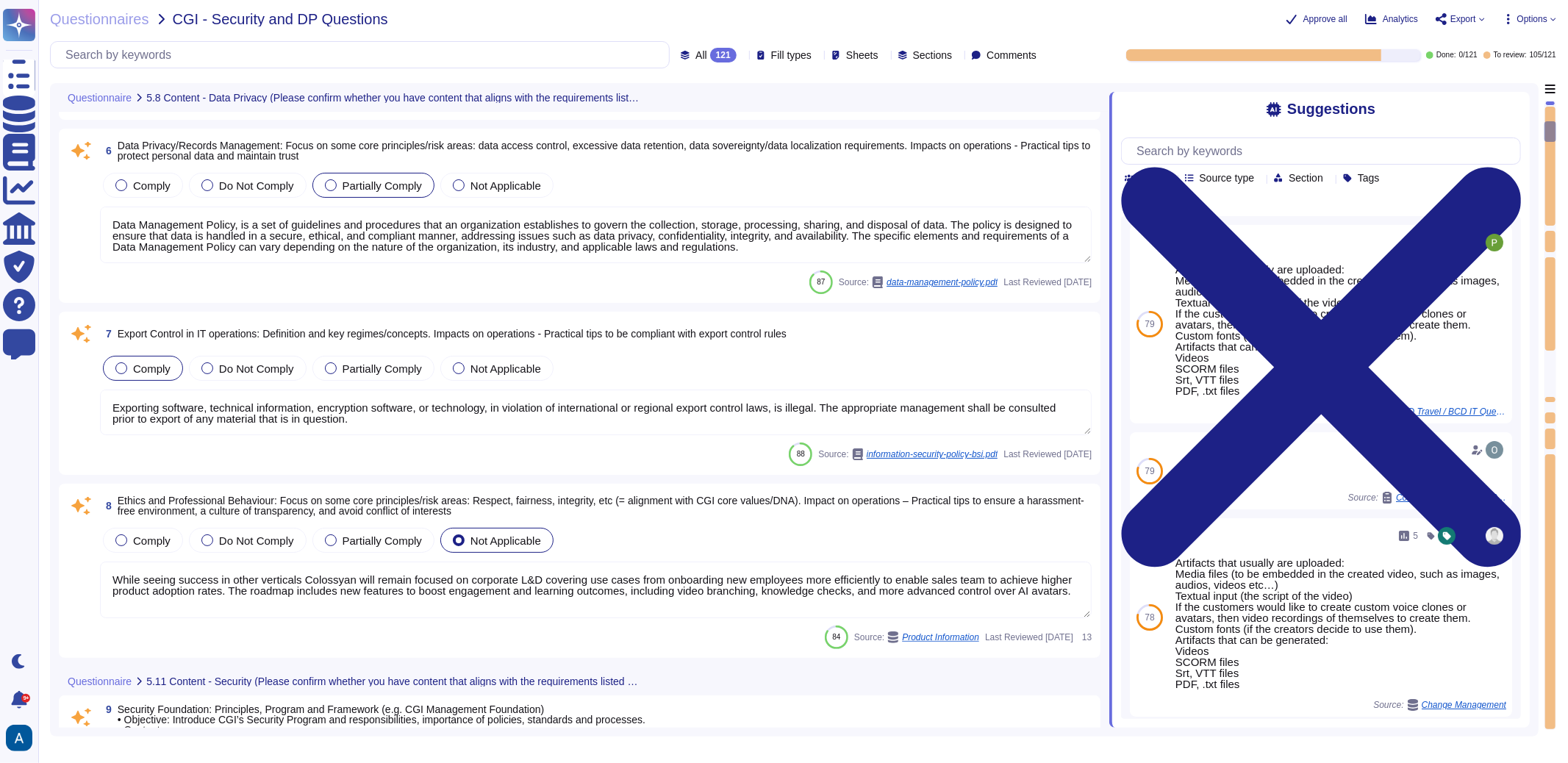
type textarea "While seeing success in other verticals Colossyan will remain focused on corpor…"
type textarea "Our security organization is structured with a hierarchical management system t…"
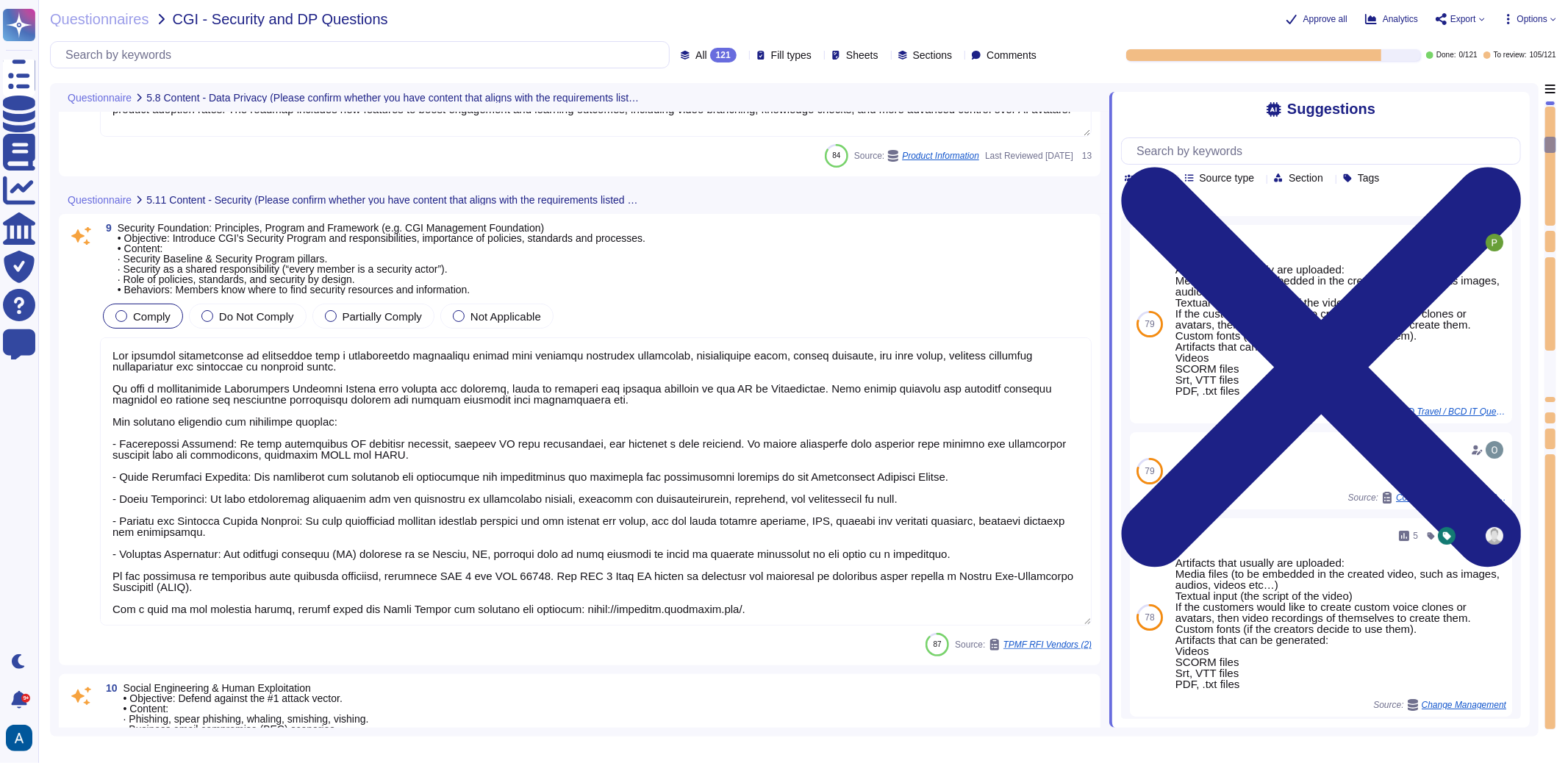
type textarea "Social Engineering Attacks: Manipulative techniques used to deceive individuals…"
type textarea "To protect member and client systems from credential exploitation and identity …"
click at [712, 360] on textarea at bounding box center [596, 481] width 992 height 288
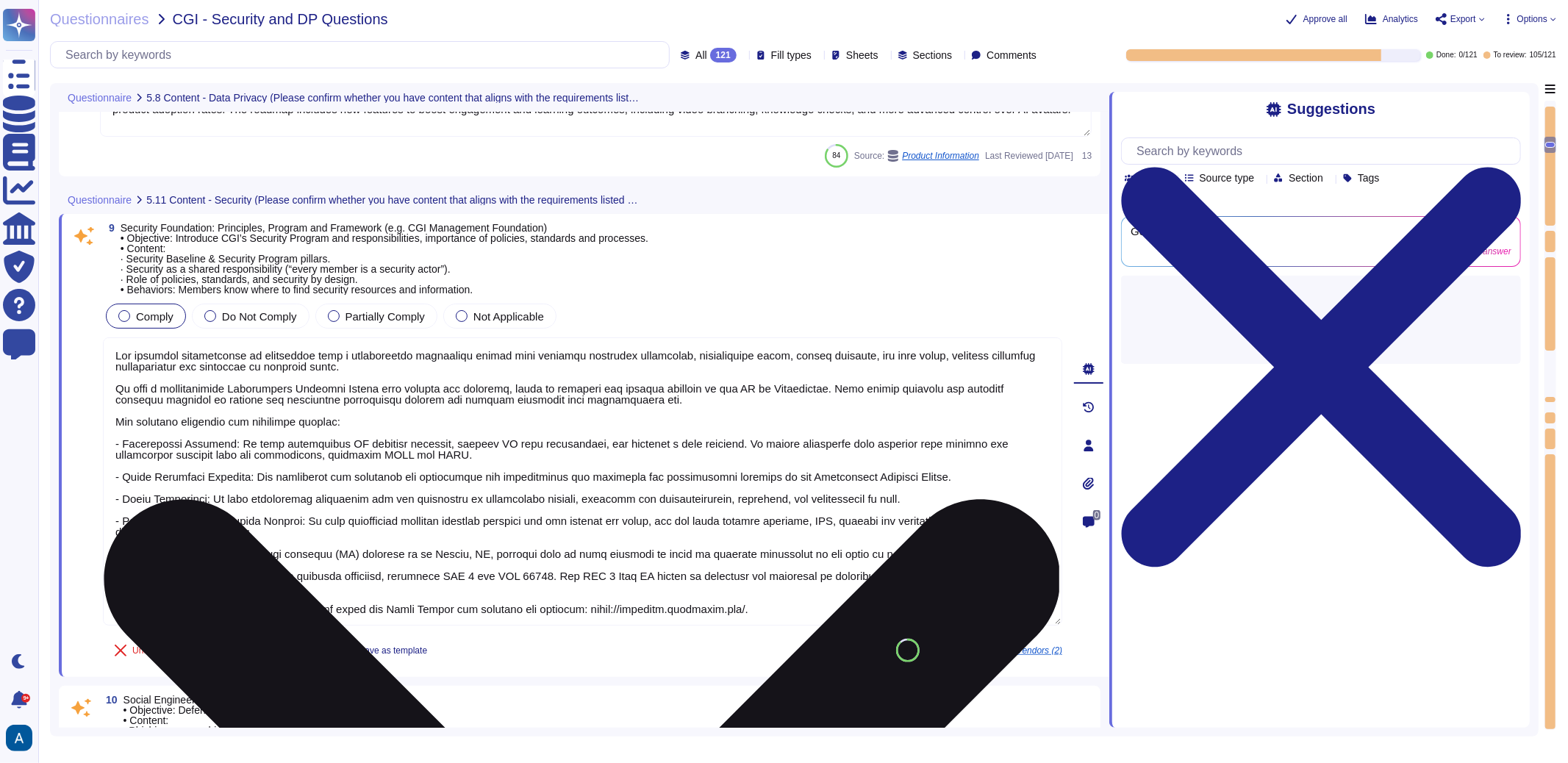
scroll to position [1, 0]
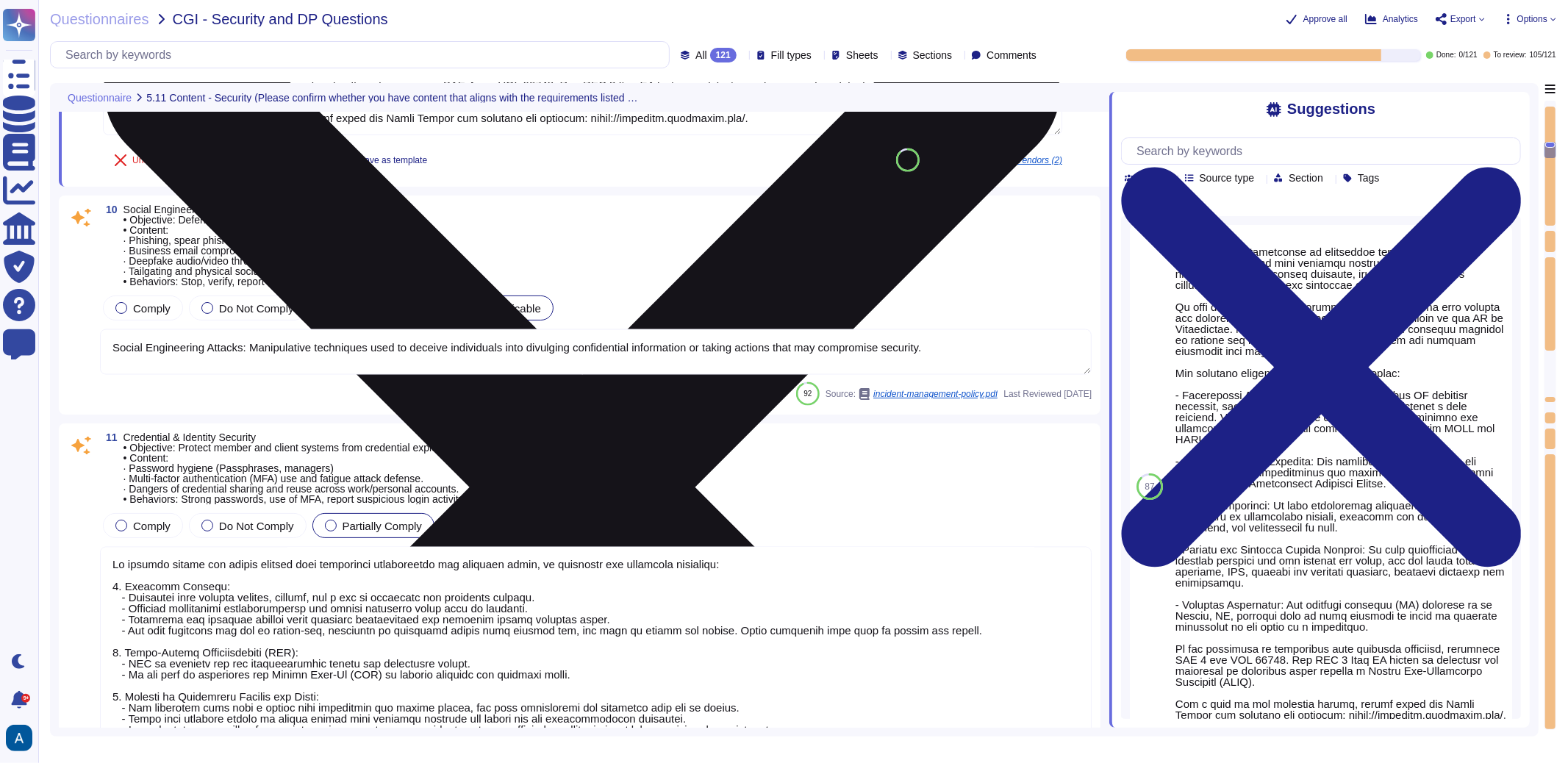
type textarea "- Objective: Ensure members know how to label, handle, store, share, and dispos…"
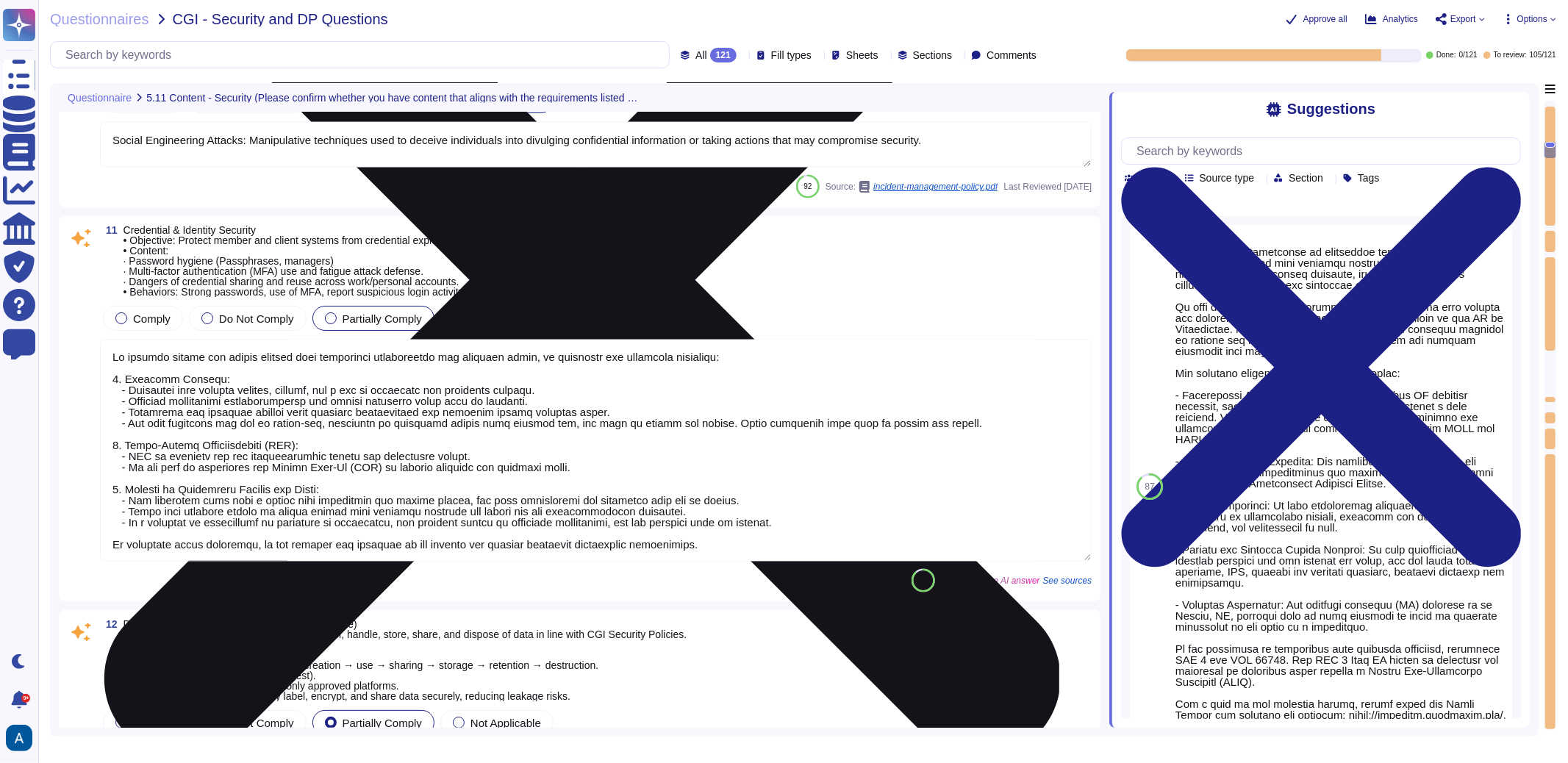
scroll to position [2164, 0]
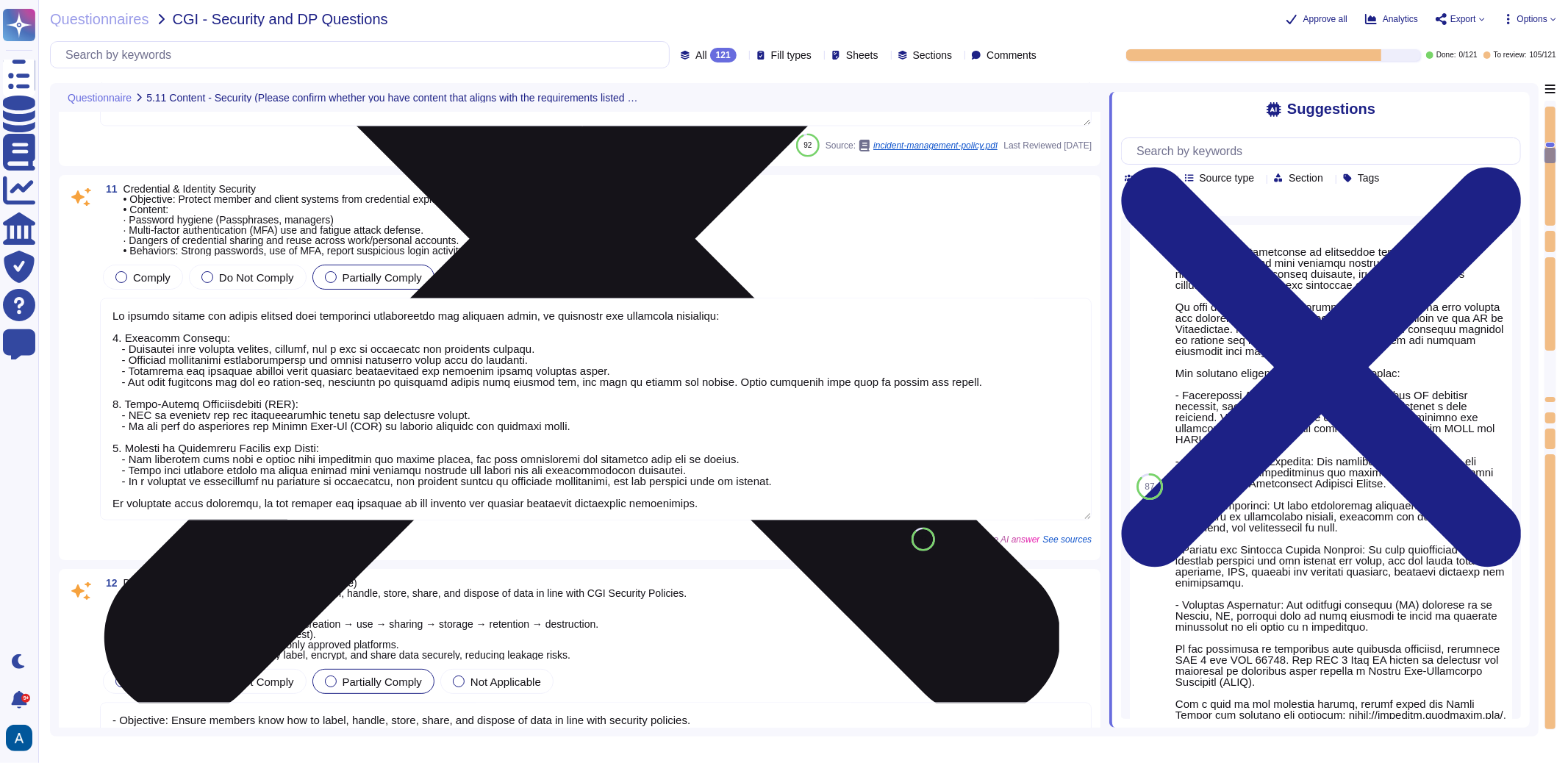
type textarea "To secure devices and collaboration platforms in an "anywhere, anytime" work en…"
click at [712, 360] on textarea at bounding box center [596, 410] width 992 height 222
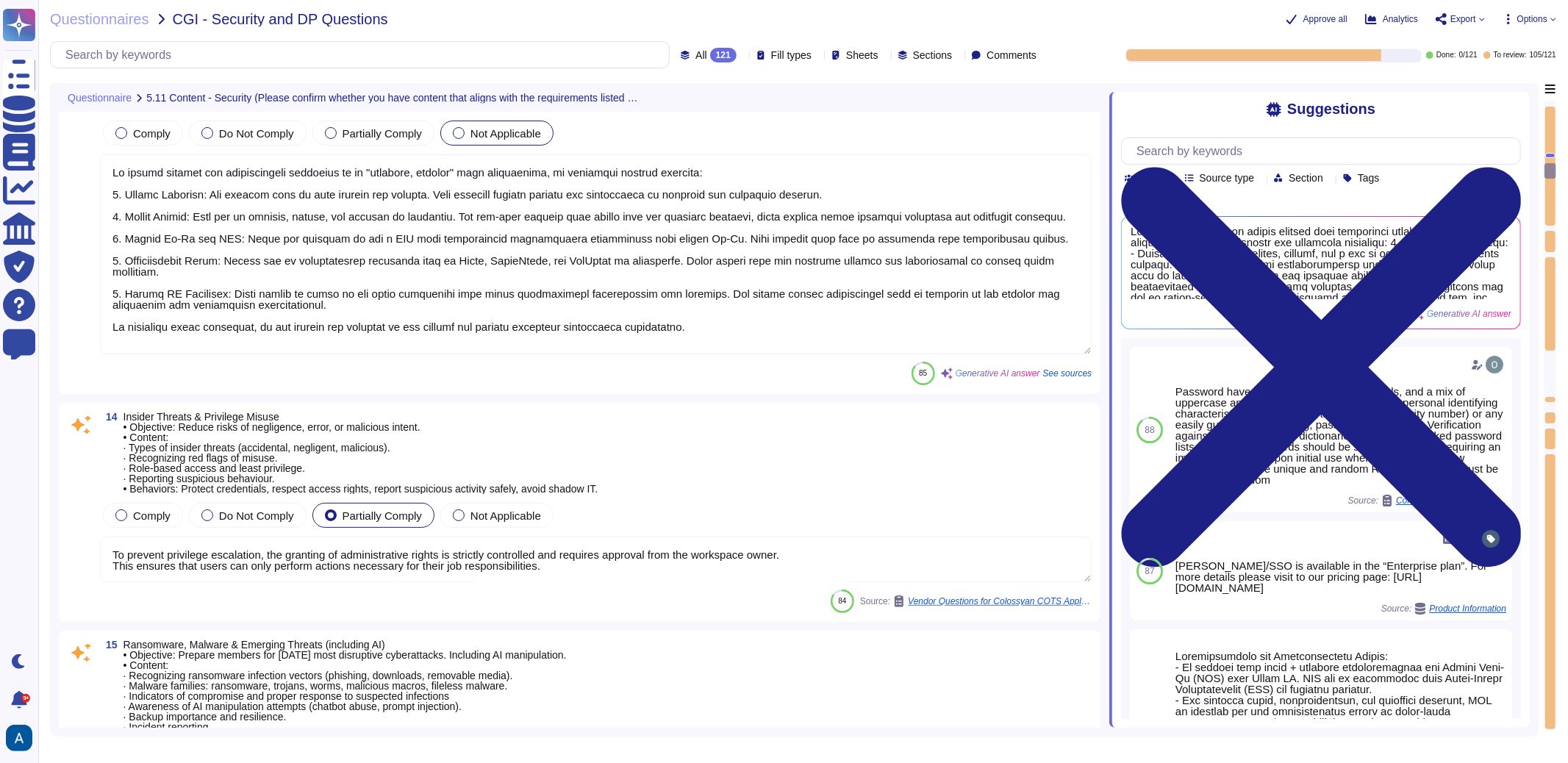
type textarea "To prevent privilege escalation, the granting of administrative rights is stric…"
type textarea "Training content shall be determined by management but shall address the preven…"
type textarea "- Objective: Extend security awareness to managing vendors or contractors to mi…"
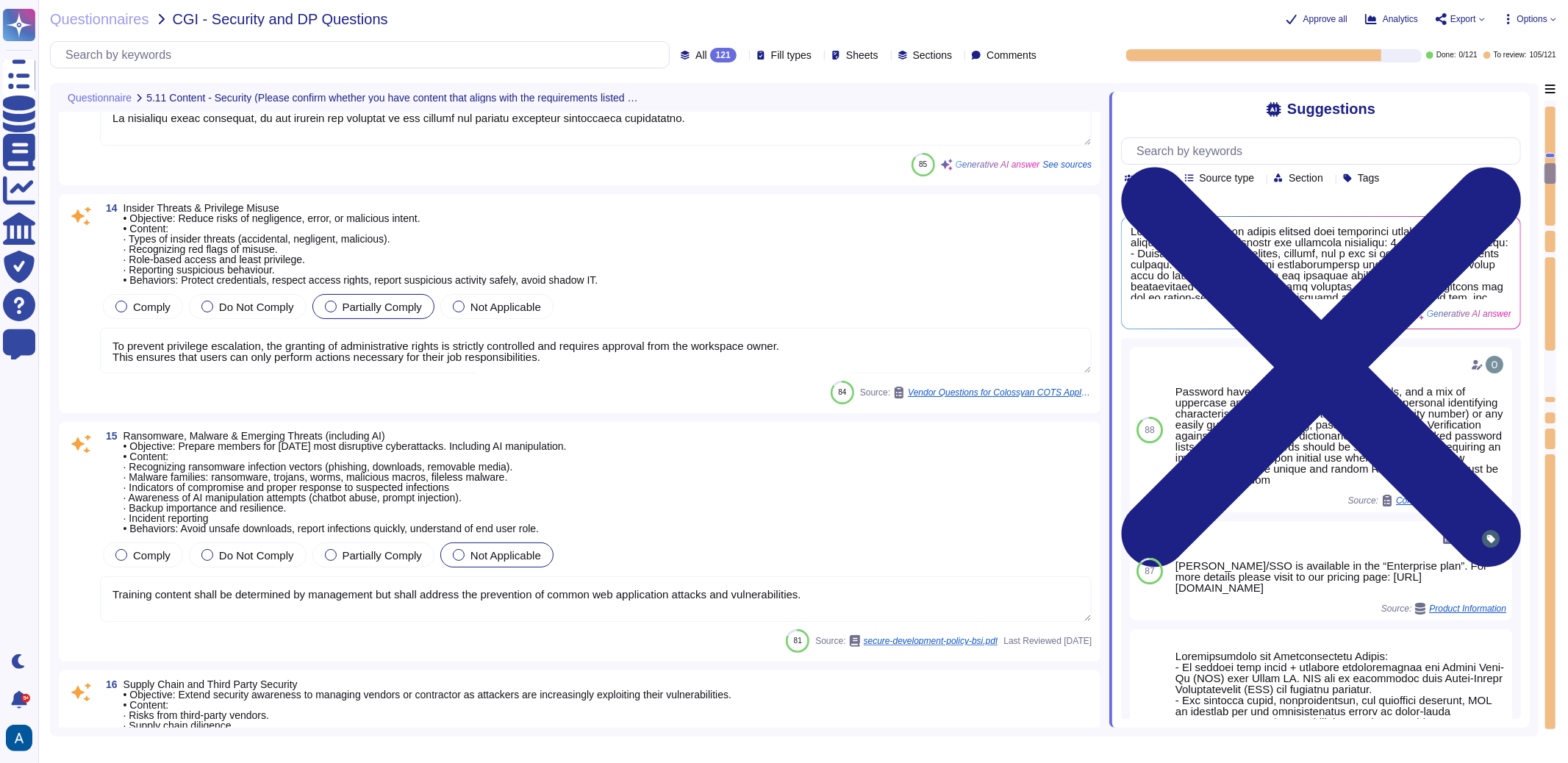
type textarea "To address physical security and hybrid work protection, we have implemented se…"
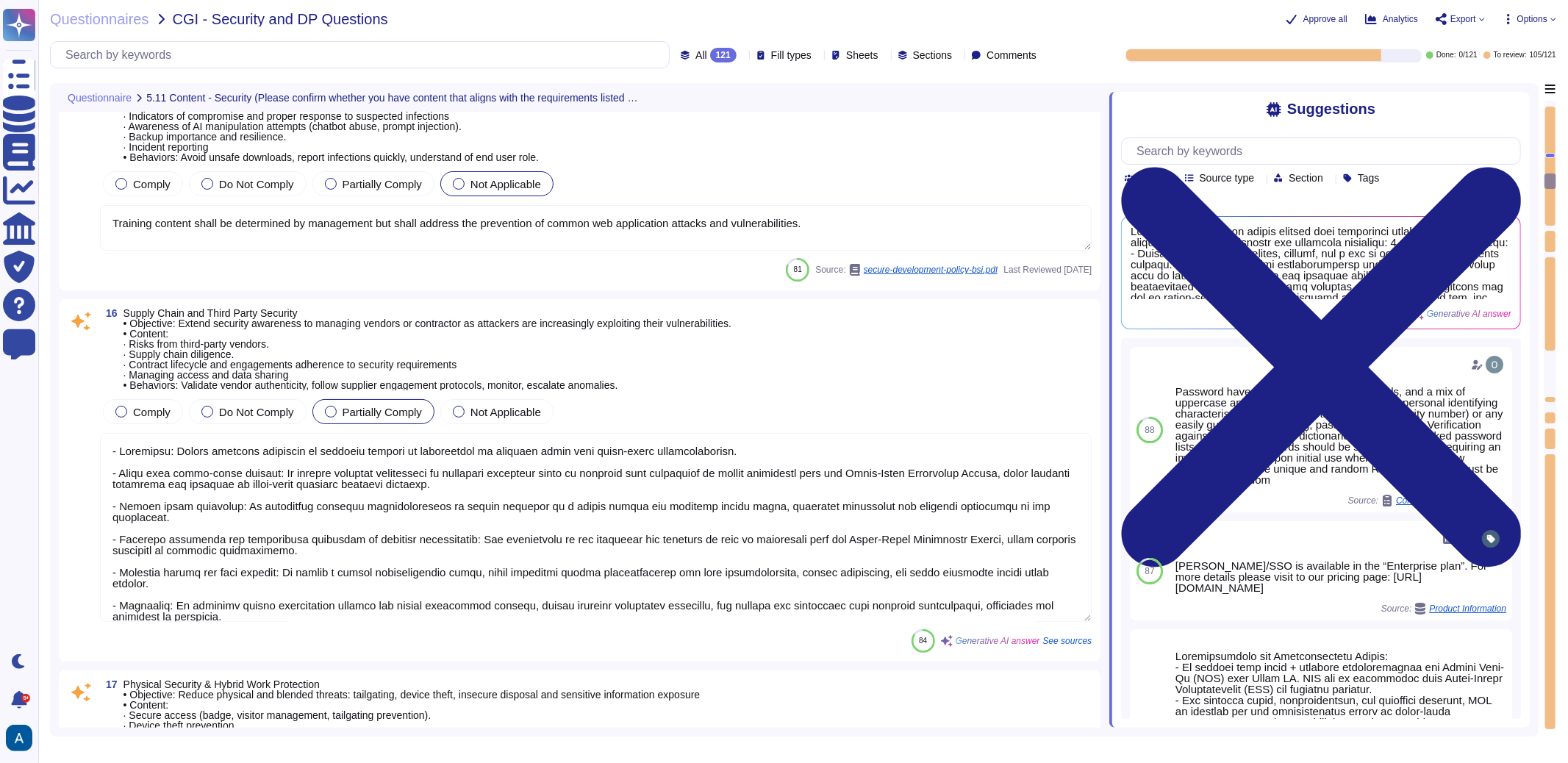
scroll to position [3653, 0]
type textarea "- A security incident includes known or suspected security events such as polic…"
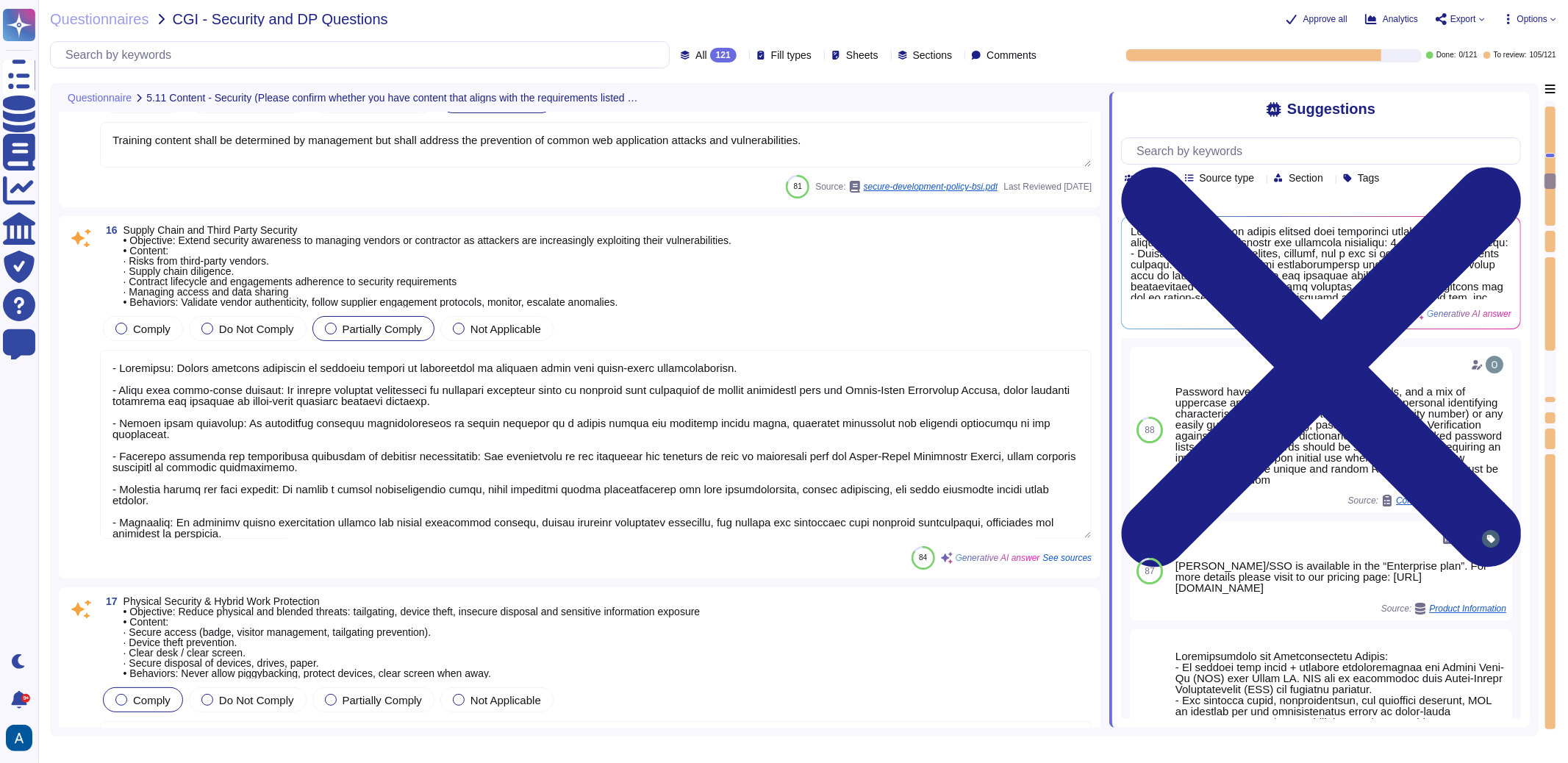
scroll to position [1, 0]
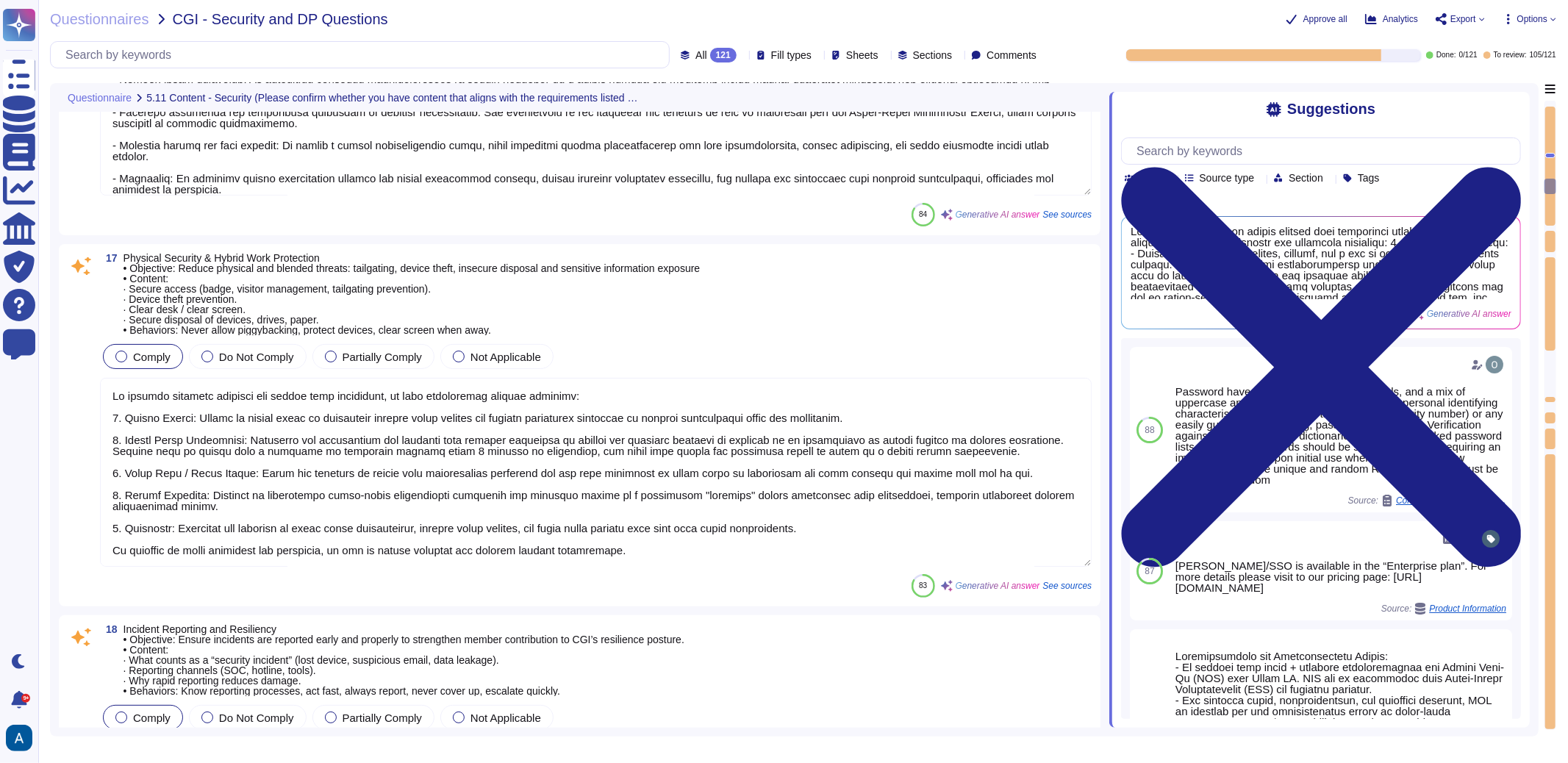
type textarea "Yes, the products, solutions, or services offered require the collection, stora…"
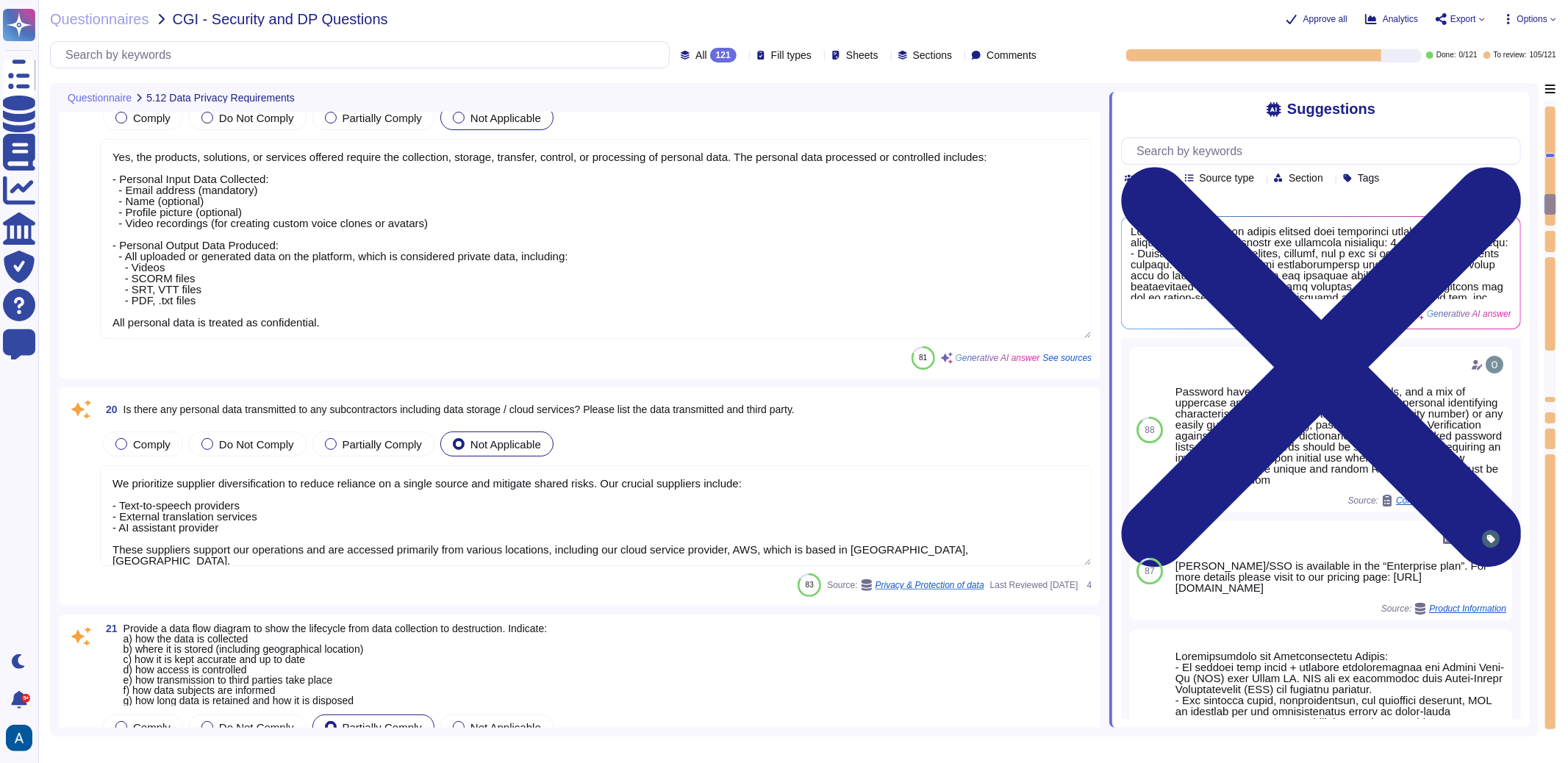
scroll to position [4992, 0]
type textarea "We prioritize supplier diversification to reduce reliance on a single source an…"
type textarea "Documentation is available and downloadable from Colossyan Trust Center: https:…"
type textarea "Our pre-employment screening process for staff and contractors includes the fol…"
type textarea "Our security induction process includes the following key components: 1. Mandat…"
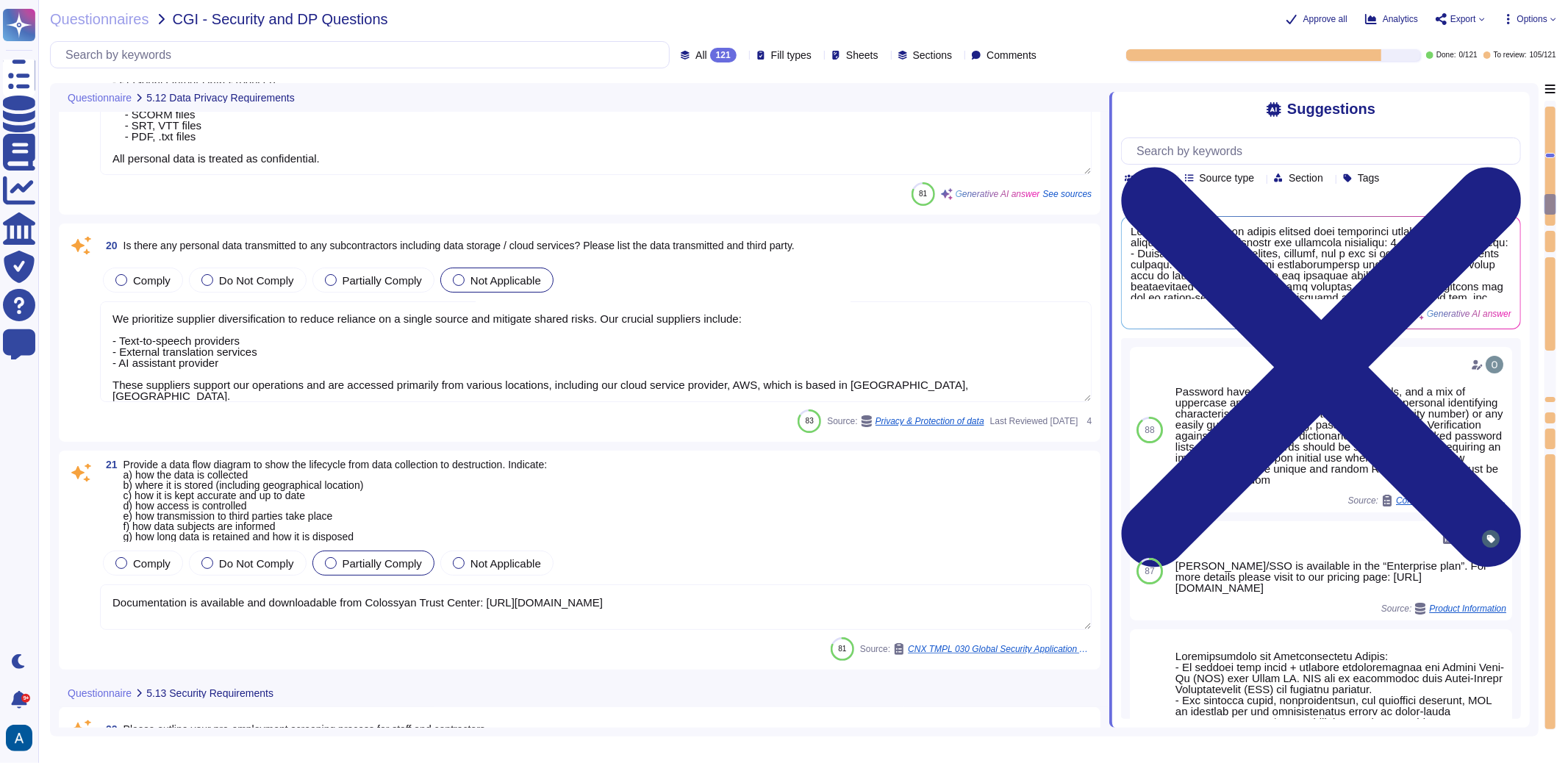
scroll to position [0, 0]
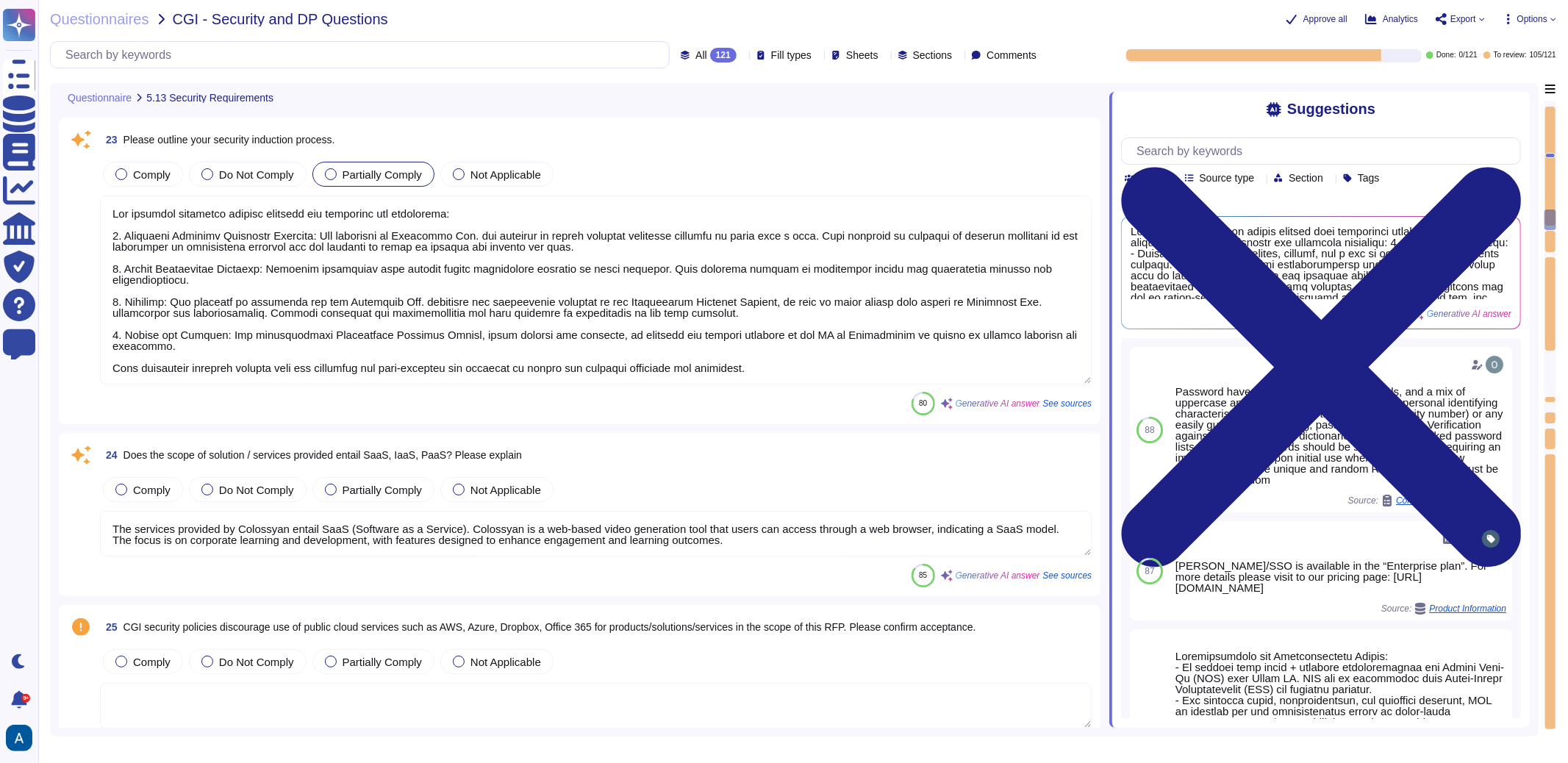
type textarea "The services provided by Colossyan entail SaaS (Software as a Service). Colossy…"
type textarea "Colossyan Inc may decide to accept and monitor the risk at the present time."
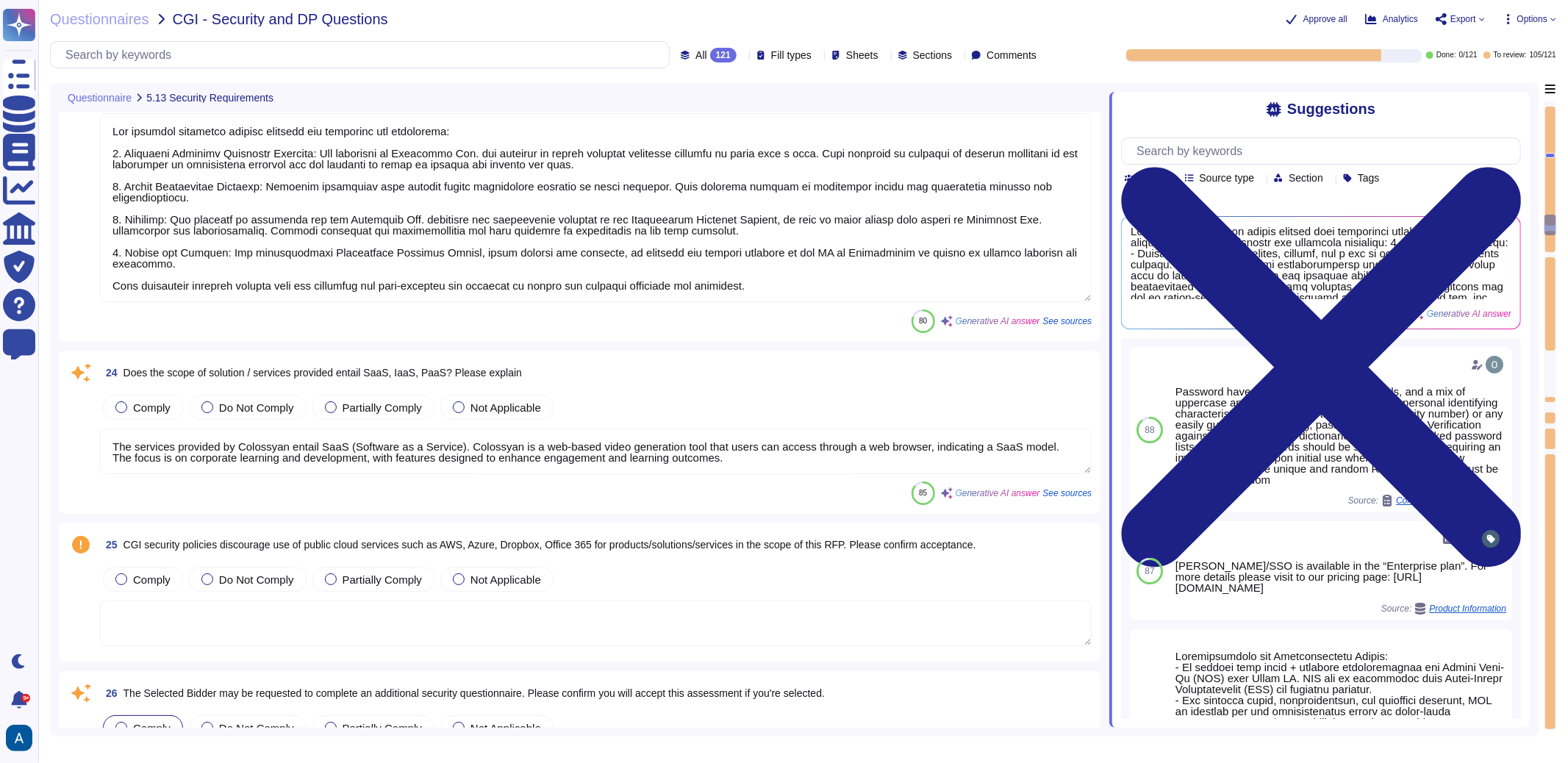
type textarea "Colossyan has not appointed a data protection officer. This is because, based o…"
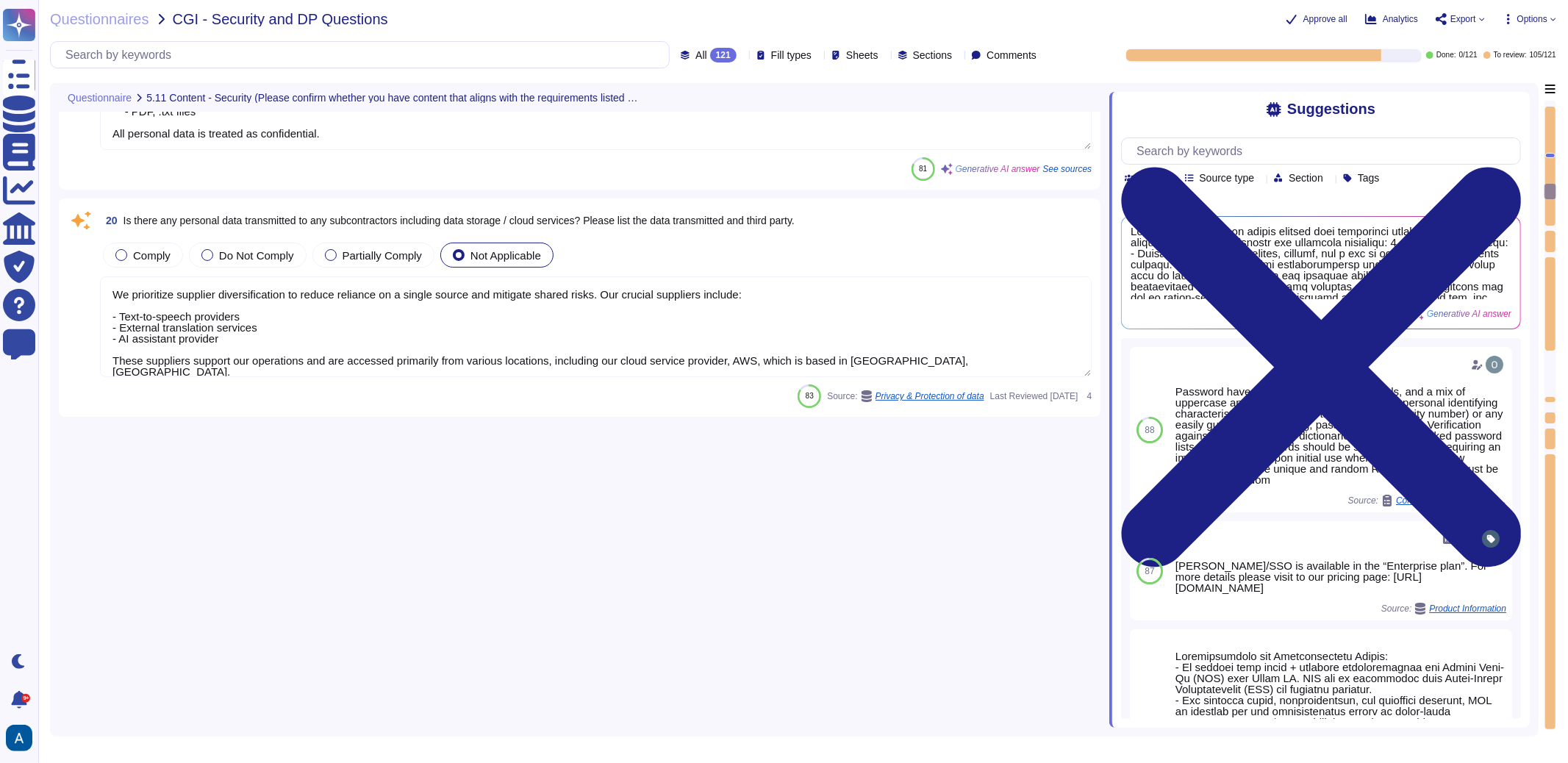
type textarea "- Objective: Extend security awareness to managing vendors or contractors to mi…"
type textarea "To address physical security and hybrid work protection, we have implemented se…"
type textarea "- A security incident includes known or suspected security events such as polic…"
type textarea "Yes, the products, solutions, or services offered require the collection, stora…"
type textarea "We prioritize supplier diversification to reduce reliance on a single source an…"
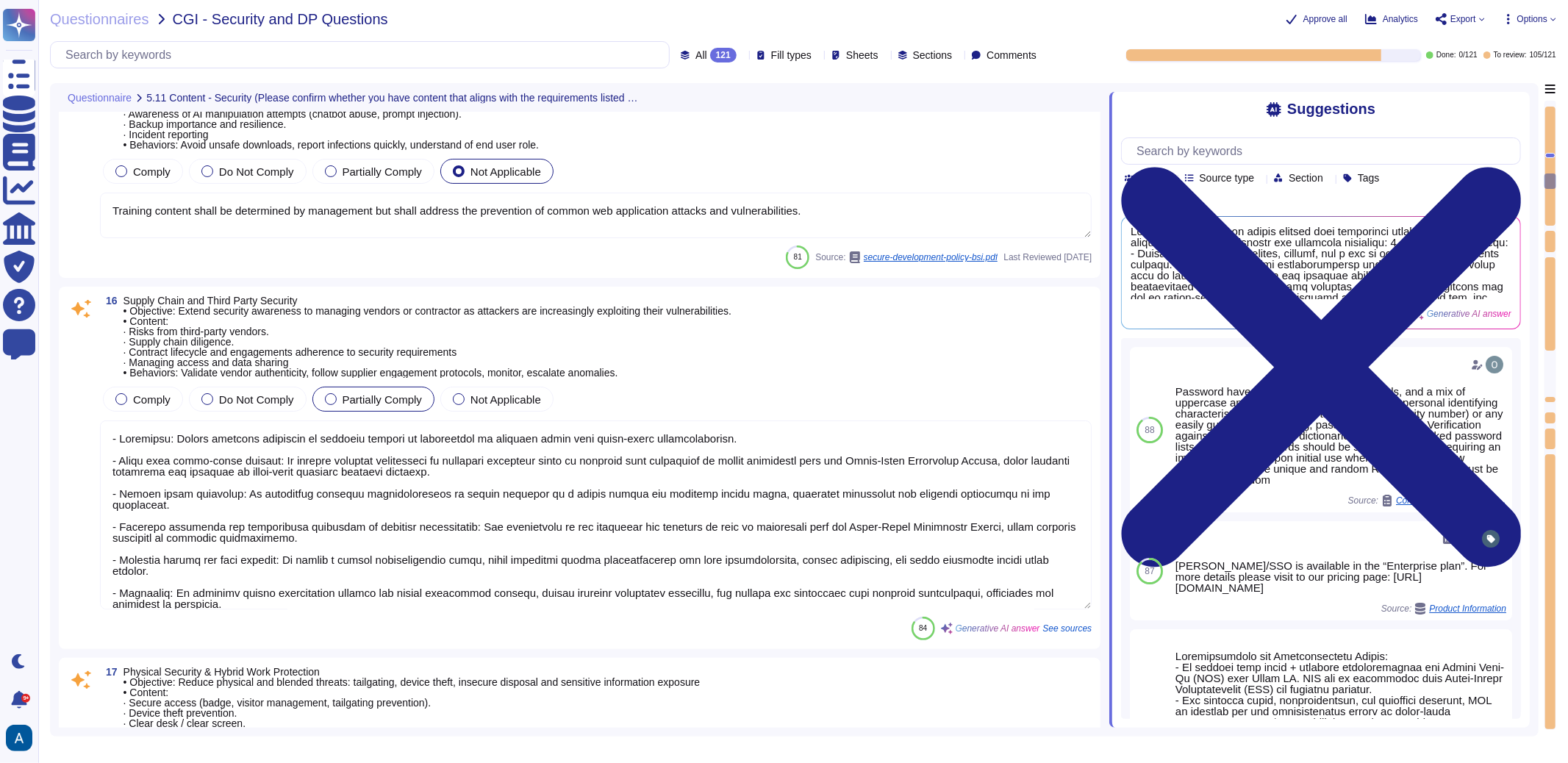
type textarea "To prevent privilege escalation, the granting of administrative rights is stric…"
type textarea "Training content shall be determined by management but shall address the preven…"
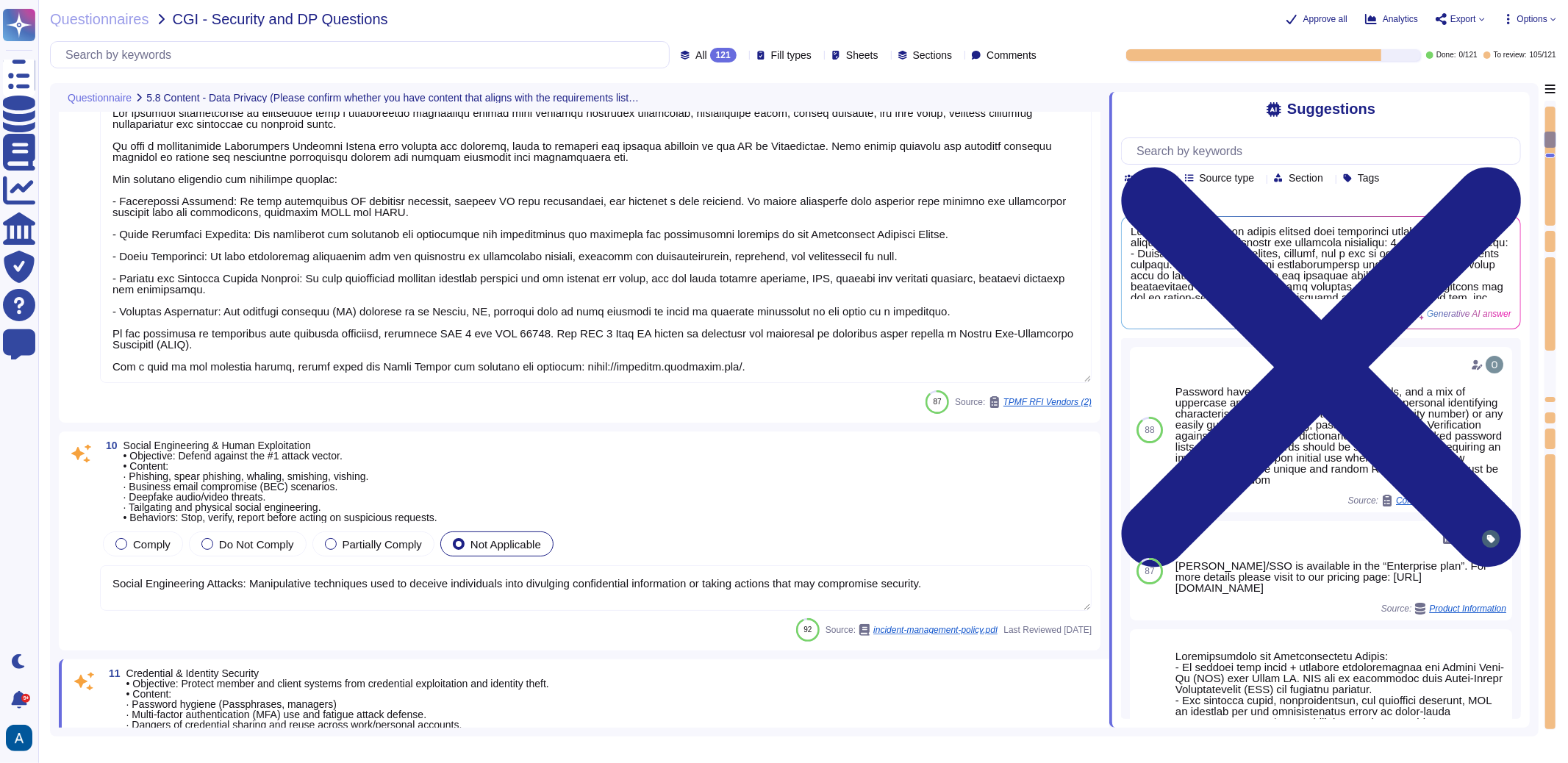
type textarea "Data Management Policy, is a set of guidelines and procedures that an organizat…"
type textarea "Exporting software, technical information, encryption software, or technology, …"
type textarea "While seeing success in other verticals Colossyan will remain focused on corpor…"
type textarea "Our security organization is structured with a hierarchical management system t…"
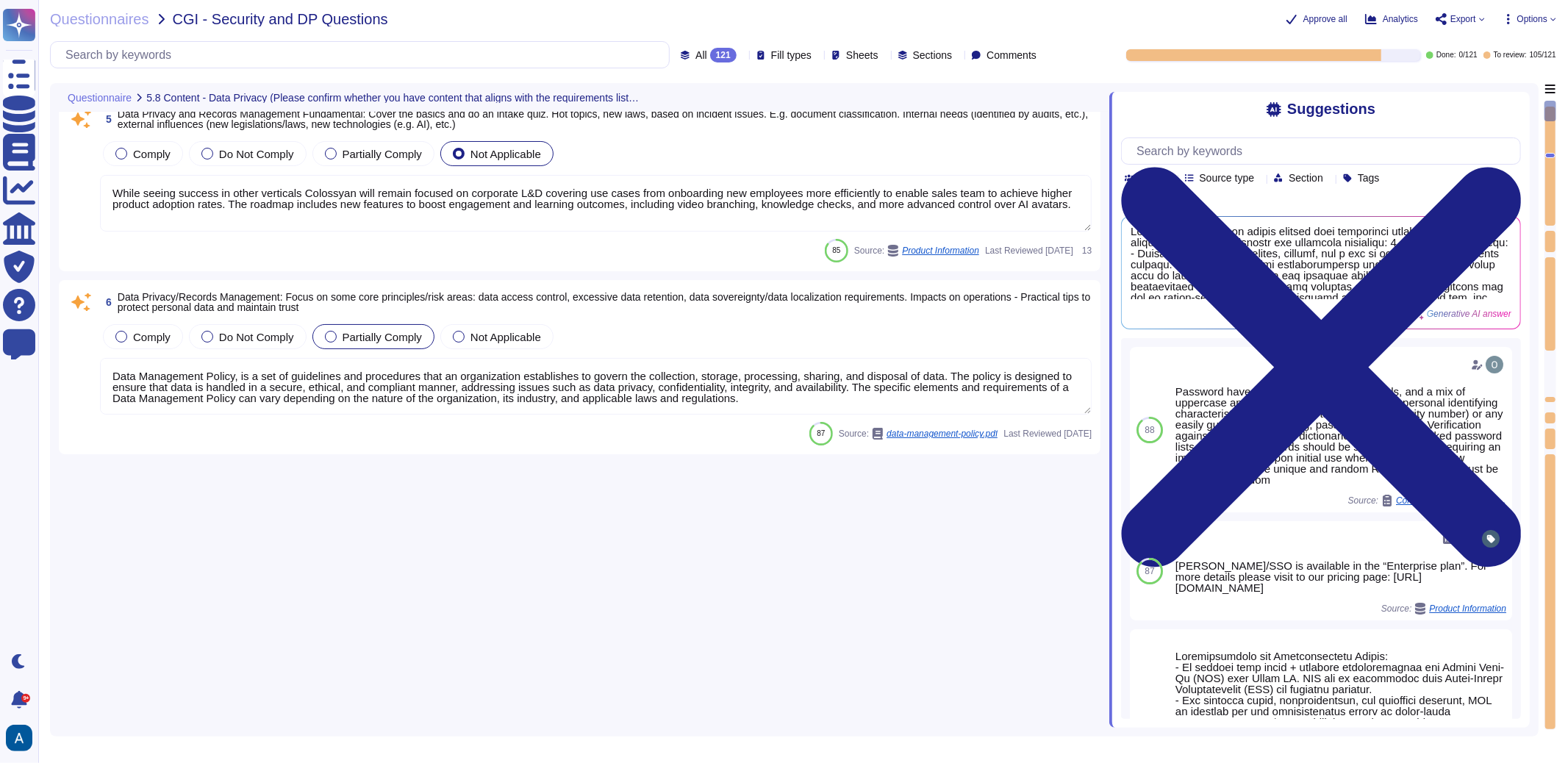
type textarea "Data Management Policy, is a set of guidelines and procedures that an organizat…"
type textarea "We are in the process of formalising these processes. As of now, we are dealing…"
type textarea "Data breaches refer to incidents where unauthorized access to data occurs, whic…"
type textarea "While seeing success in other verticals Colossyan will remain focused on corpor…"
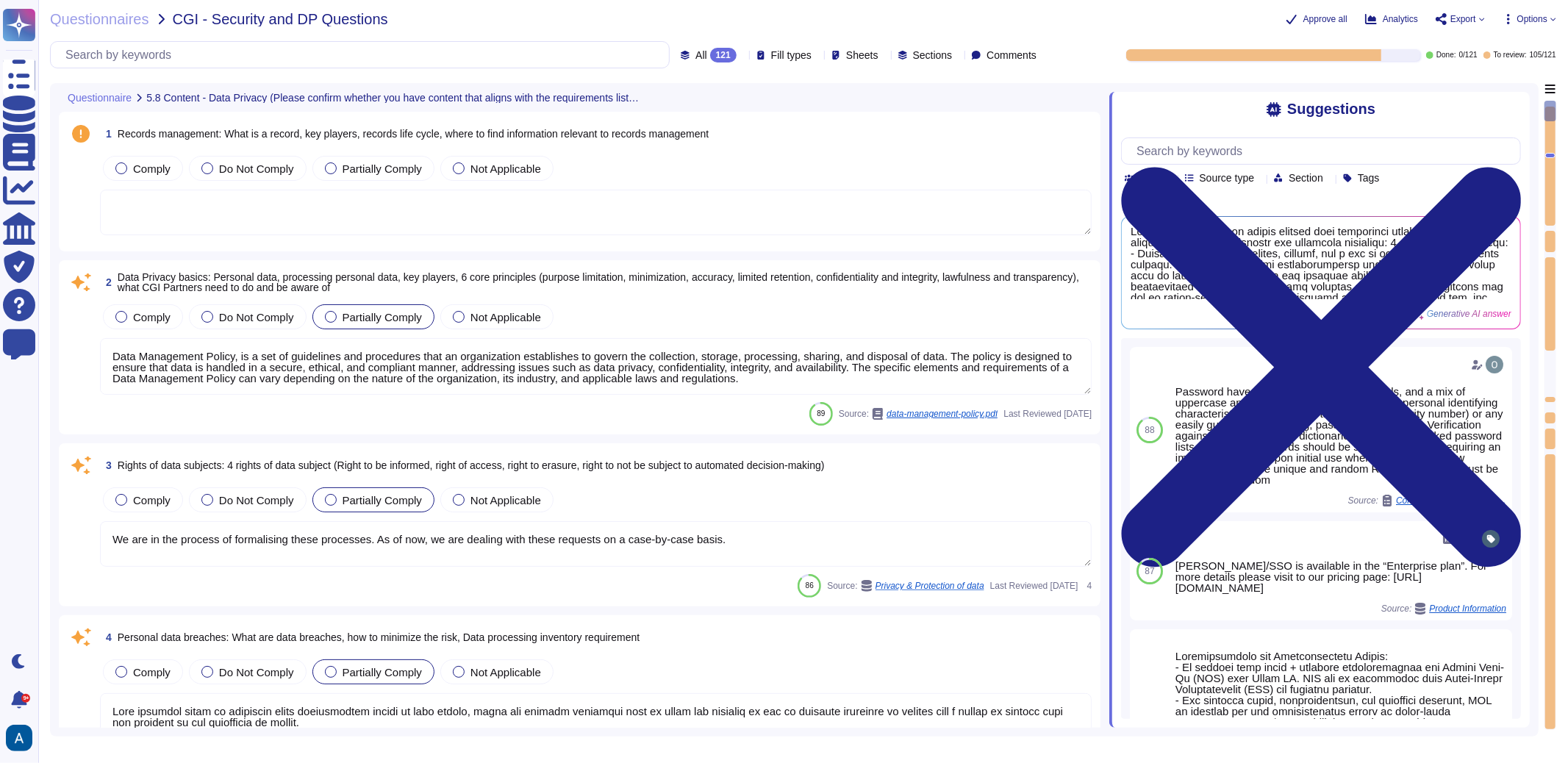
click at [560, 213] on textarea at bounding box center [596, 212] width 992 height 45
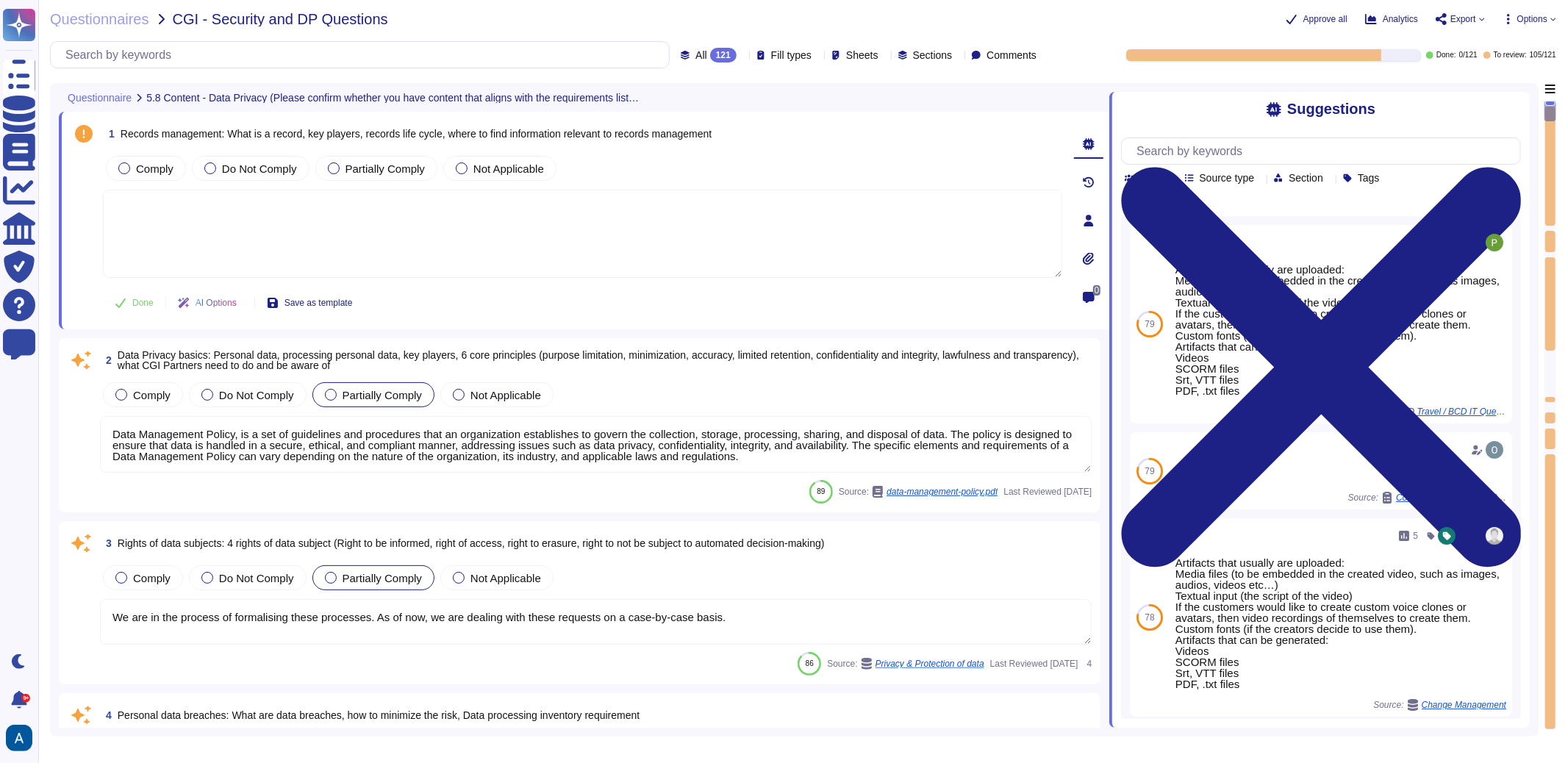
click at [616, 170] on div "Comply Do Not Comply Partially Comply Not Applicable" at bounding box center [583, 169] width 959 height 31
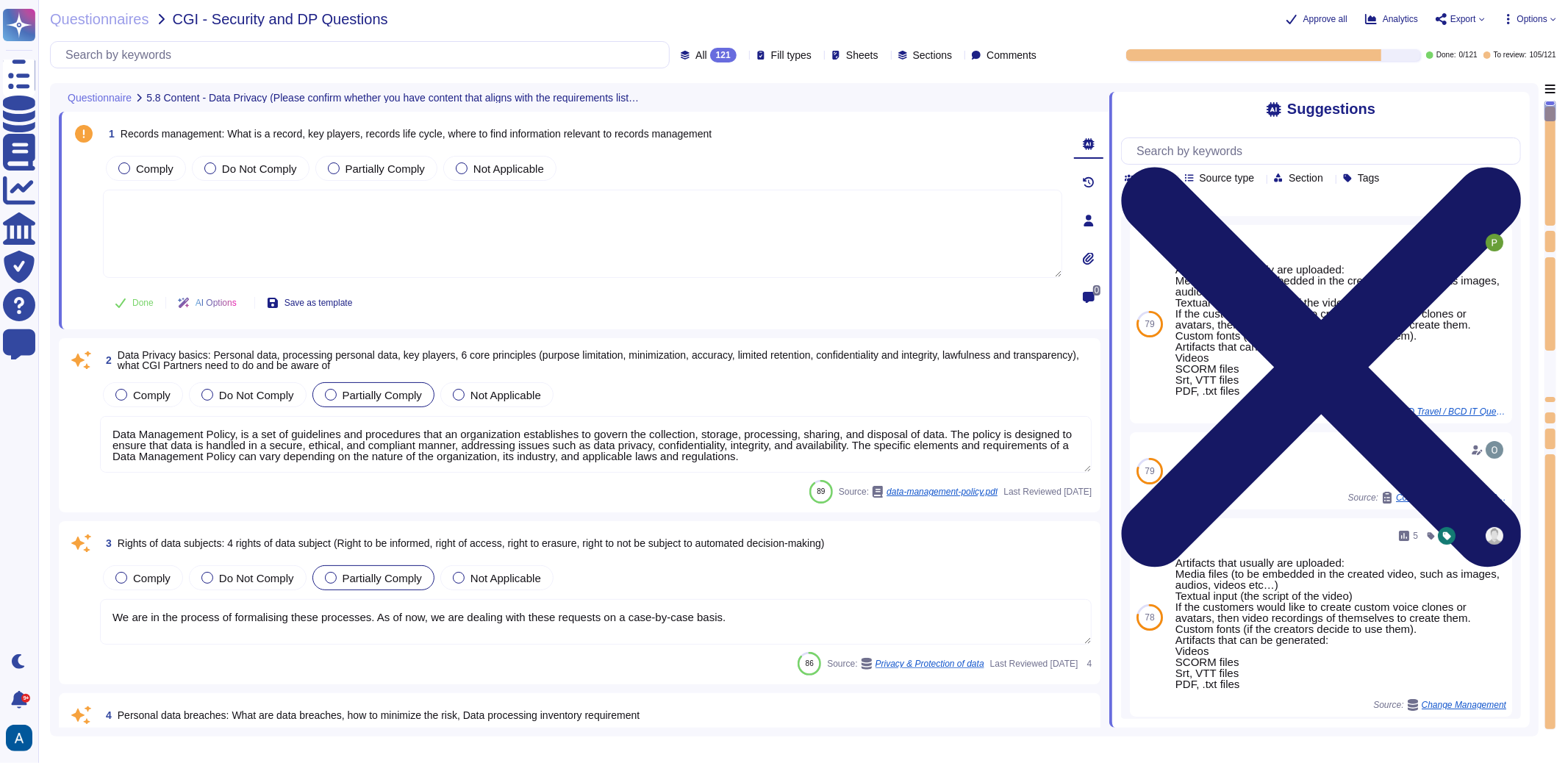
click at [1517, 102] on icon at bounding box center [1322, 367] width 400 height 533
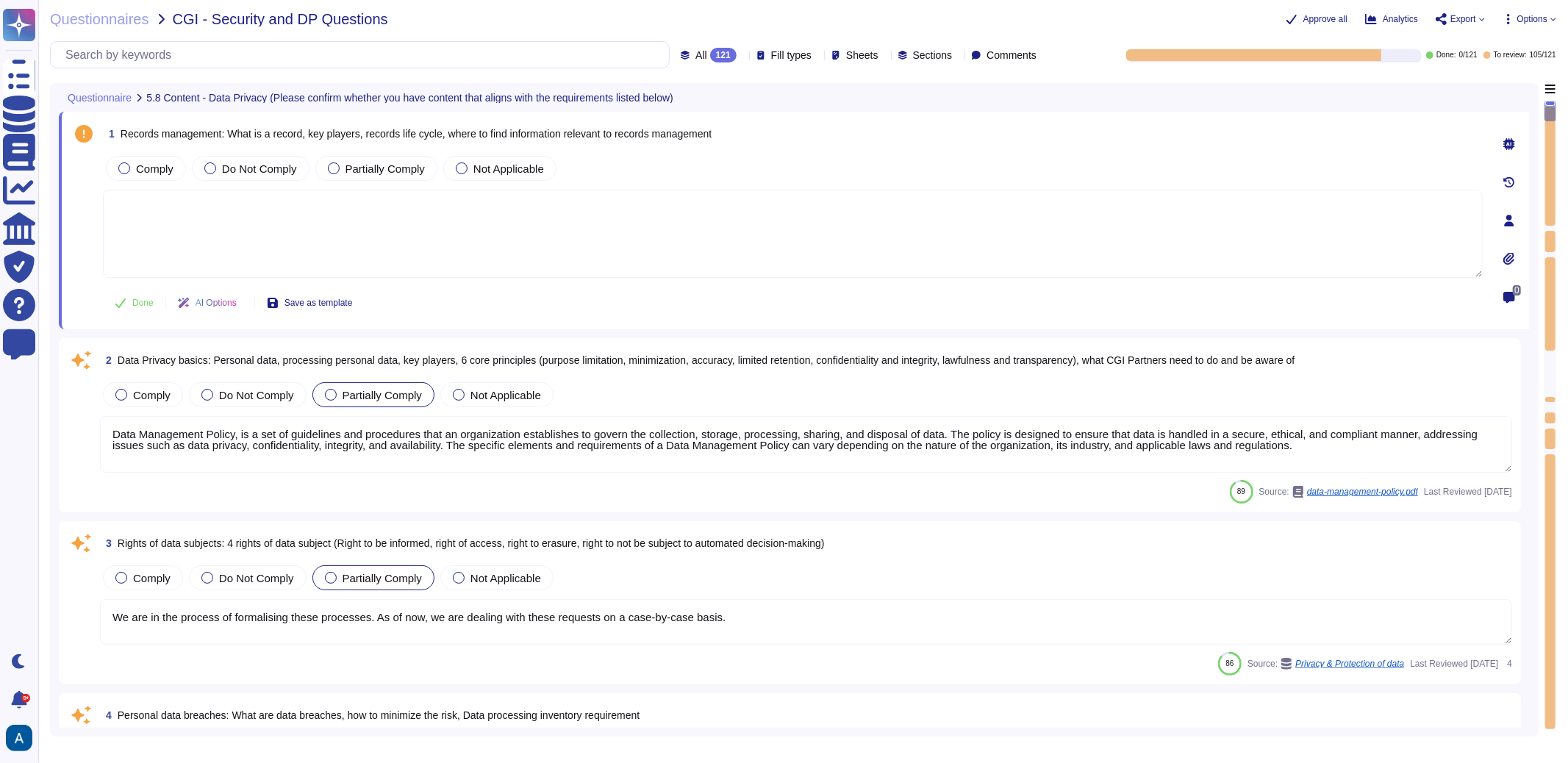
click at [1519, 20] on span "Options" at bounding box center [1532, 18] width 30 height 8
click at [1530, 15] on span "Options" at bounding box center [1532, 18] width 30 height 8
click at [544, 196] on textarea at bounding box center [793, 233] width 1380 height 89
click at [479, 246] on textarea at bounding box center [793, 233] width 1380 height 89
